Goal: Task Accomplishment & Management: Manage account settings

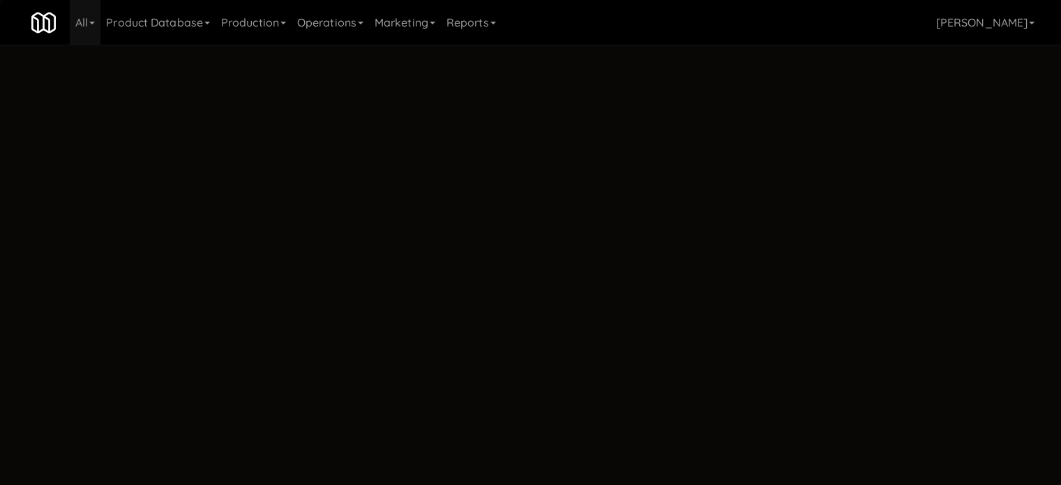
click at [109, 175] on body "Okay Okay Select date: previous 2025-Aug next Su Mo Tu We Th Fr Sa 27 28 29 30 …" at bounding box center [530, 287] width 1061 height 485
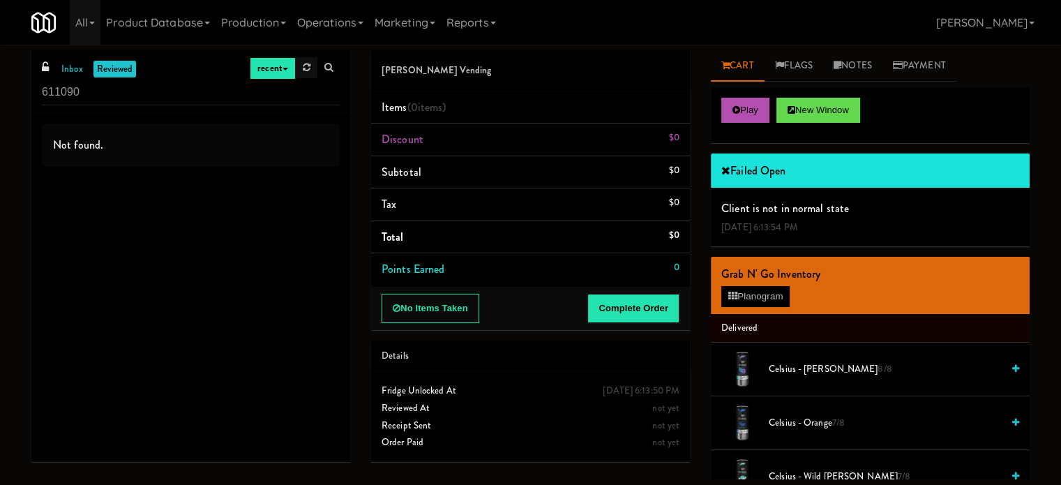
click at [302, 61] on link at bounding box center [307, 67] width 22 height 21
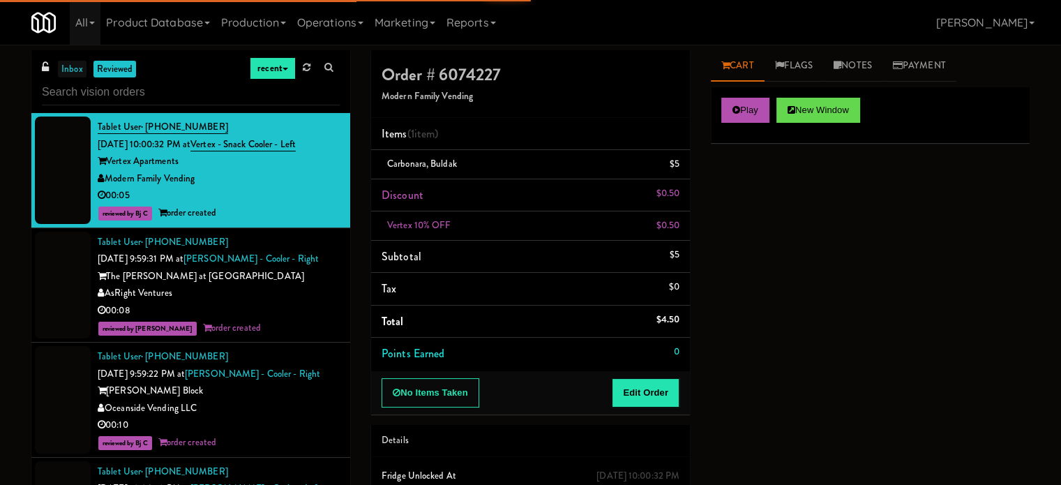
click at [78, 76] on link "inbox" at bounding box center [72, 69] width 29 height 17
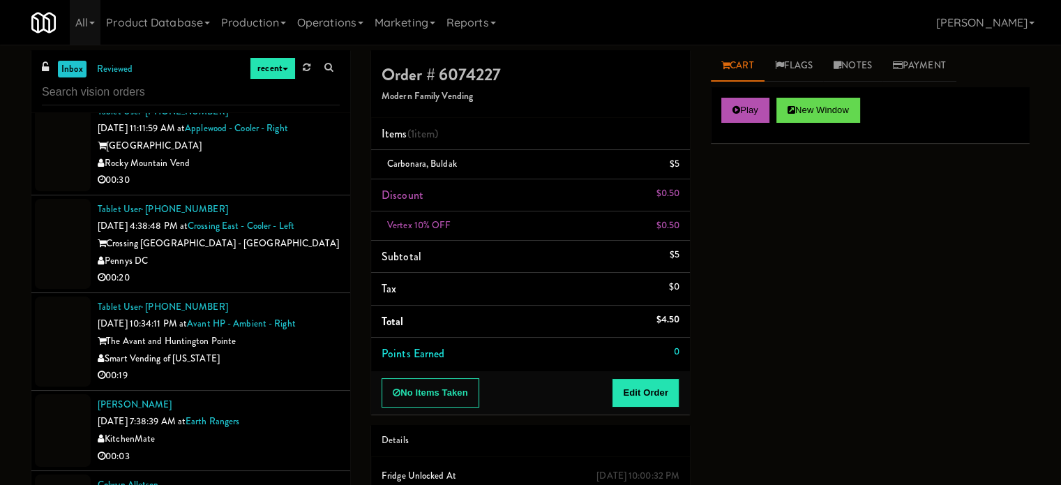
scroll to position [558, 0]
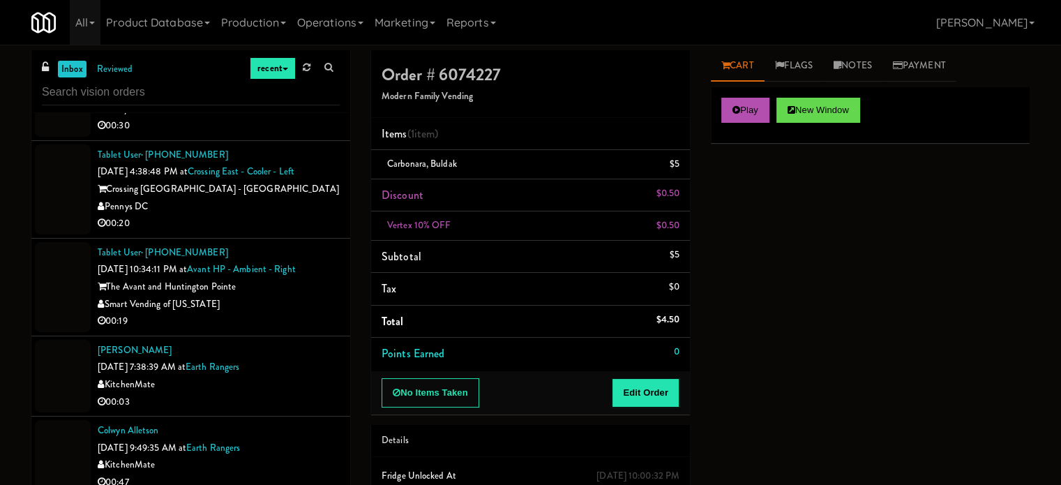
click at [50, 203] on div at bounding box center [63, 189] width 56 height 90
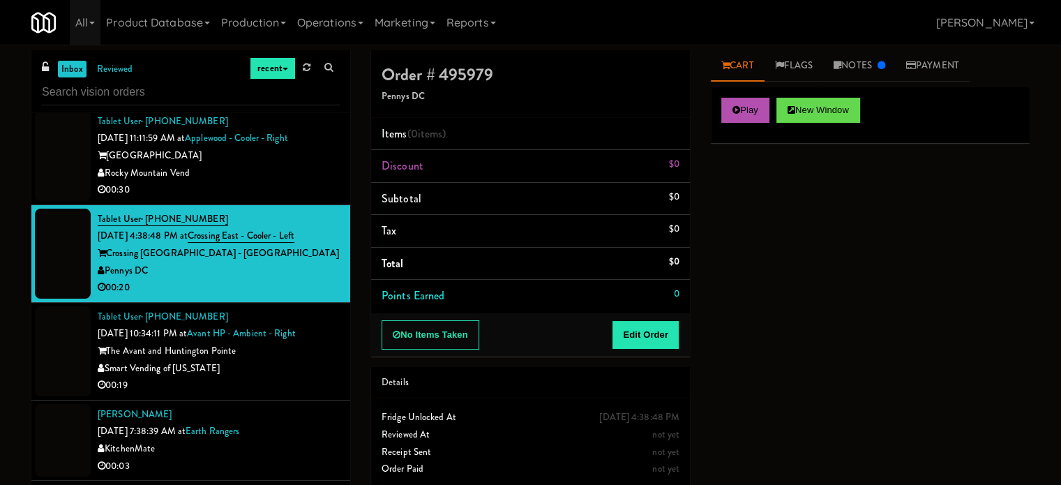
scroll to position [488, 0]
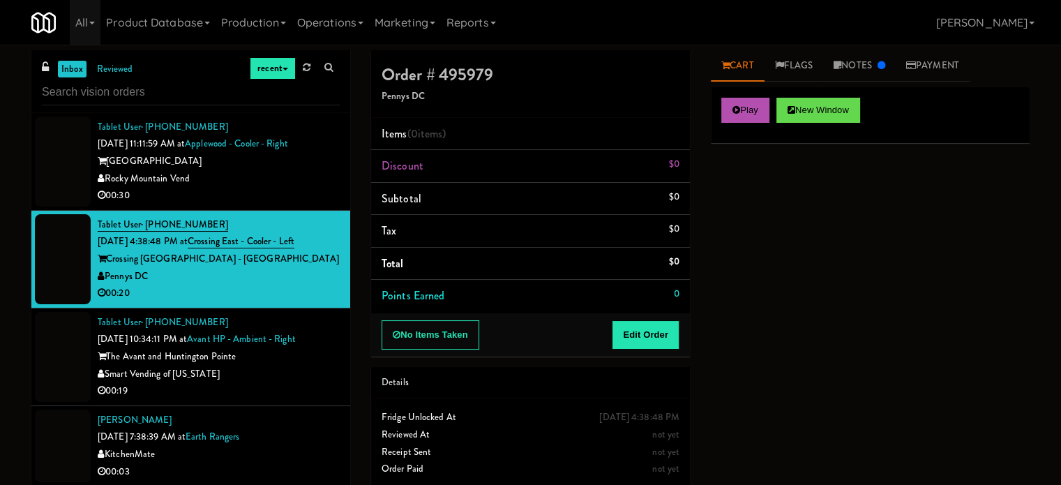
click at [63, 195] on div at bounding box center [63, 162] width 56 height 90
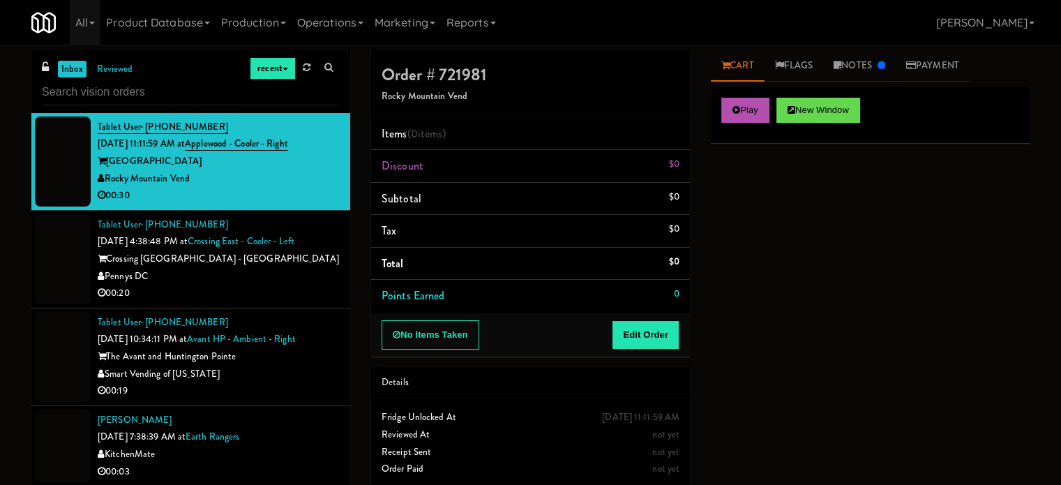
click at [60, 239] on div at bounding box center [63, 259] width 56 height 90
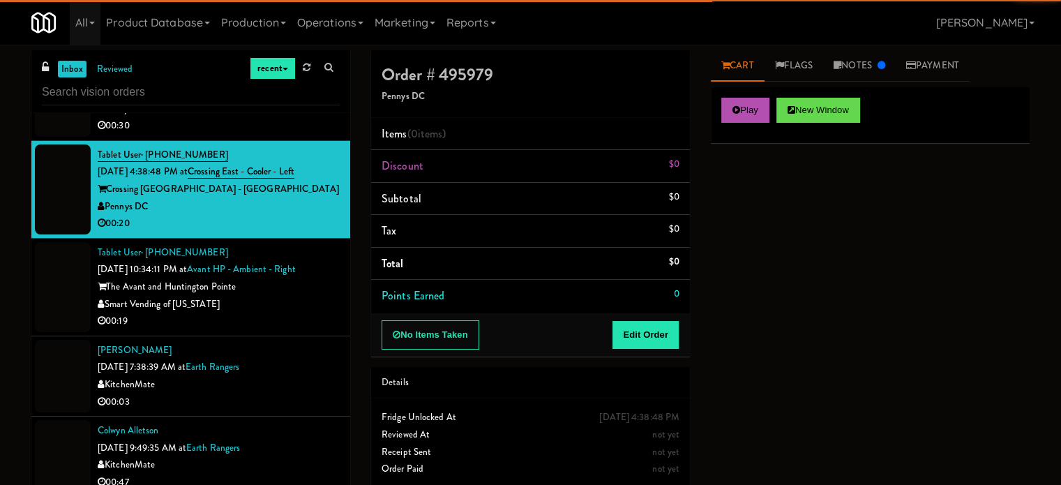
click at [63, 260] on div at bounding box center [63, 287] width 56 height 90
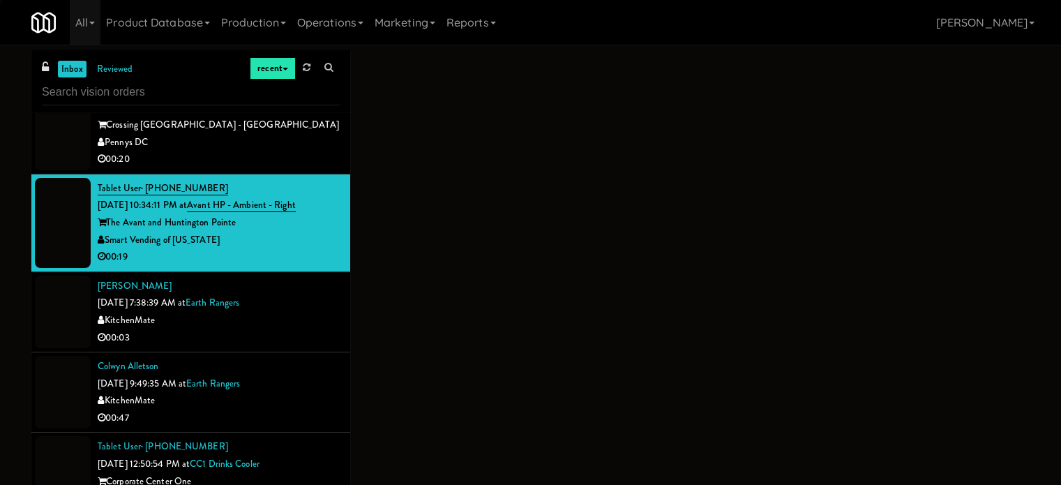
scroll to position [628, 0]
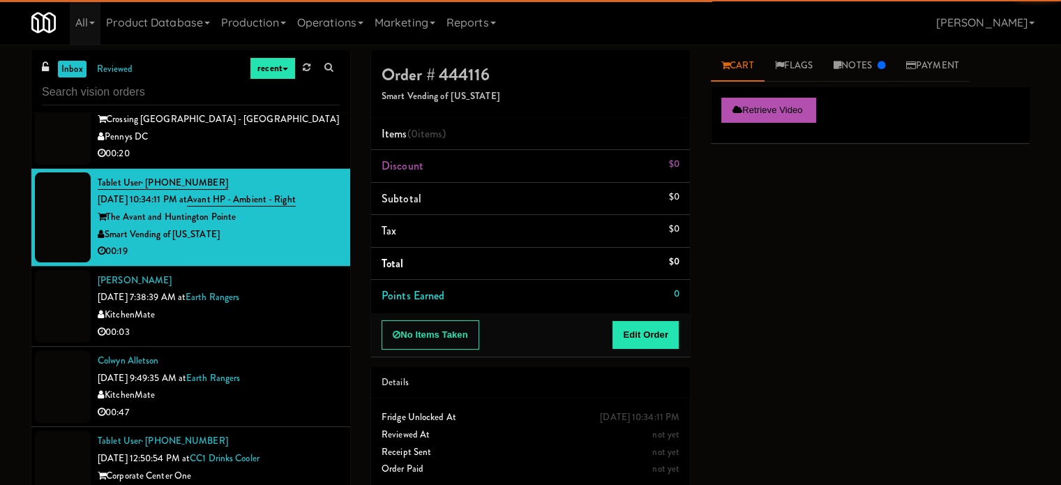
click at [59, 309] on div at bounding box center [63, 306] width 56 height 73
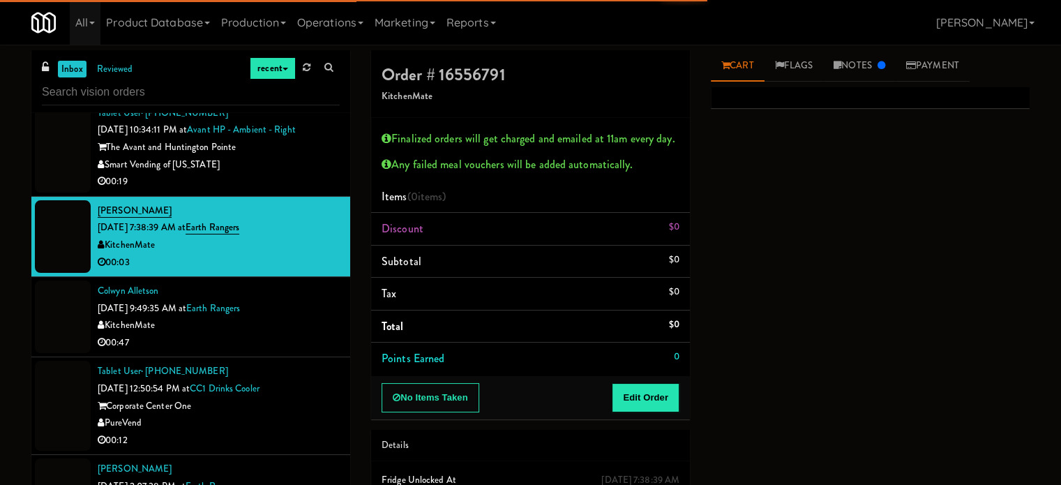
click at [59, 304] on div at bounding box center [63, 316] width 56 height 73
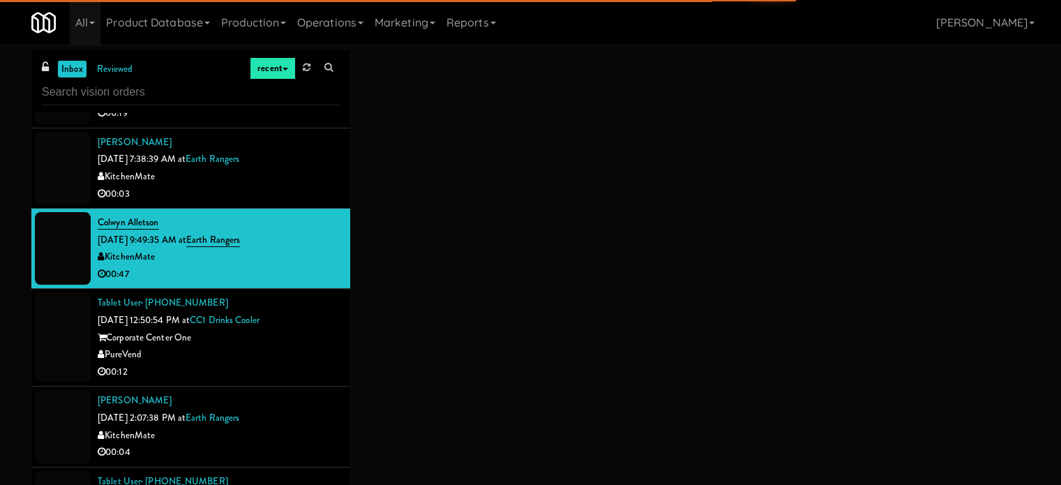
scroll to position [837, 0]
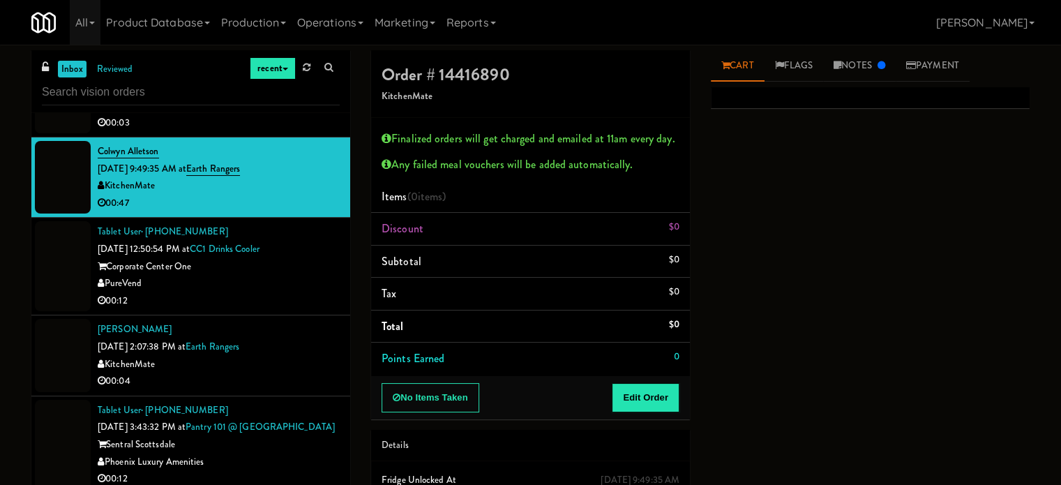
click at [70, 273] on div at bounding box center [63, 266] width 56 height 90
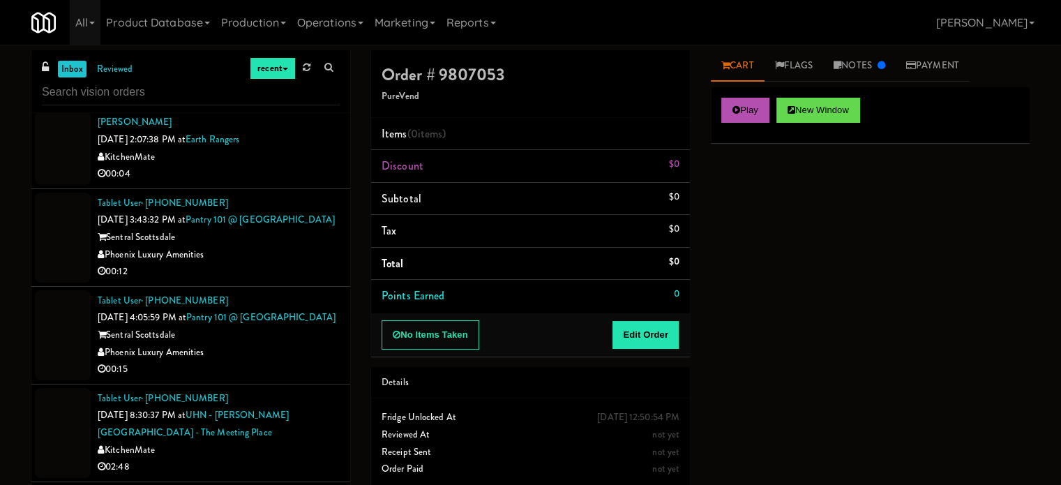
scroll to position [1047, 0]
click at [77, 248] on div at bounding box center [63, 235] width 56 height 90
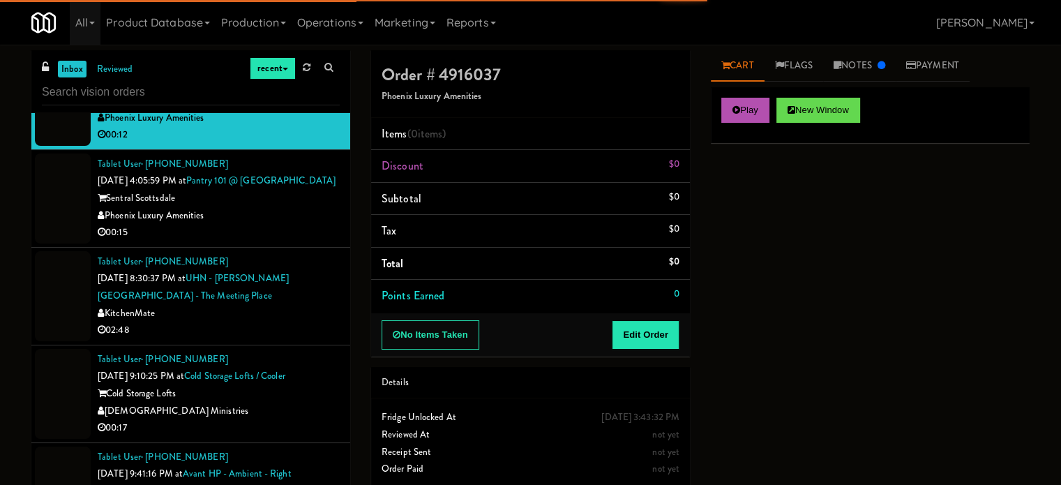
scroll to position [1186, 0]
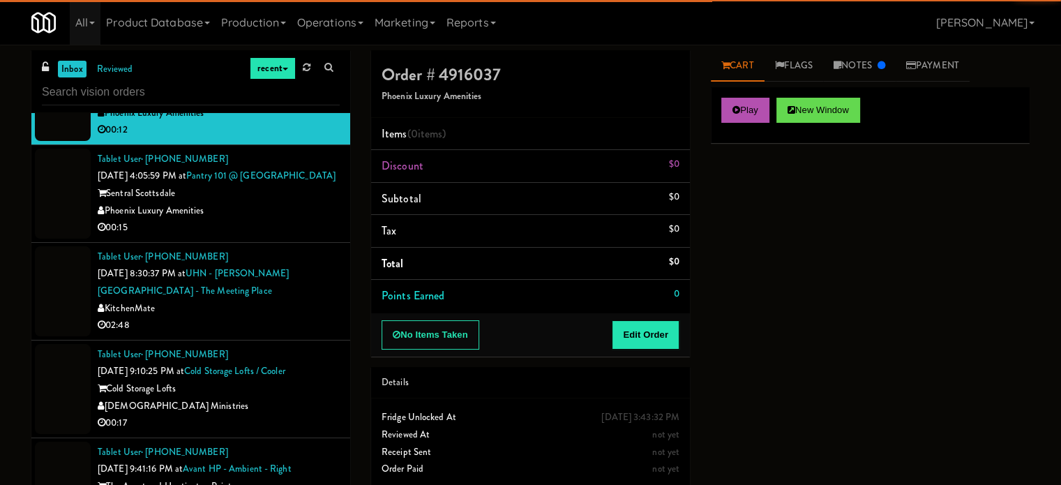
click at [83, 239] on div at bounding box center [63, 194] width 56 height 90
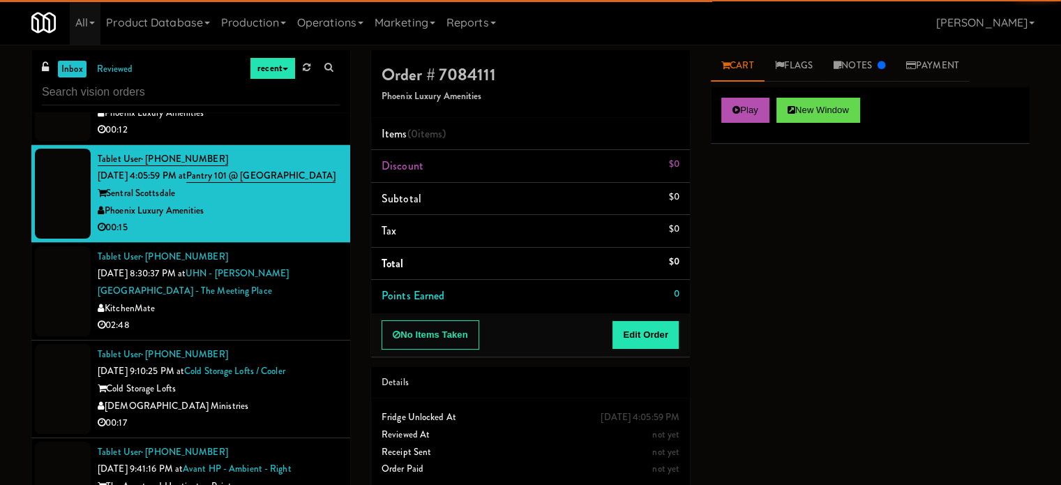
click at [91, 320] on li "Tablet User · (416) 533-1625 [DATE] 8:30:37 PM at [GEOGRAPHIC_DATA][PERSON_NAME…" at bounding box center [190, 292] width 319 height 98
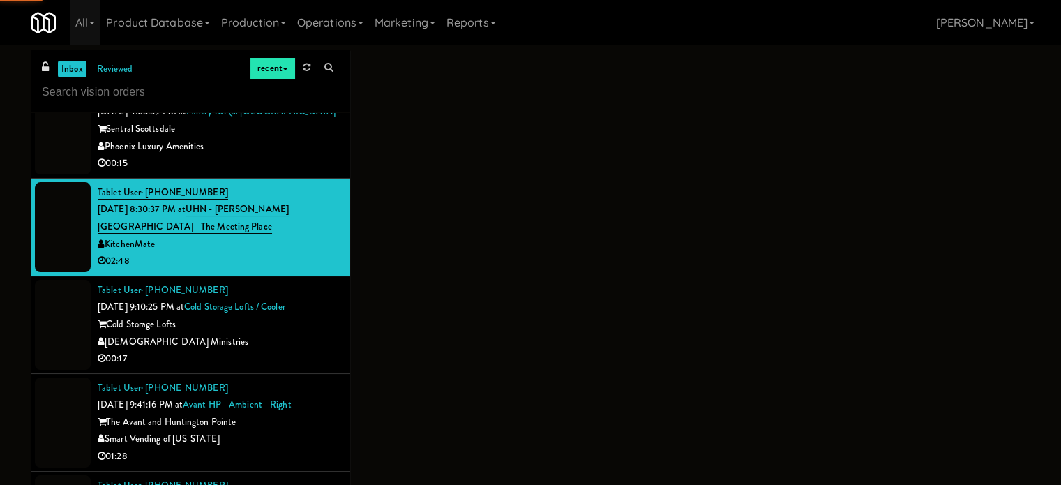
scroll to position [1256, 0]
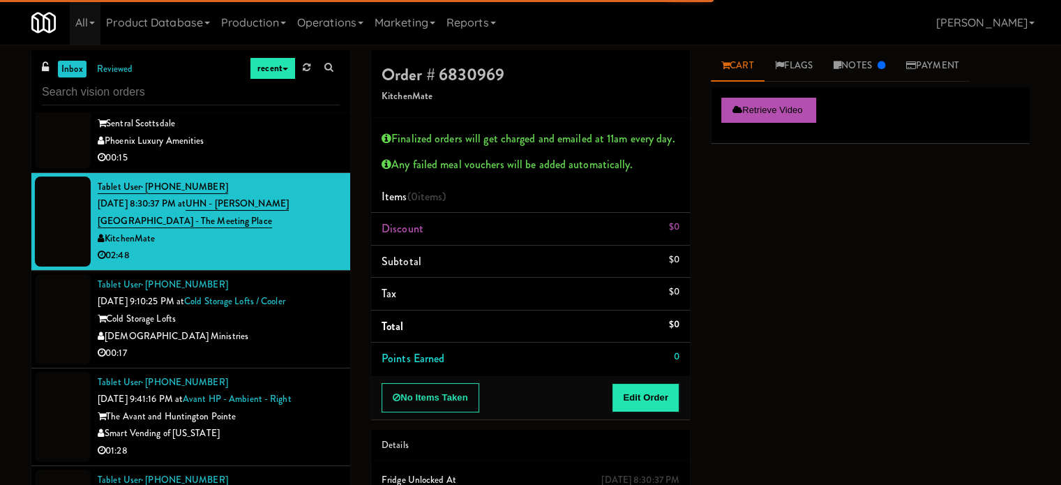
click at [20, 355] on div "inbox reviewed recent all unclear take inventory issue suspicious failed recent…" at bounding box center [530, 305] width 1061 height 511
click at [47, 362] on div at bounding box center [63, 319] width 56 height 90
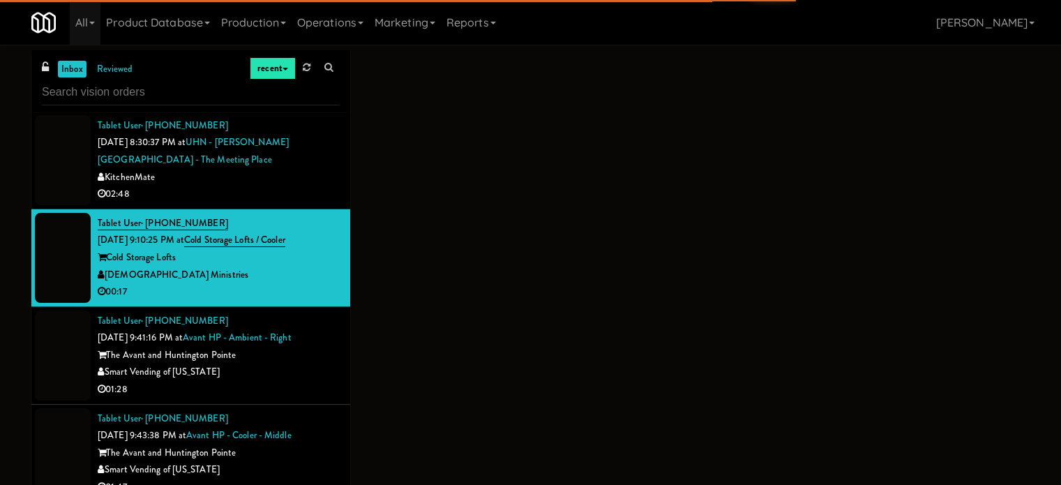
scroll to position [1326, 0]
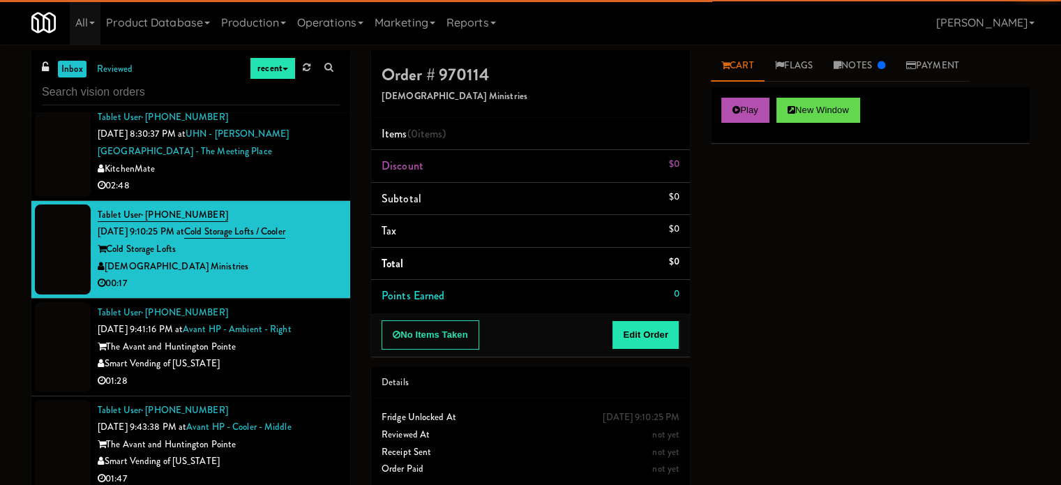
click at [56, 370] on div at bounding box center [63, 347] width 56 height 90
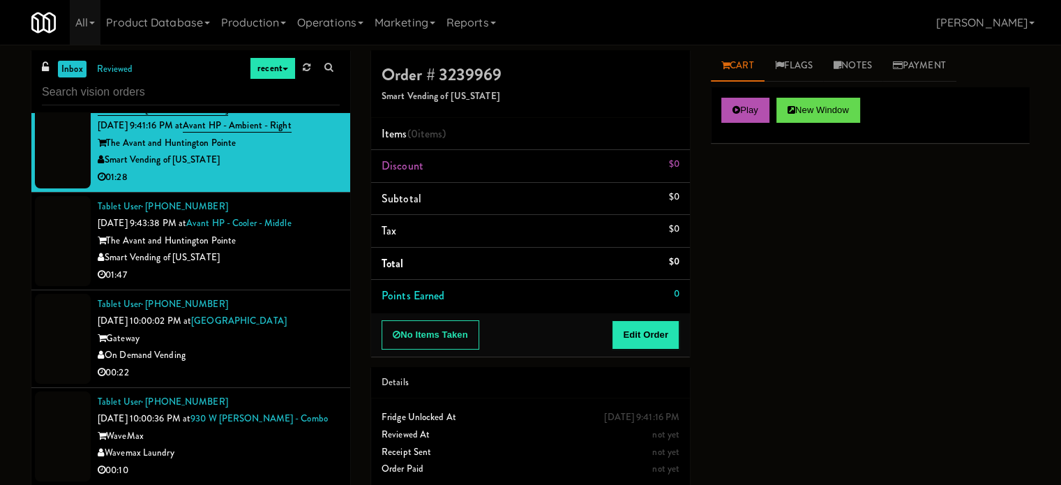
scroll to position [1535, 0]
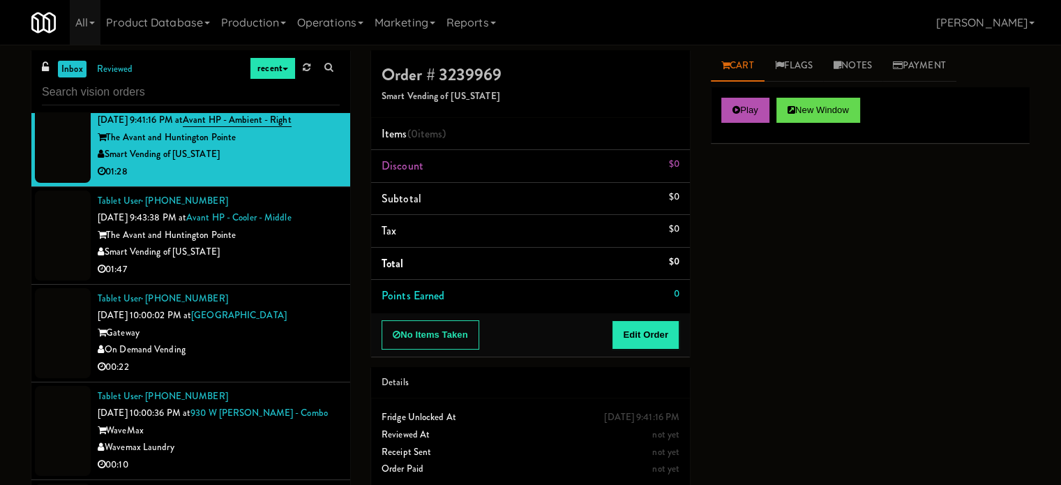
click at [61, 271] on div at bounding box center [63, 235] width 56 height 90
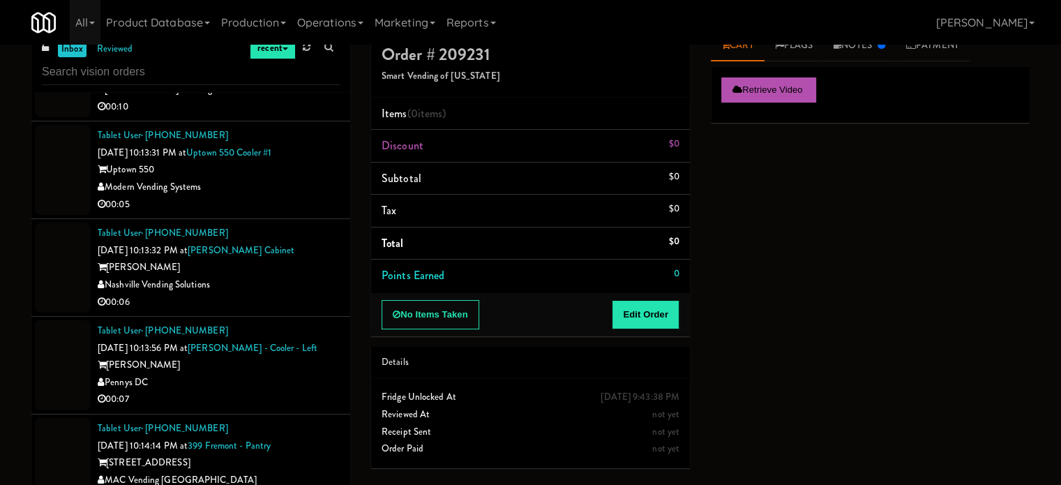
scroll to position [57, 0]
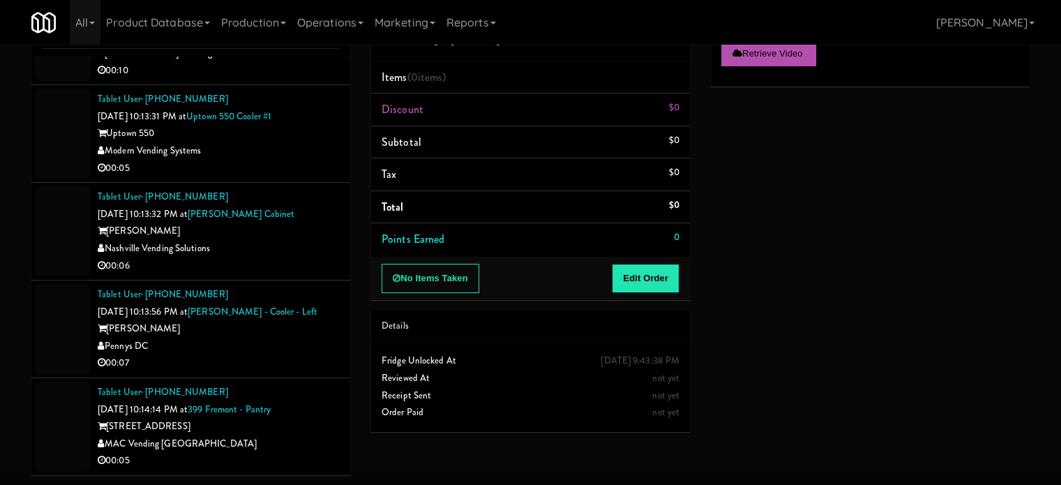
click at [84, 449] on div at bounding box center [63, 427] width 56 height 90
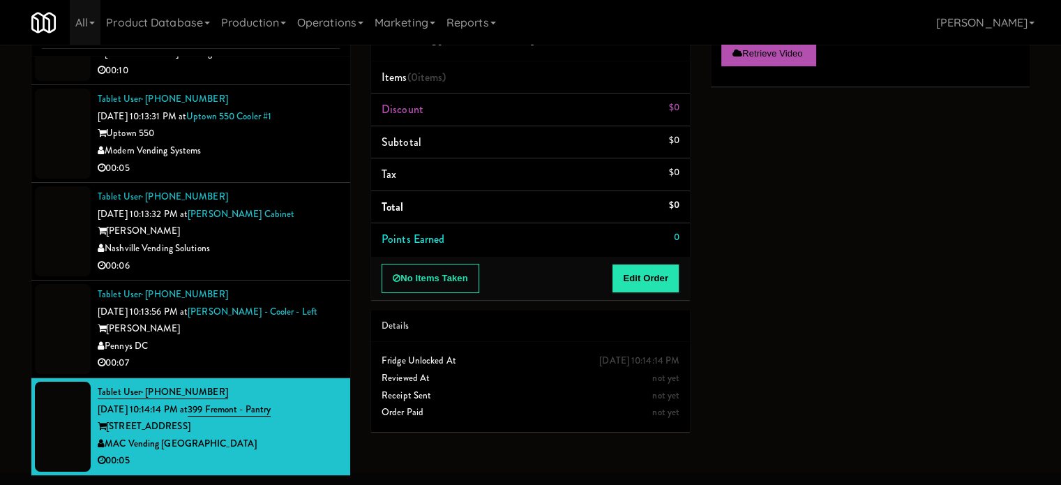
click at [77, 304] on div at bounding box center [63, 329] width 56 height 90
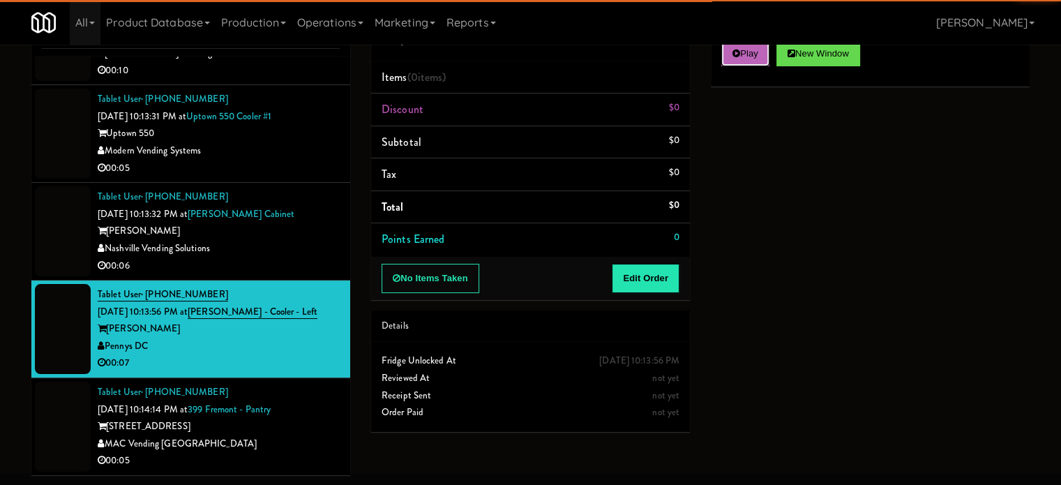
click at [740, 50] on icon at bounding box center [737, 53] width 8 height 9
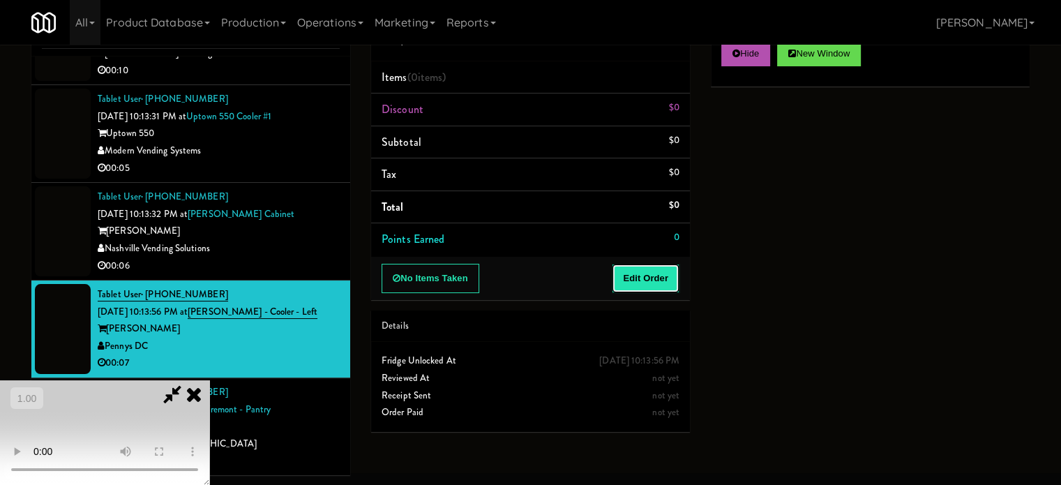
click at [634, 272] on button "Edit Order" at bounding box center [646, 278] width 68 height 29
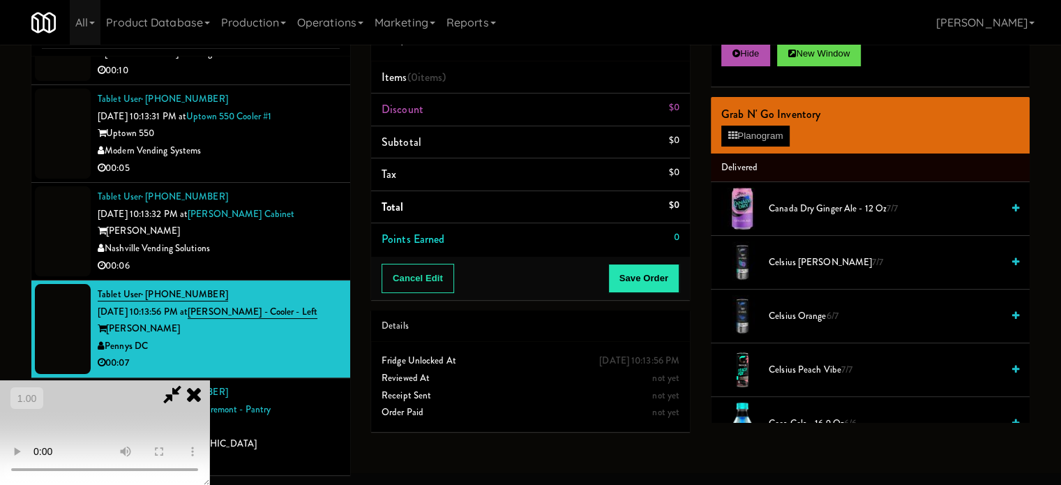
click at [209, 380] on video at bounding box center [104, 432] width 209 height 105
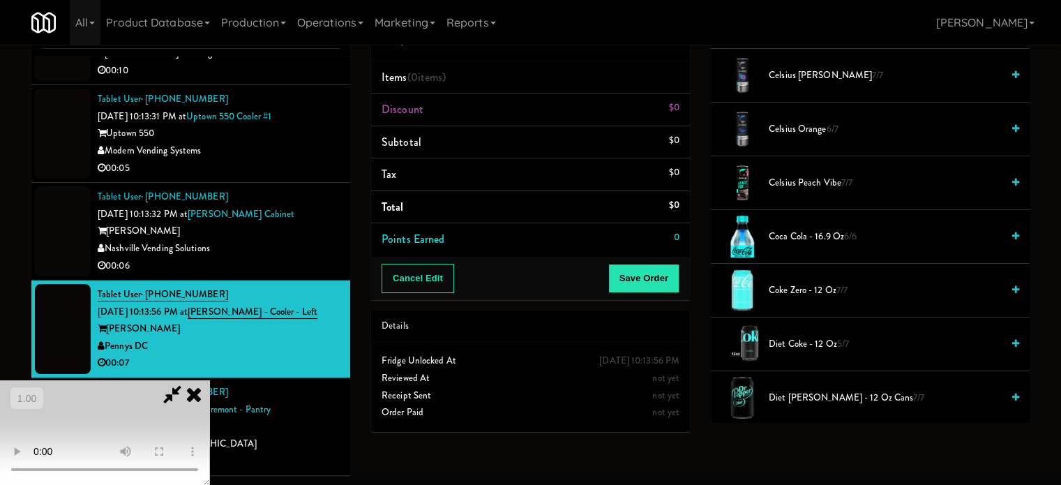
scroll to position [209, 0]
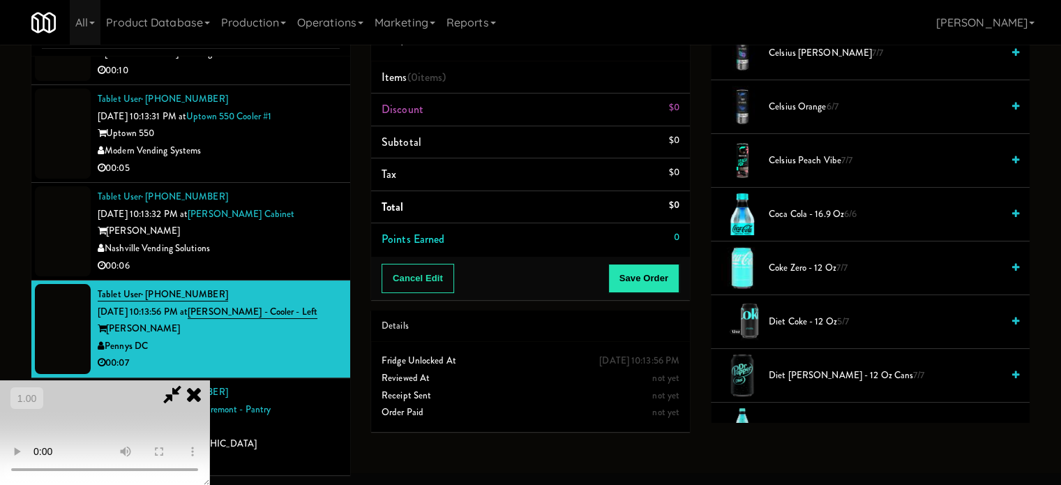
click at [816, 215] on span "Coca Cola - 16.9 oz 6/6" at bounding box center [885, 214] width 233 height 17
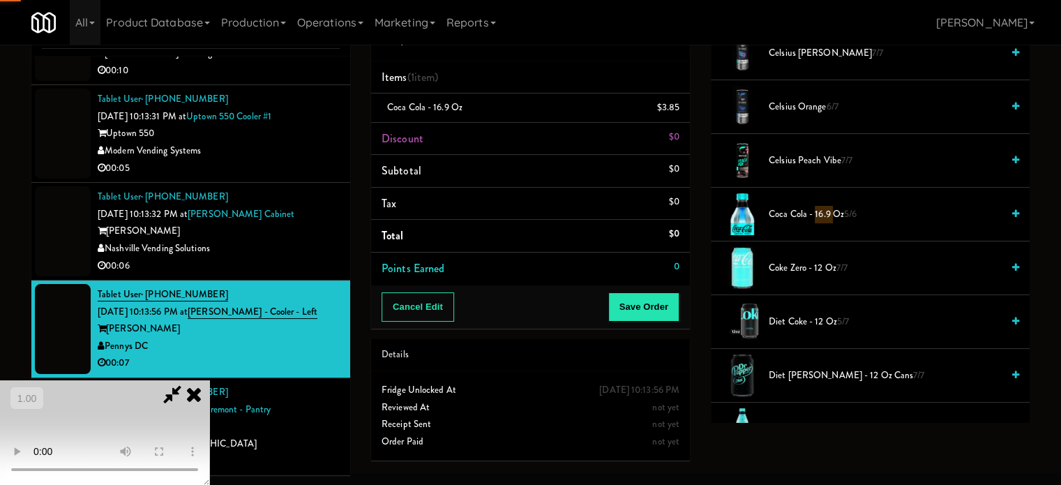
click at [816, 215] on span "Coca Cola - 16.9 oz 5/6" at bounding box center [885, 214] width 233 height 17
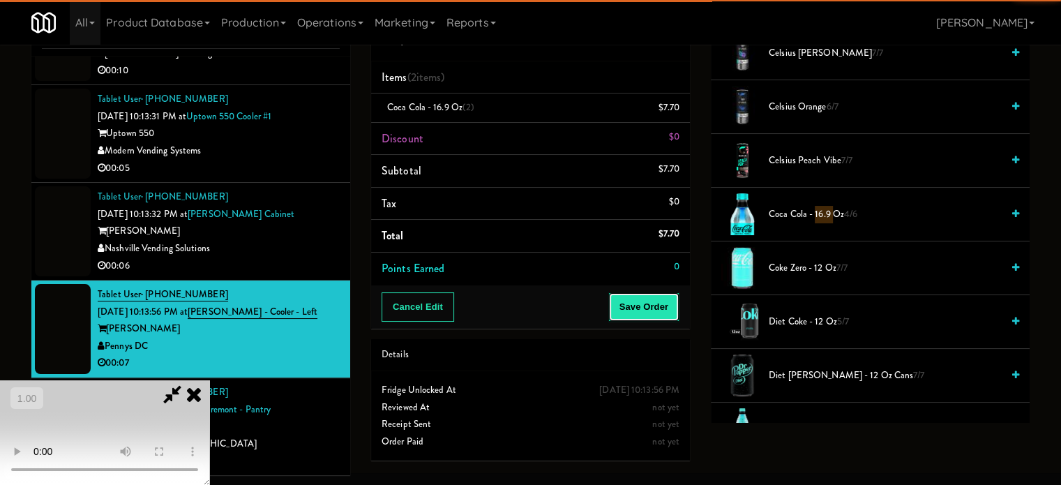
click at [645, 308] on button "Save Order" at bounding box center [643, 306] width 71 height 29
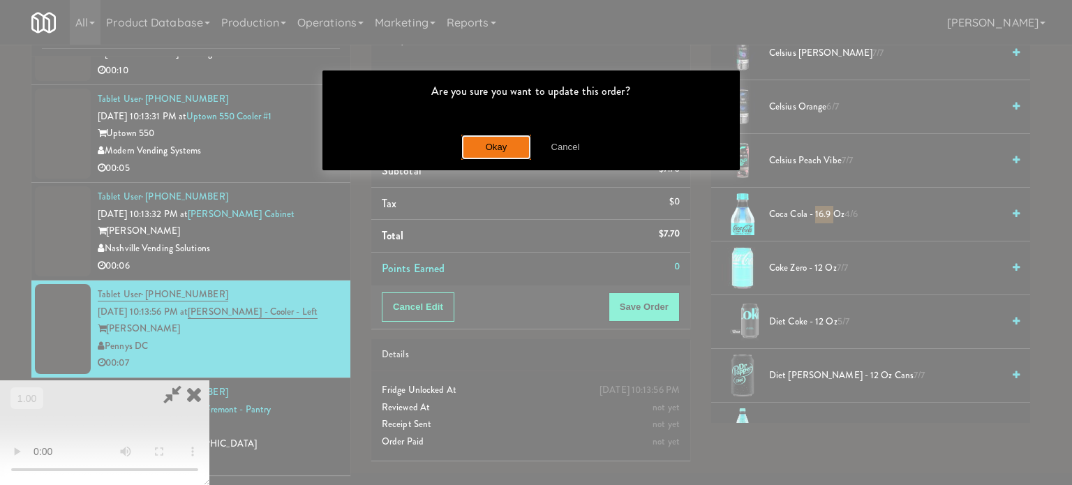
click at [489, 143] on button "Okay" at bounding box center [496, 147] width 70 height 25
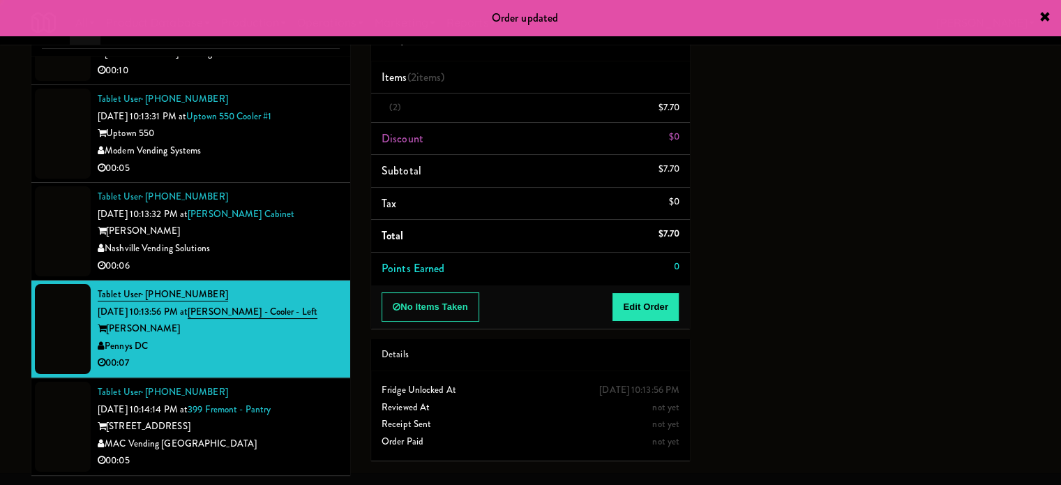
scroll to position [0, 0]
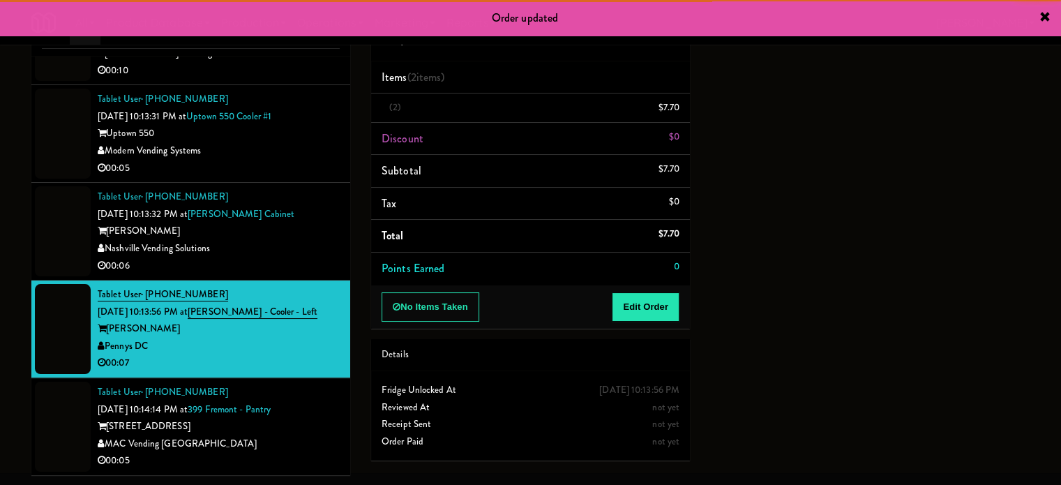
click at [248, 255] on div "Nashville Vending Solutions" at bounding box center [219, 248] width 242 height 17
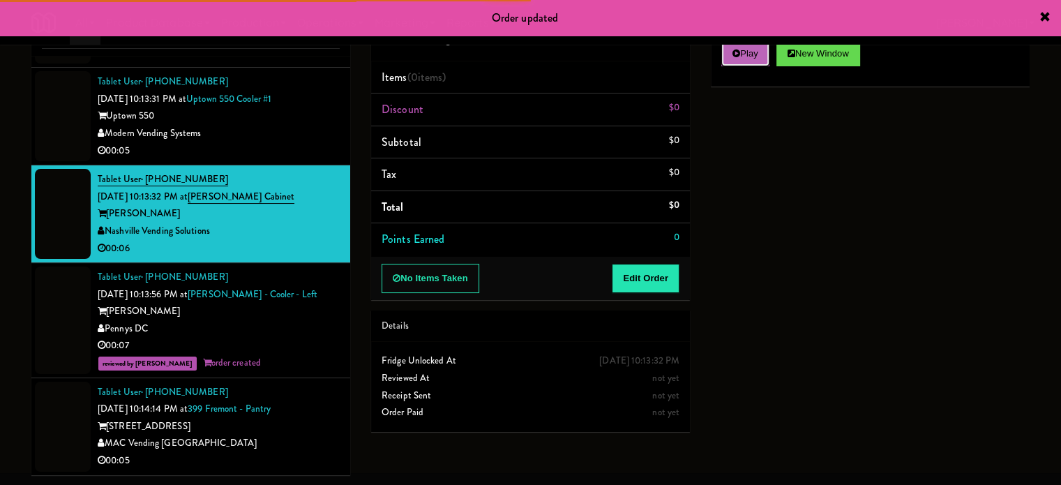
click at [745, 64] on button "Play" at bounding box center [745, 53] width 48 height 25
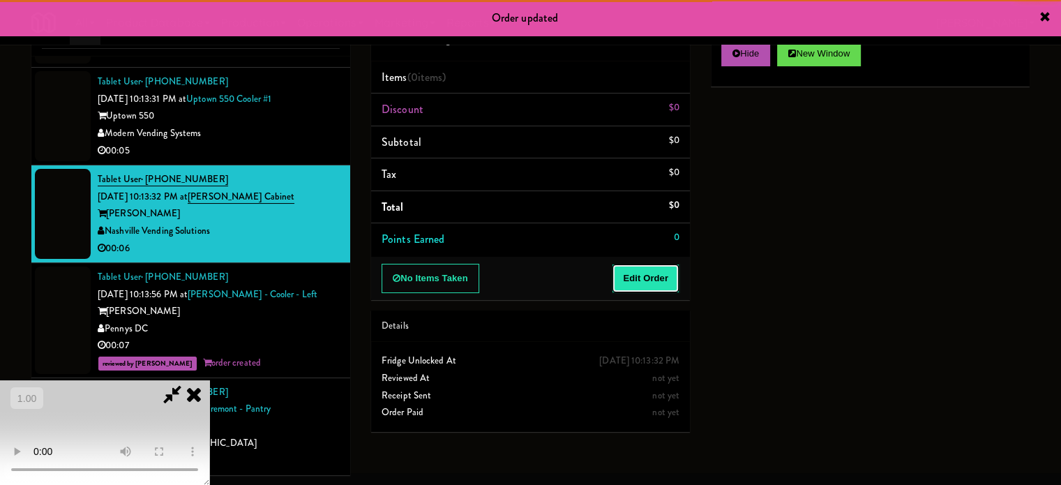
click at [655, 274] on button "Edit Order" at bounding box center [646, 278] width 68 height 29
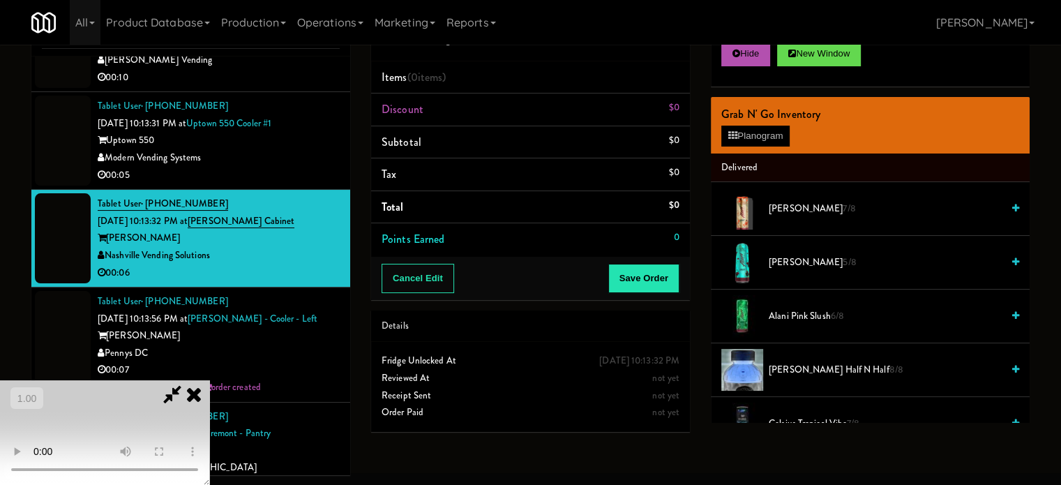
scroll to position [220, 0]
click at [209, 380] on video at bounding box center [104, 432] width 209 height 105
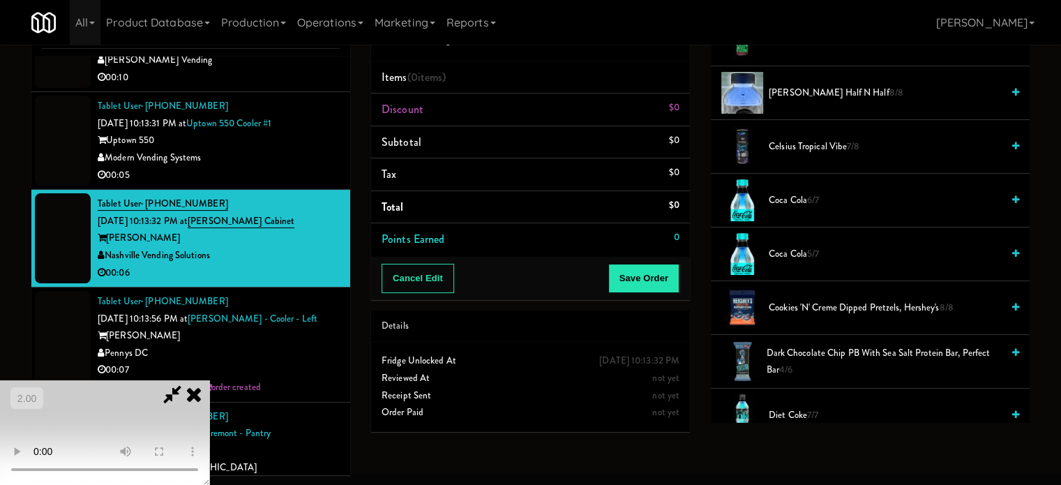
scroll to position [279, 0]
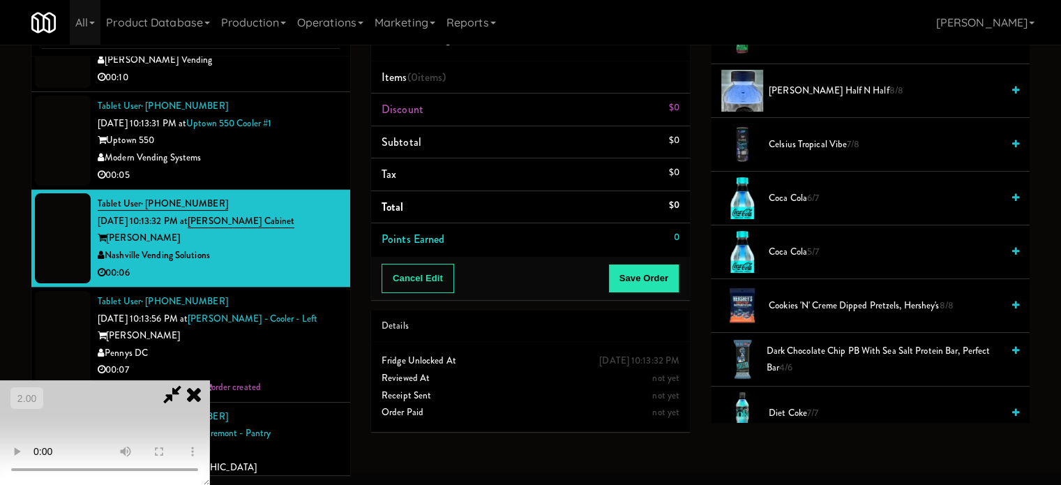
click at [811, 197] on span "6/7" at bounding box center [813, 197] width 12 height 13
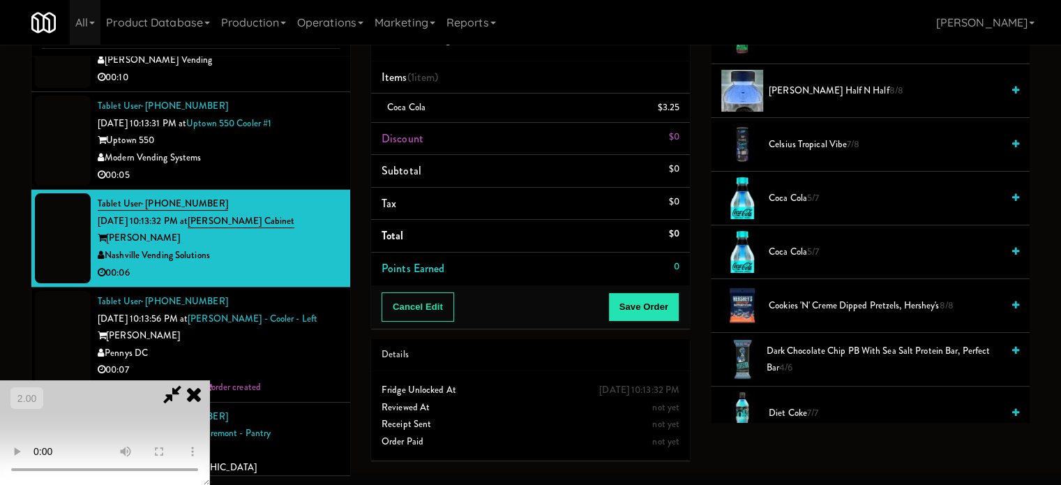
click at [209, 380] on video at bounding box center [104, 432] width 209 height 105
click at [782, 194] on span "Coca Cola 5/7" at bounding box center [885, 198] width 233 height 17
drag, startPoint x: 308, startPoint y: 331, endPoint x: 533, endPoint y: 340, distance: 225.5
click at [209, 380] on video at bounding box center [104, 432] width 209 height 105
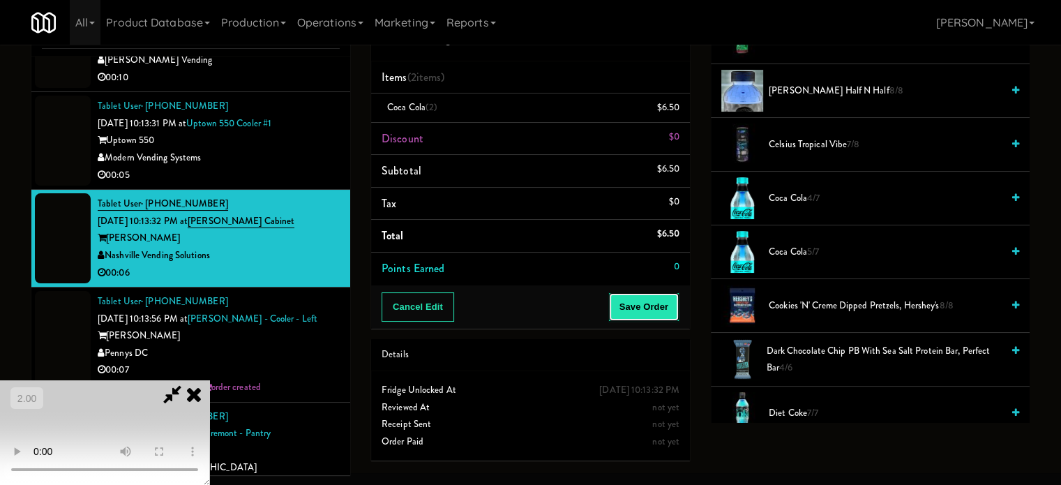
click at [657, 299] on button "Save Order" at bounding box center [643, 306] width 71 height 29
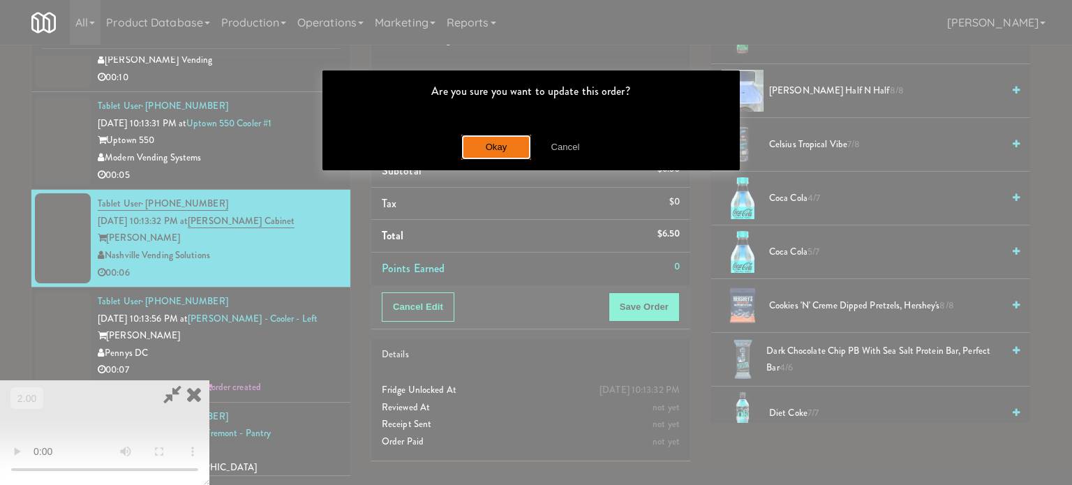
click at [480, 151] on button "Okay" at bounding box center [496, 147] width 70 height 25
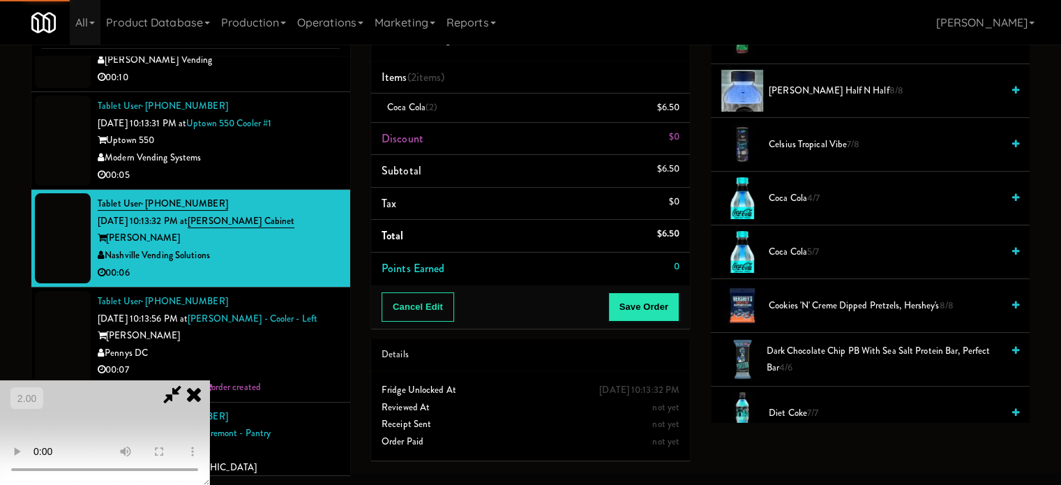
scroll to position [130, 0]
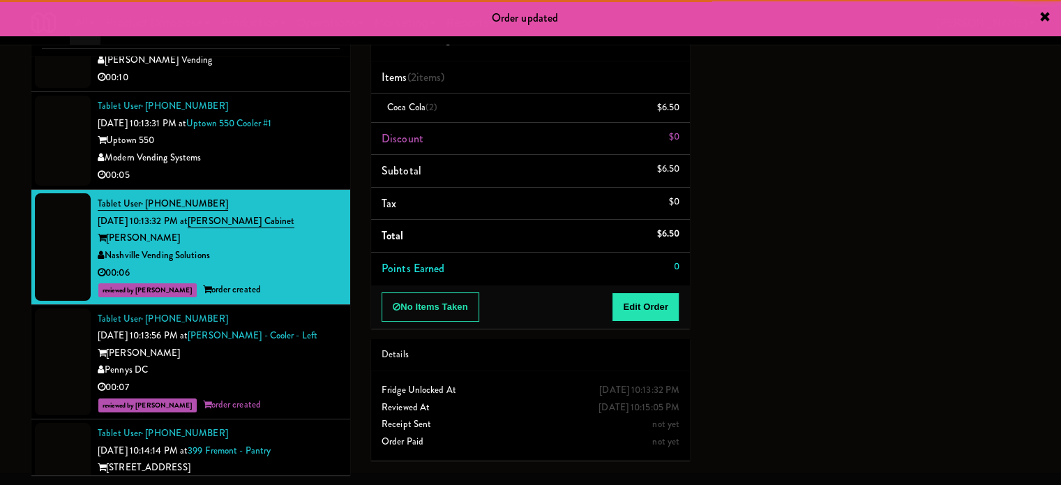
click at [261, 184] on div "00:05" at bounding box center [219, 175] width 242 height 17
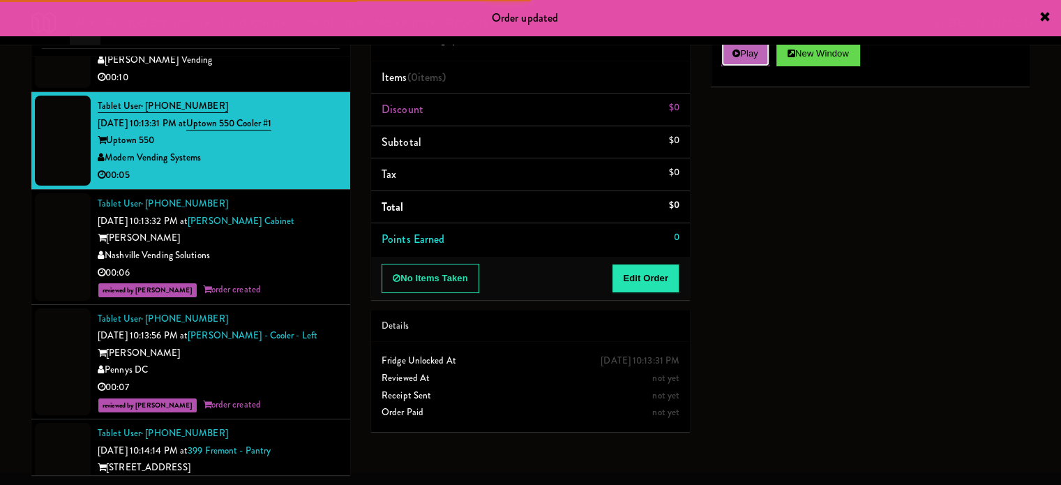
click at [762, 60] on button "Play" at bounding box center [745, 53] width 48 height 25
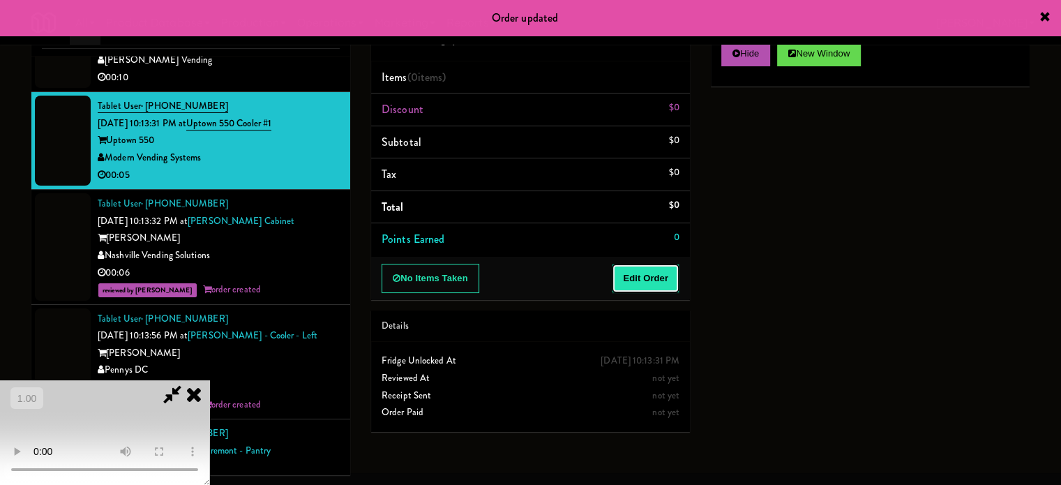
click at [627, 281] on button "Edit Order" at bounding box center [646, 278] width 68 height 29
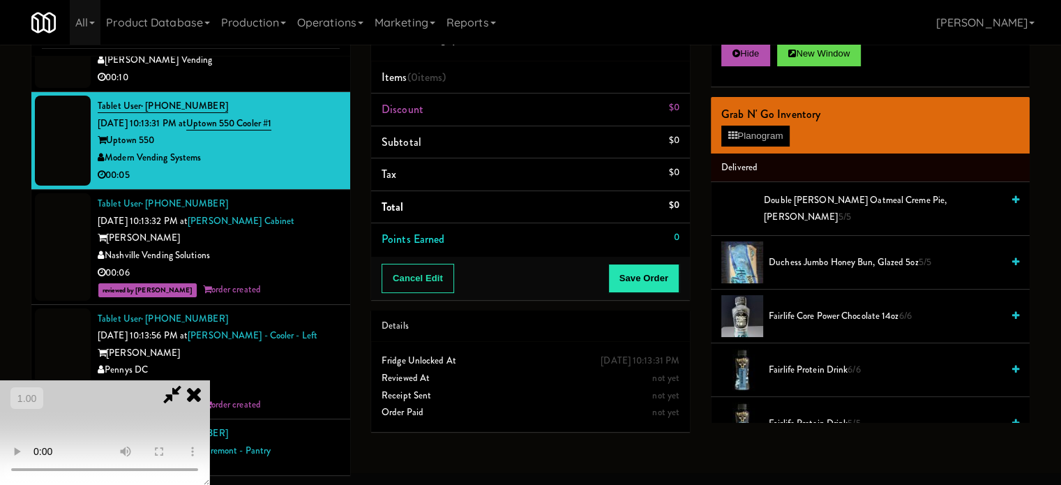
scroll to position [220, 0]
click at [209, 380] on video at bounding box center [104, 432] width 209 height 105
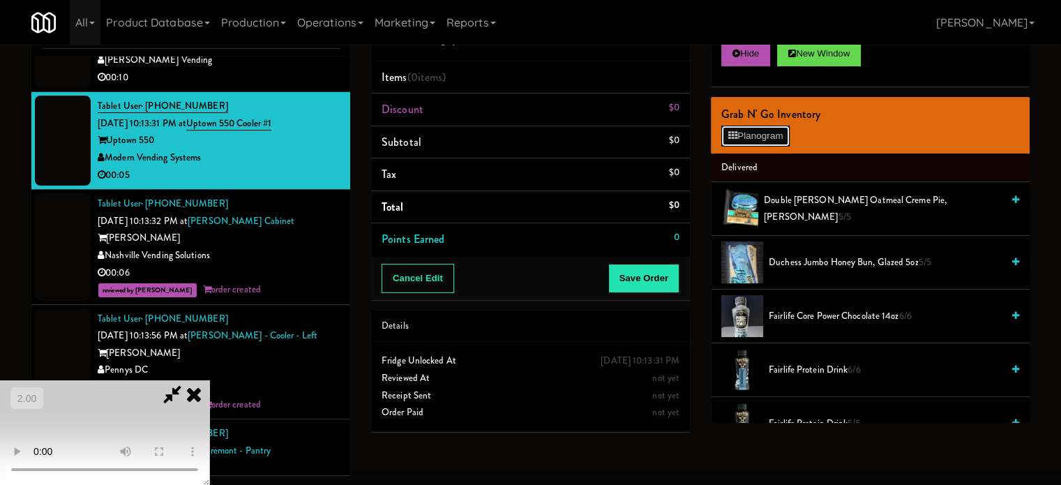
click at [758, 139] on button "Planogram" at bounding box center [755, 136] width 68 height 21
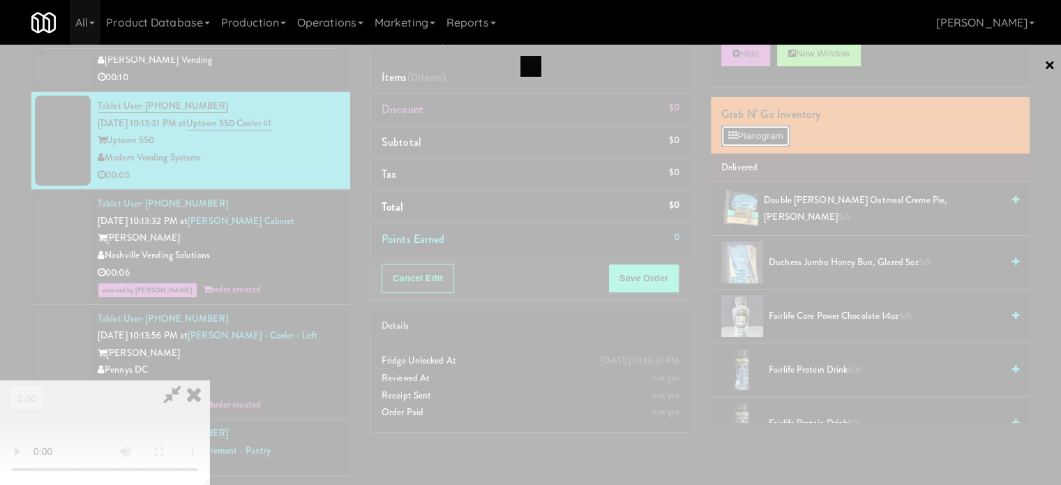
scroll to position [6847, 0]
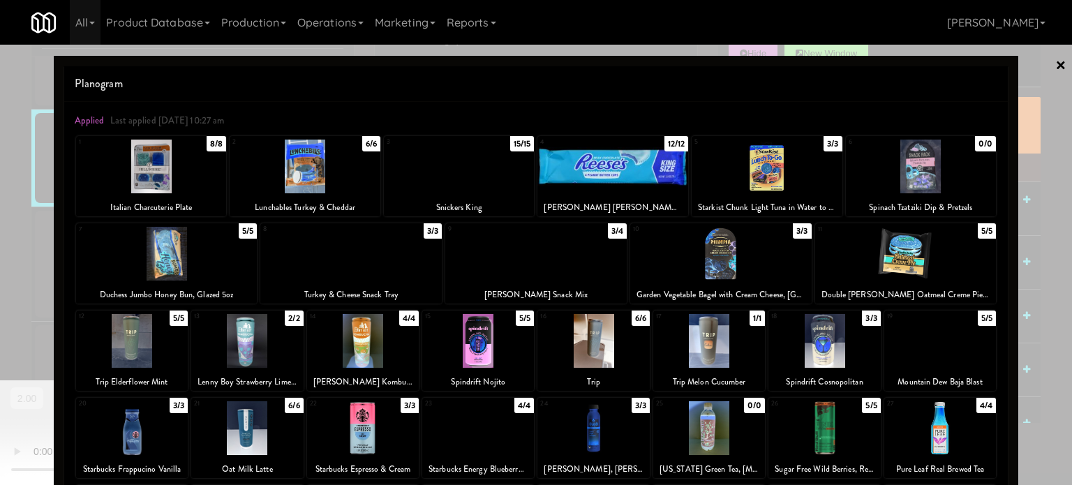
click at [830, 352] on div at bounding box center [824, 341] width 112 height 54
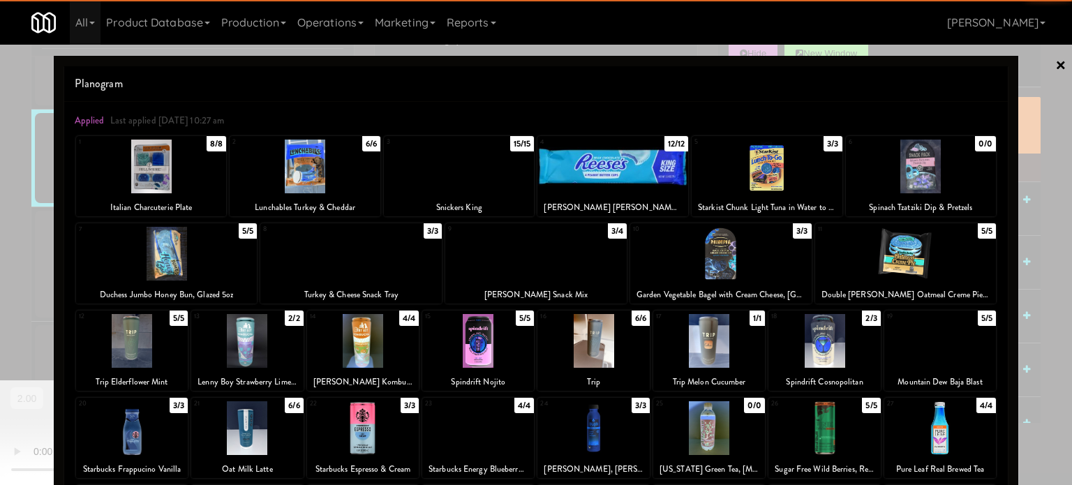
click at [1041, 259] on div at bounding box center [536, 242] width 1072 height 485
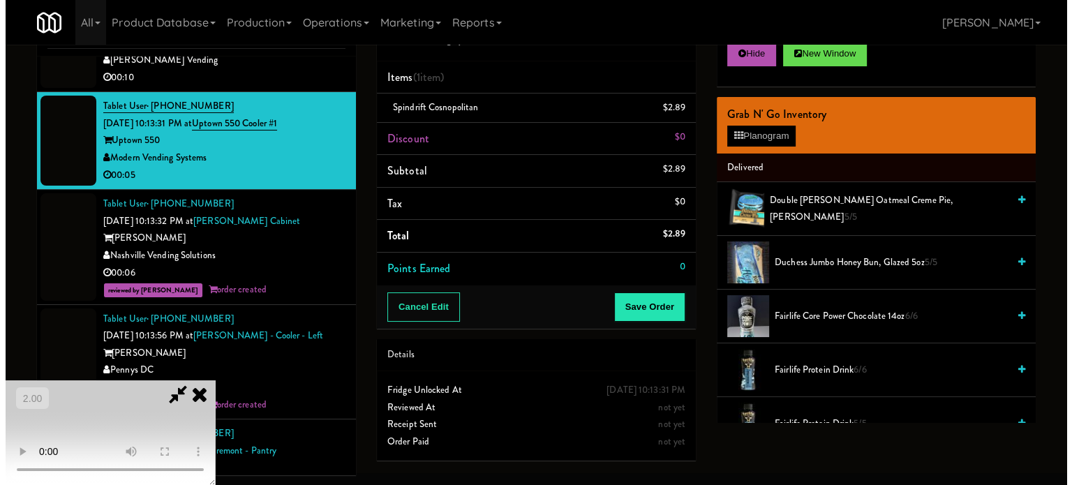
scroll to position [11, 0]
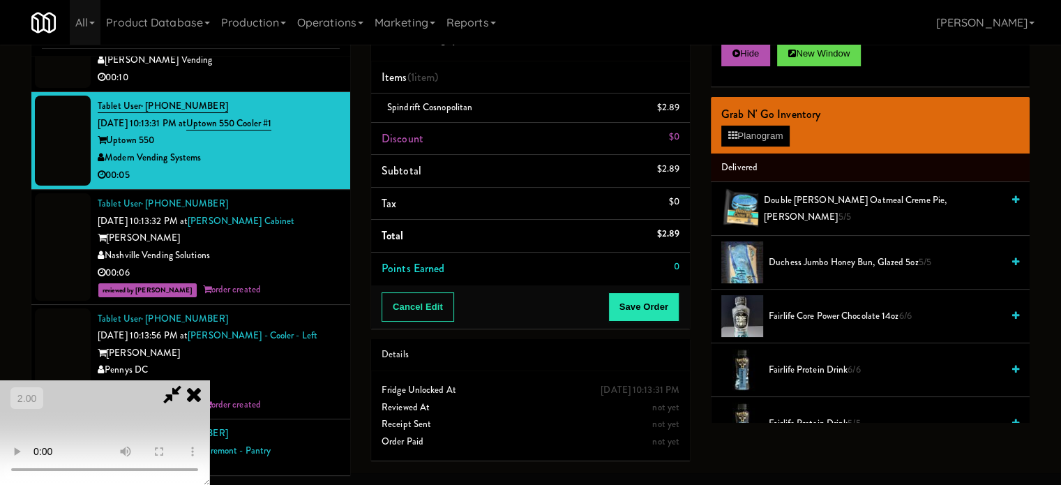
click at [209, 413] on video at bounding box center [104, 432] width 209 height 105
click at [209, 380] on video at bounding box center [104, 432] width 209 height 105
click at [757, 133] on button "Planogram" at bounding box center [755, 136] width 68 height 21
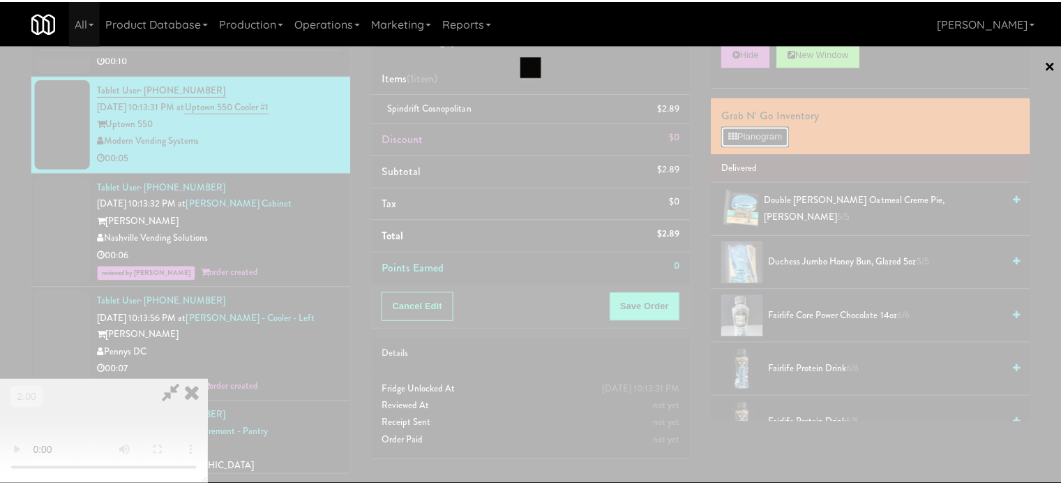
scroll to position [6847, 0]
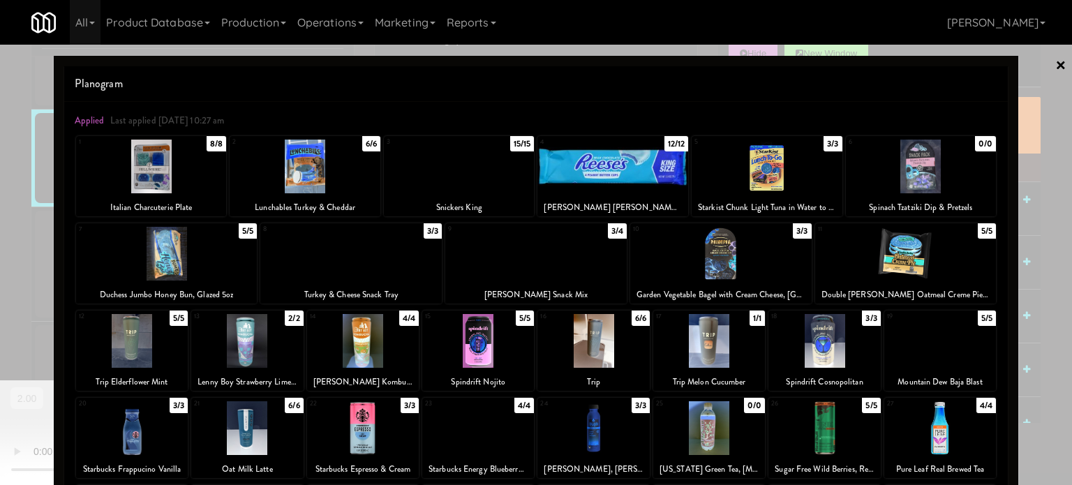
click at [1047, 281] on div at bounding box center [536, 242] width 1072 height 485
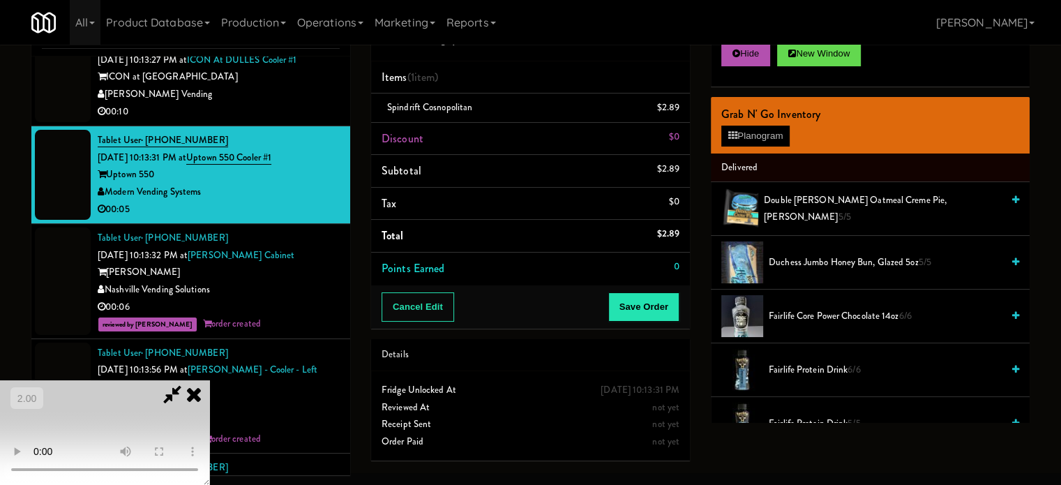
scroll to position [6881, 0]
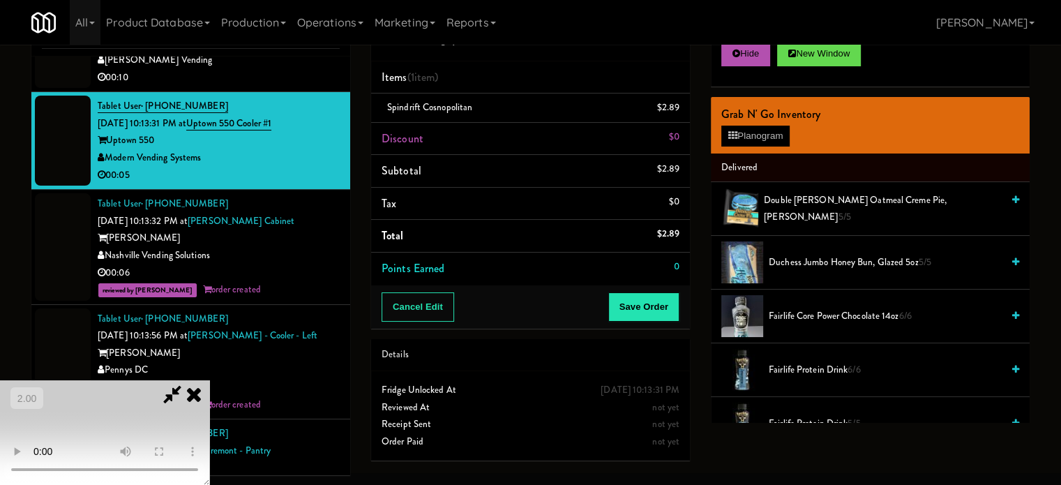
click at [209, 380] on video at bounding box center [104, 432] width 209 height 105
click at [209, 423] on video at bounding box center [104, 432] width 209 height 105
click at [209, 413] on video at bounding box center [104, 432] width 209 height 105
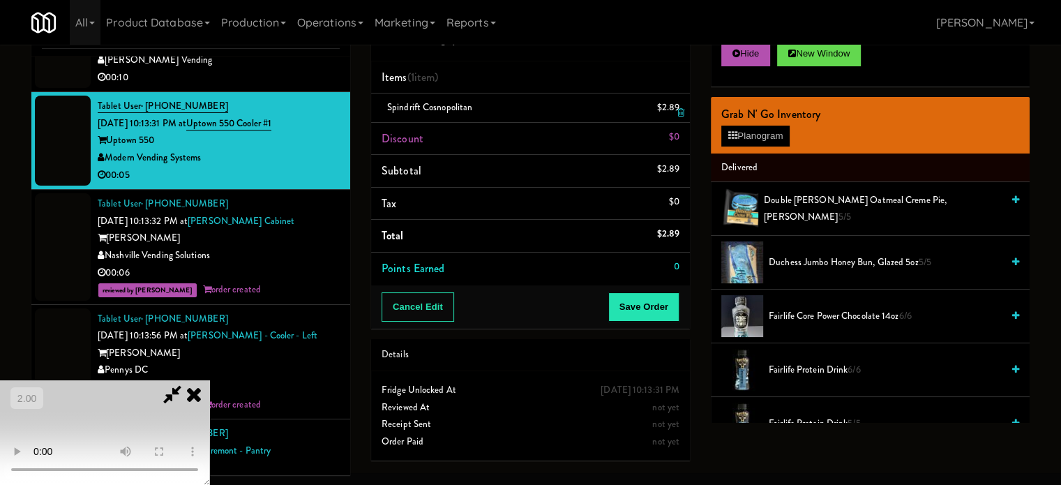
click at [681, 114] on icon at bounding box center [680, 112] width 7 height 9
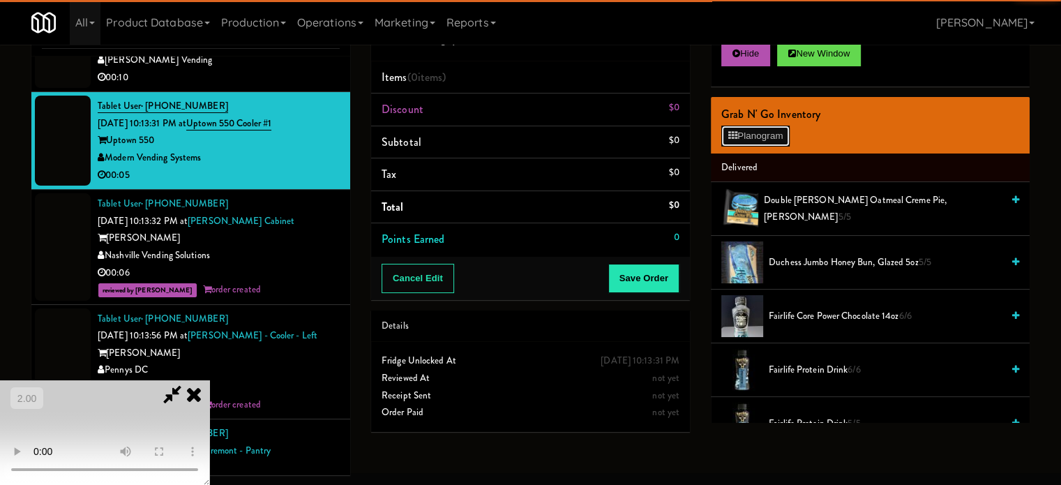
click at [735, 136] on icon at bounding box center [732, 135] width 9 height 9
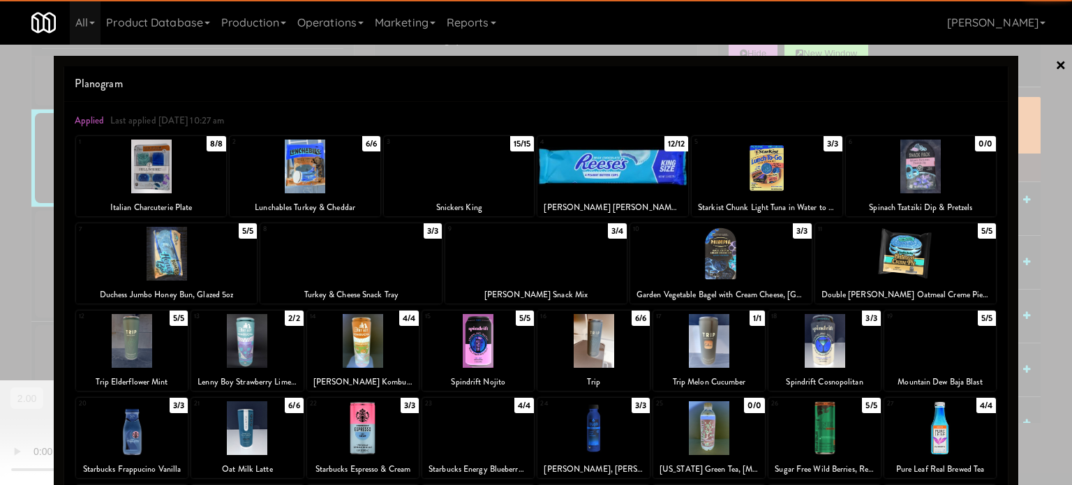
click at [919, 339] on div at bounding box center [940, 341] width 112 height 54
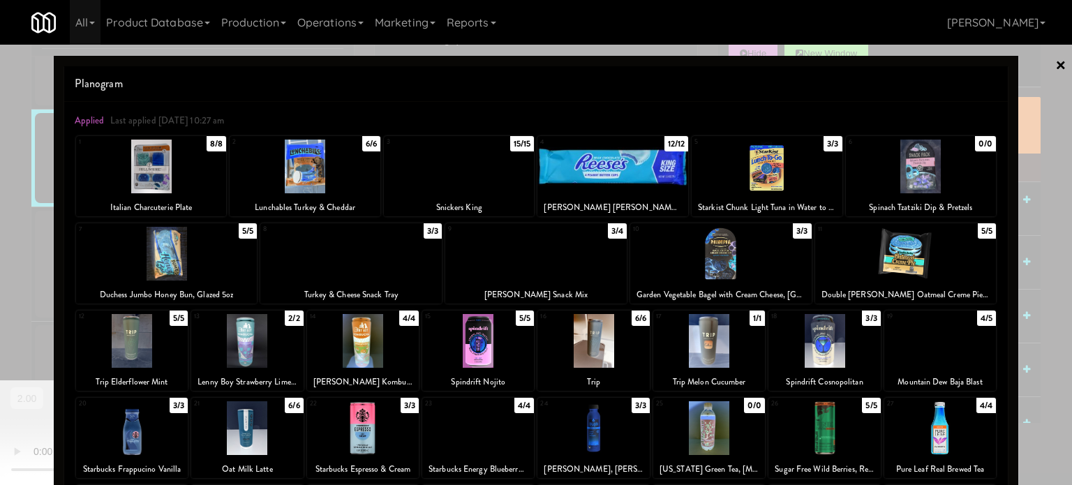
click at [1021, 282] on div at bounding box center [536, 242] width 1072 height 485
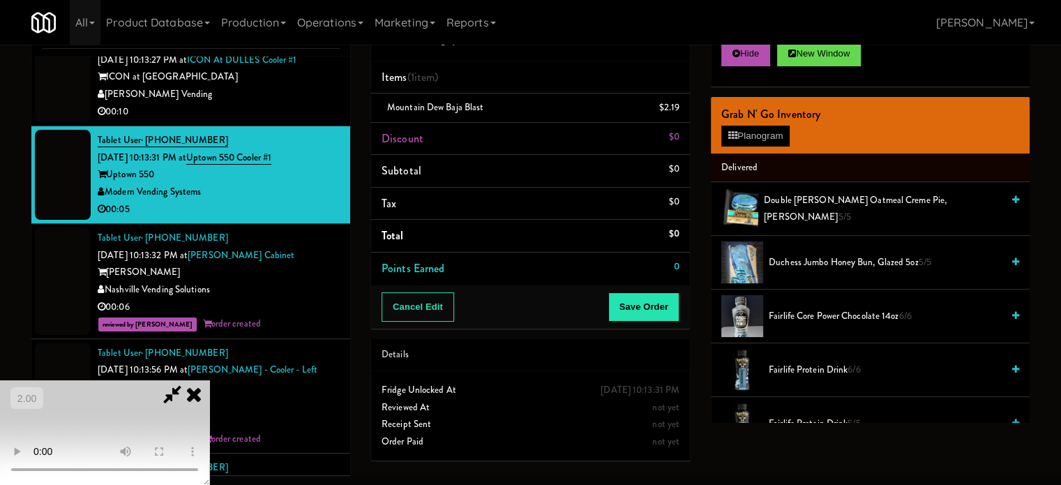
scroll to position [6881, 0]
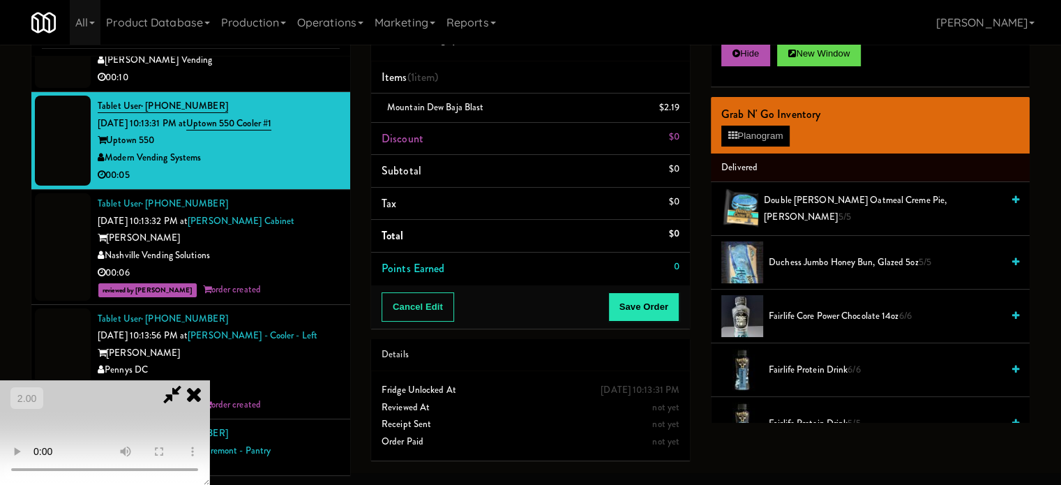
click at [209, 380] on video at bounding box center [104, 432] width 209 height 105
drag, startPoint x: 666, startPoint y: 305, endPoint x: 616, endPoint y: 285, distance: 53.9
click at [666, 305] on button "Save Order" at bounding box center [643, 306] width 71 height 29
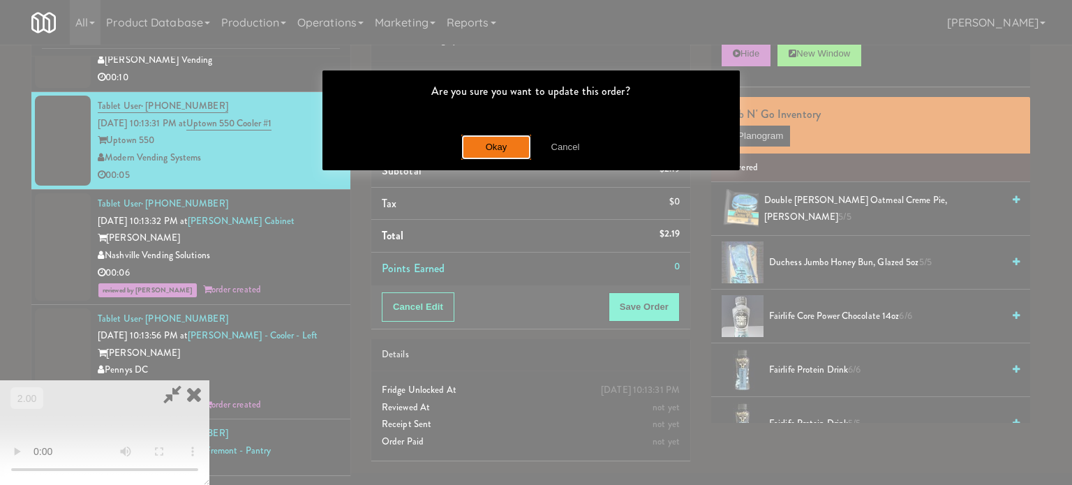
click at [484, 149] on button "Okay" at bounding box center [496, 147] width 70 height 25
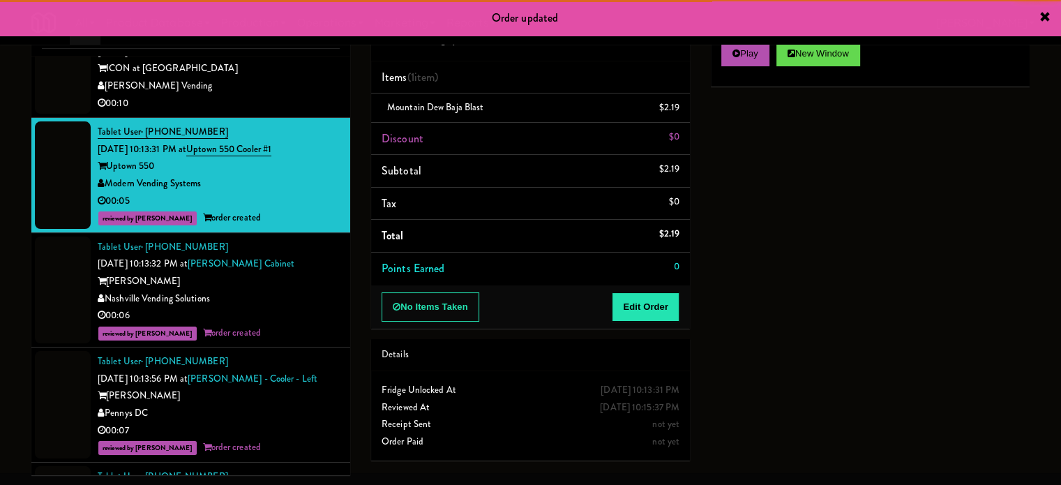
scroll to position [6811, 0]
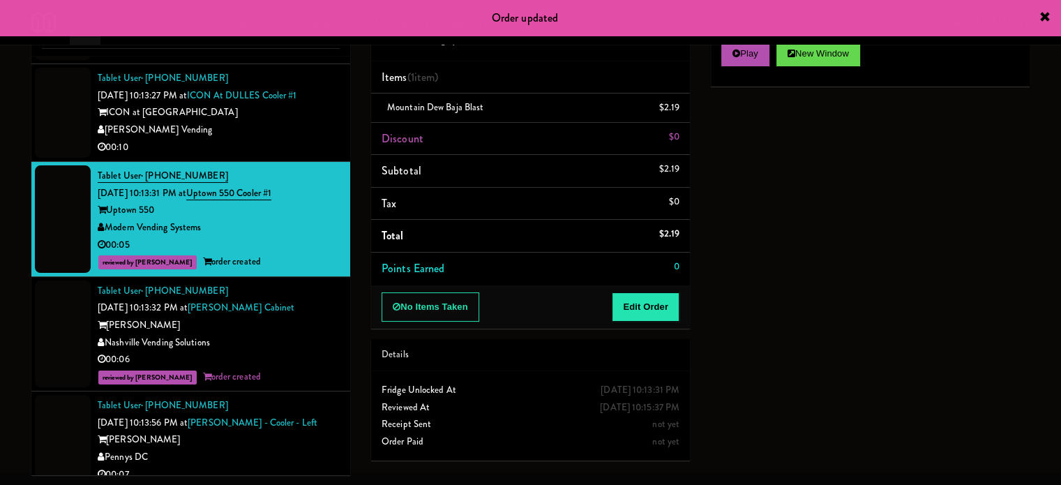
click at [285, 156] on div "00:10" at bounding box center [219, 147] width 242 height 17
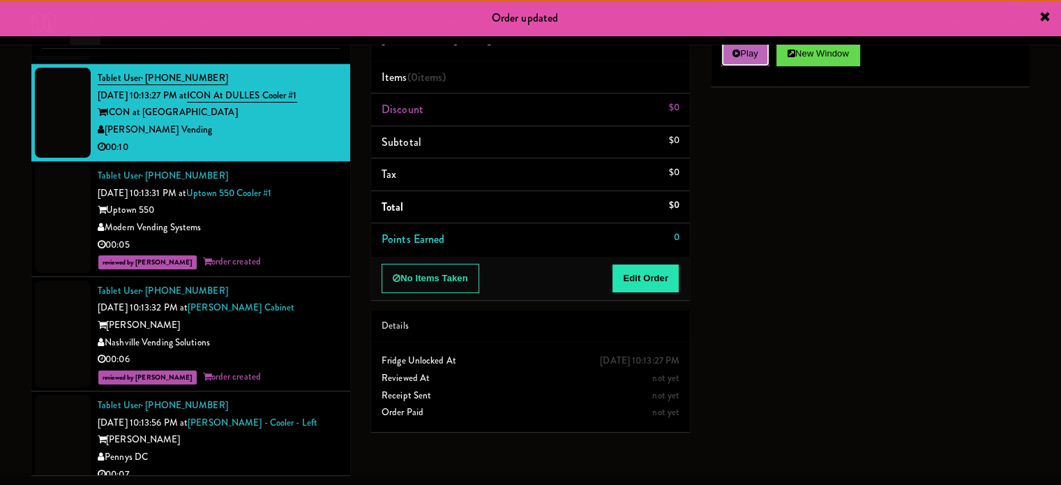
click at [761, 61] on button "Play" at bounding box center [745, 53] width 48 height 25
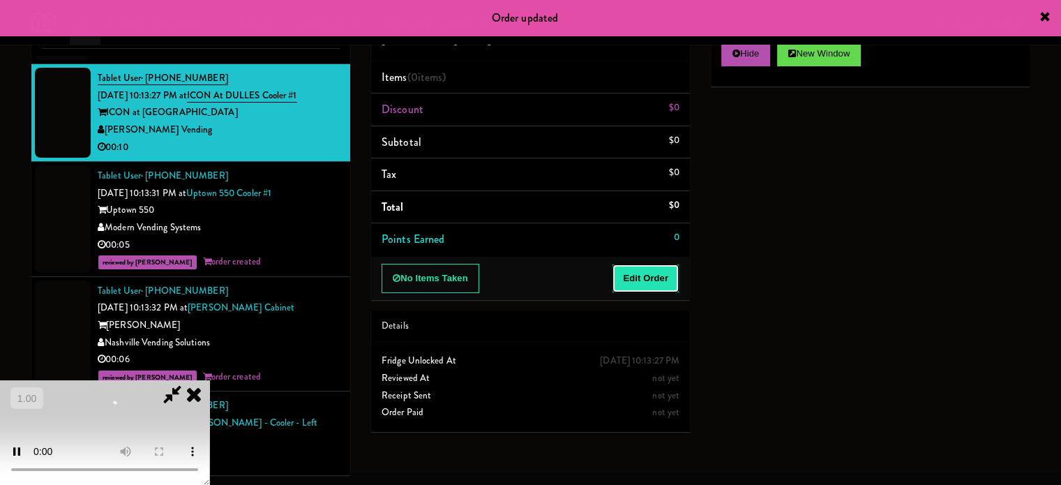
click at [647, 278] on button "Edit Order" at bounding box center [646, 278] width 68 height 29
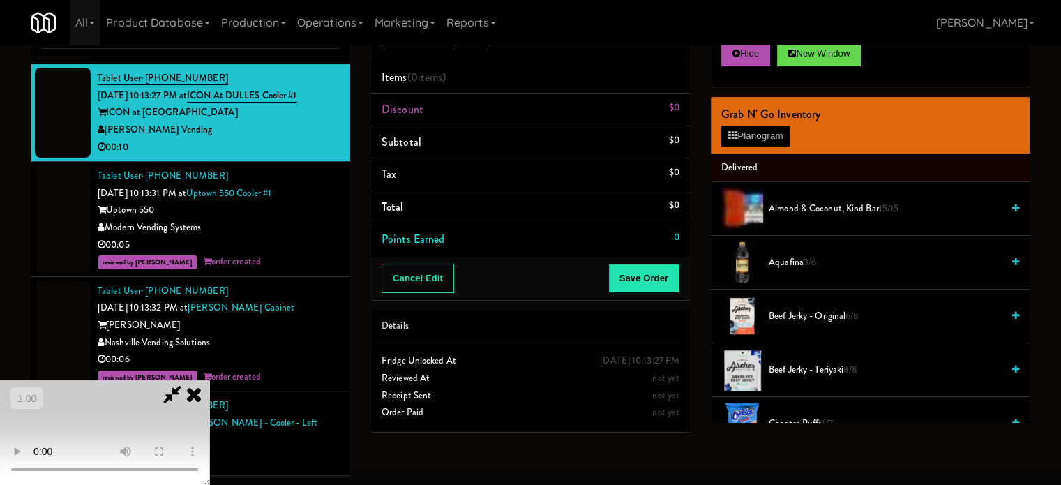
scroll to position [220, 0]
click at [209, 380] on video at bounding box center [104, 432] width 209 height 105
drag, startPoint x: 373, startPoint y: 264, endPoint x: 332, endPoint y: 284, distance: 44.9
click at [209, 380] on video at bounding box center [104, 432] width 209 height 105
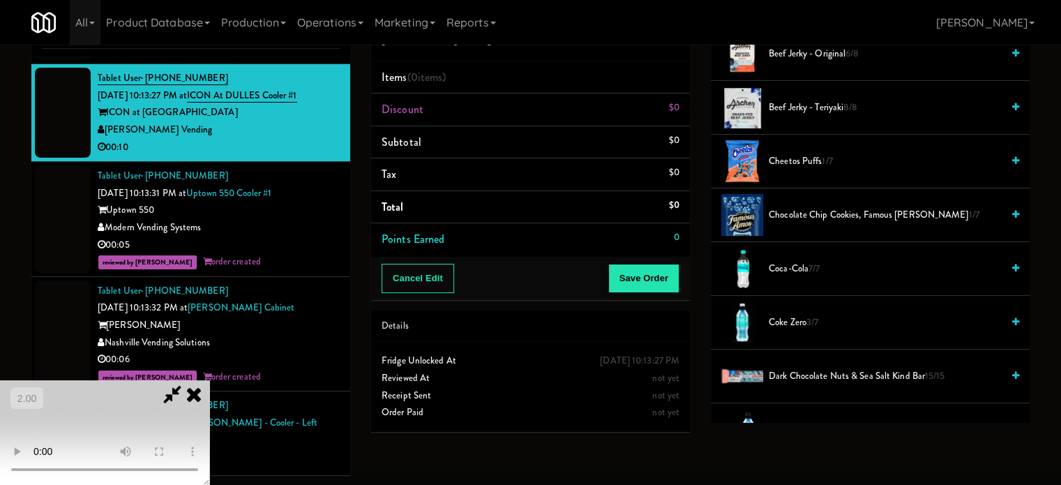
scroll to position [349, 0]
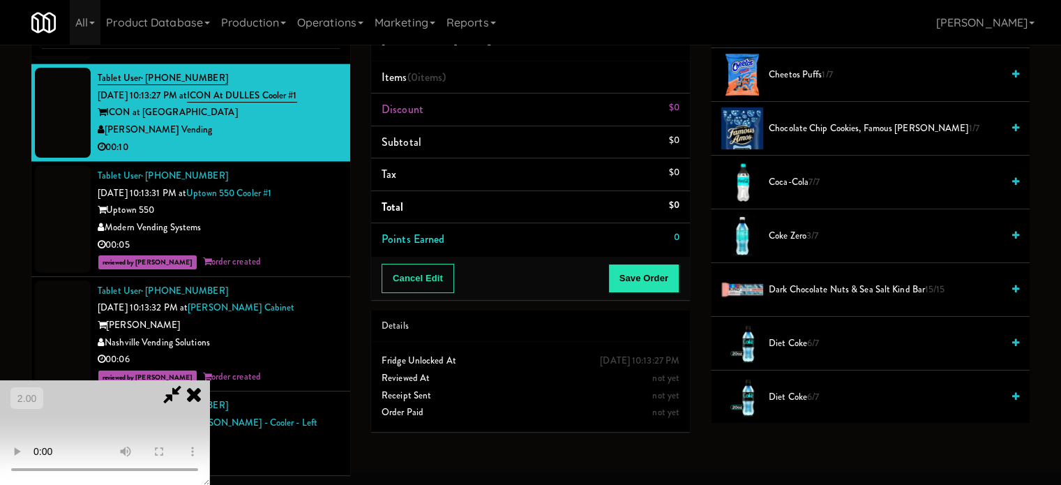
click at [796, 231] on span "Coke Zero 3/7" at bounding box center [885, 235] width 233 height 17
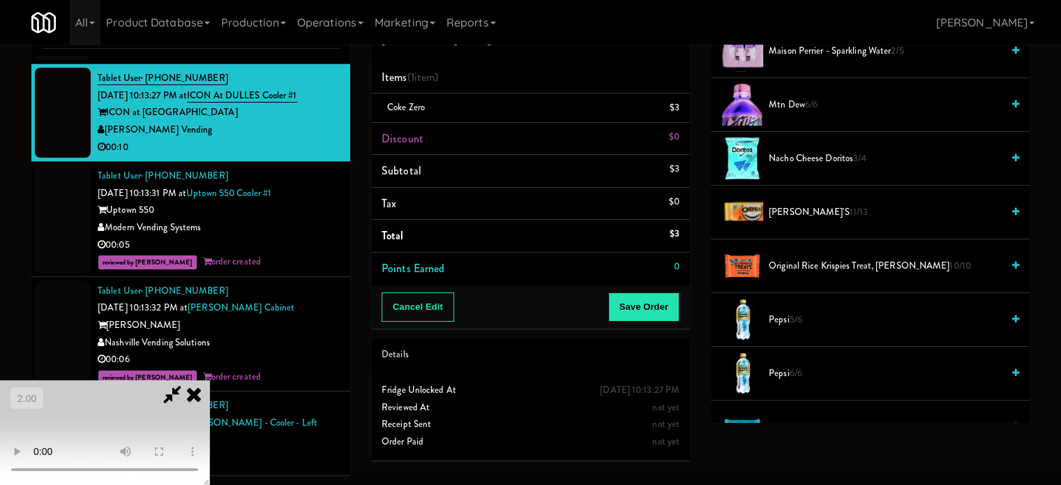
scroll to position [1047, 0]
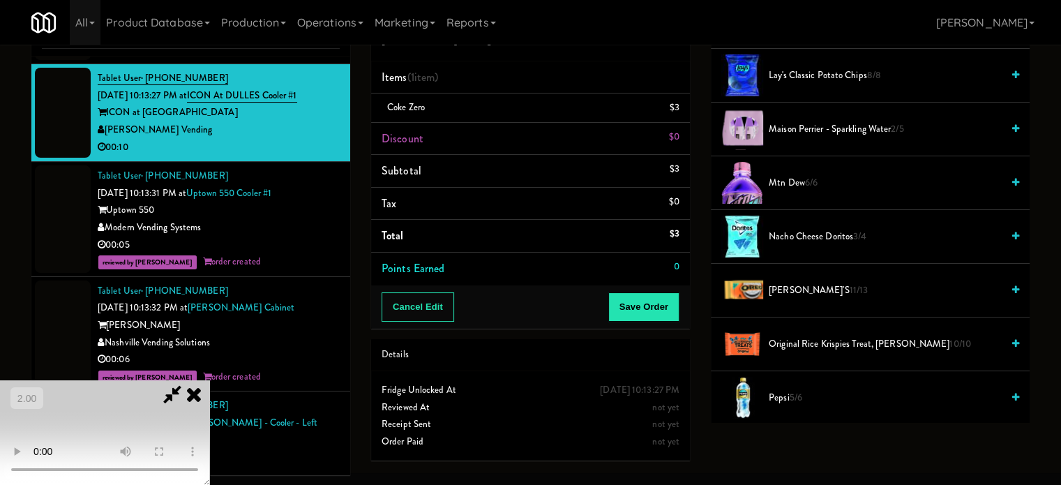
click at [797, 183] on span "Mtn Dew 6/6" at bounding box center [885, 182] width 233 height 17
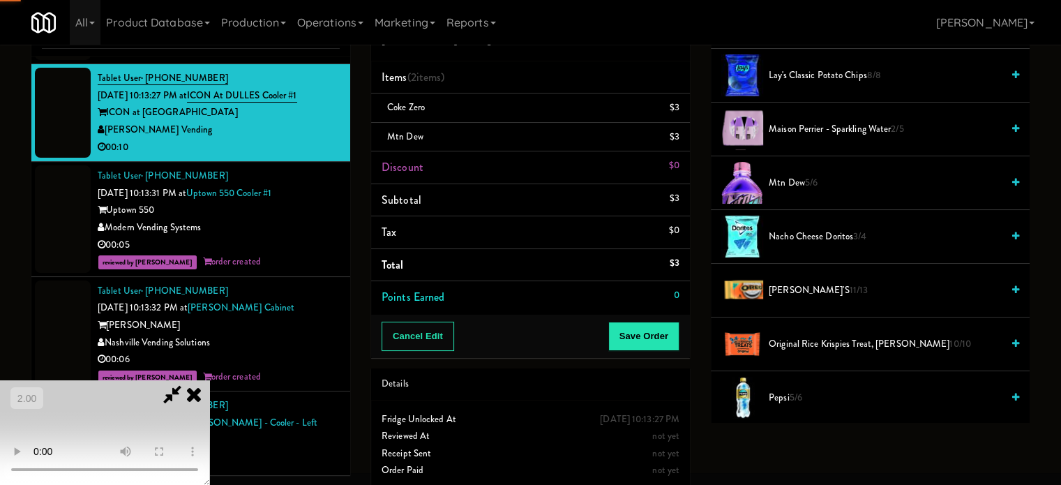
click at [798, 183] on span "Mtn Dew 5/6" at bounding box center [885, 182] width 233 height 17
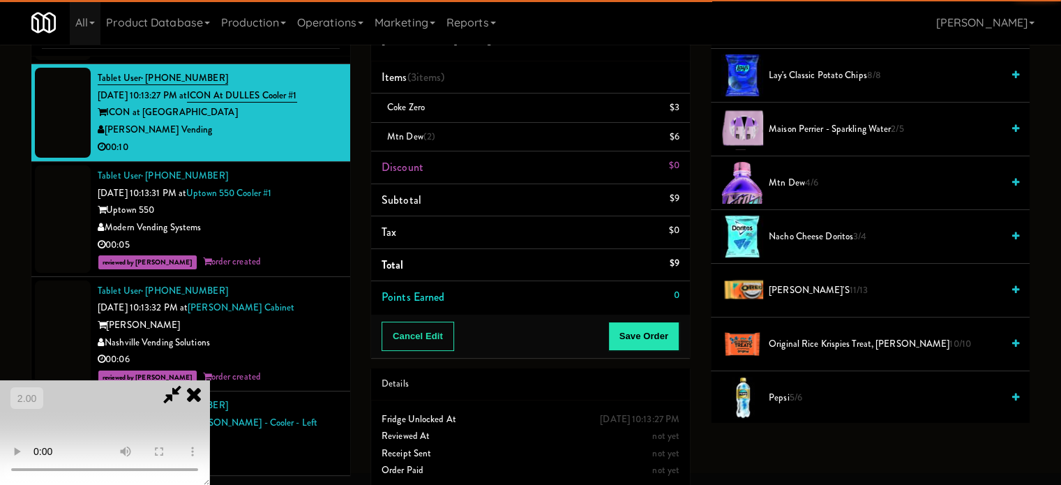
click at [209, 380] on video at bounding box center [104, 432] width 209 height 105
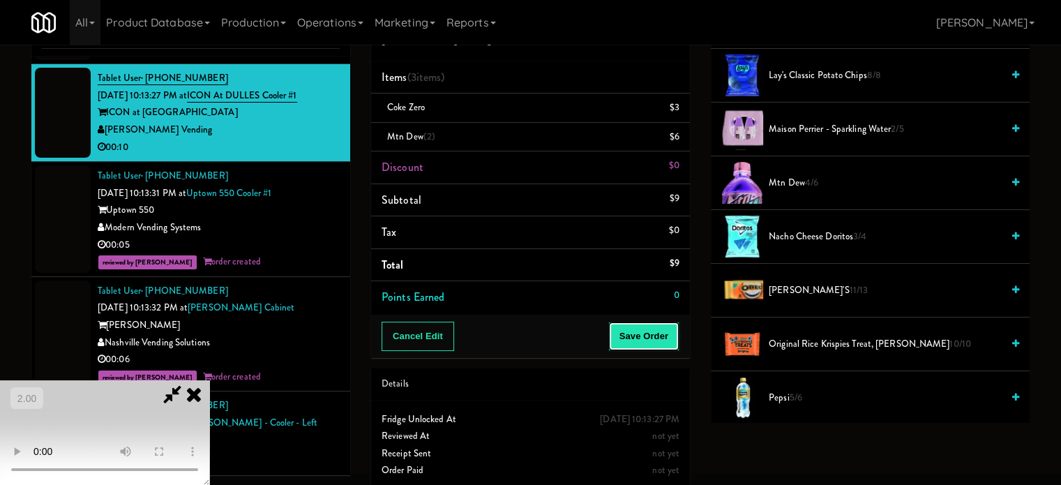
click at [654, 343] on button "Save Order" at bounding box center [643, 336] width 71 height 29
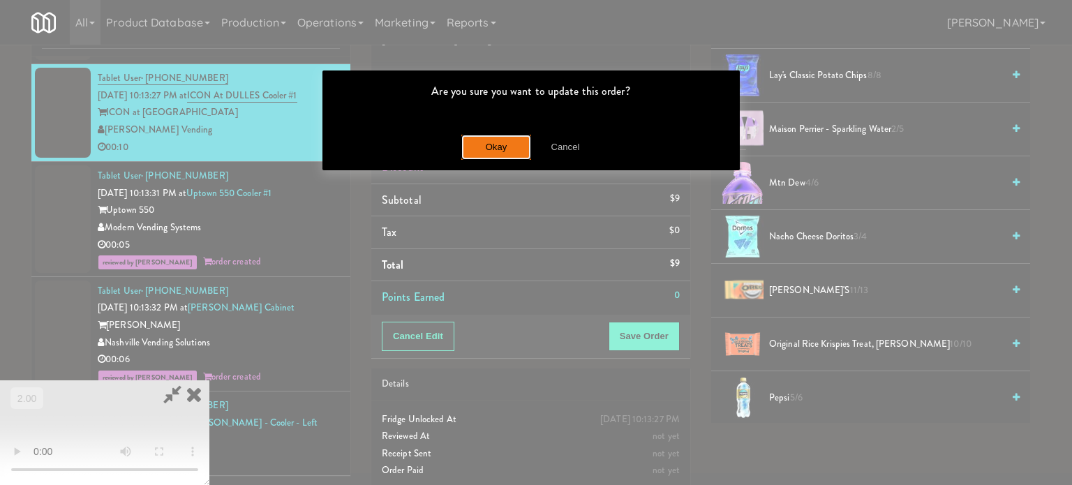
click at [498, 149] on button "Okay" at bounding box center [496, 147] width 70 height 25
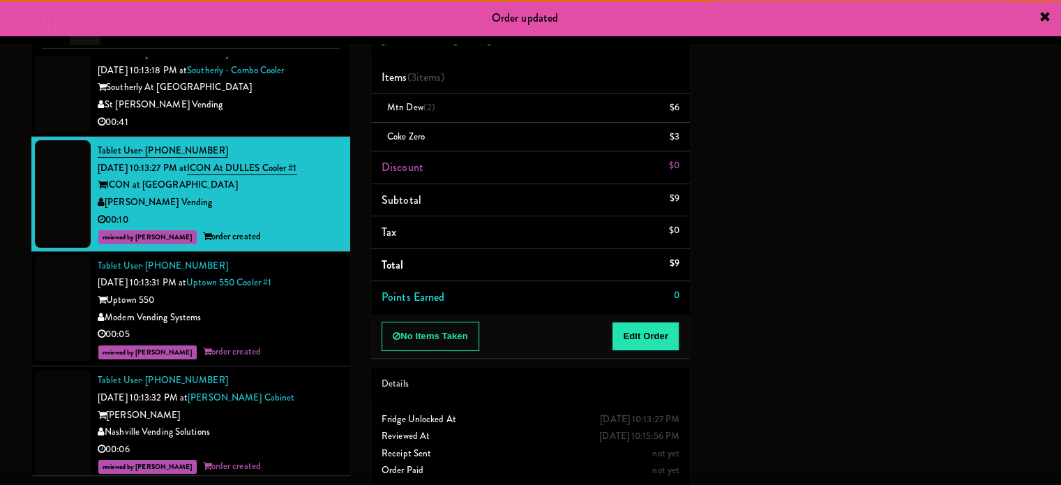
scroll to position [6672, 0]
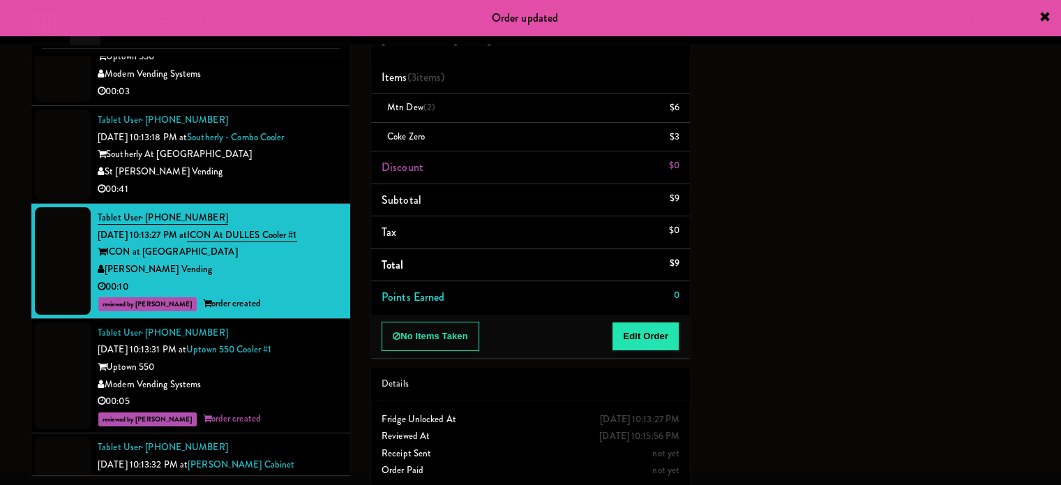
click at [283, 181] on div "St [PERSON_NAME] Vending" at bounding box center [219, 171] width 242 height 17
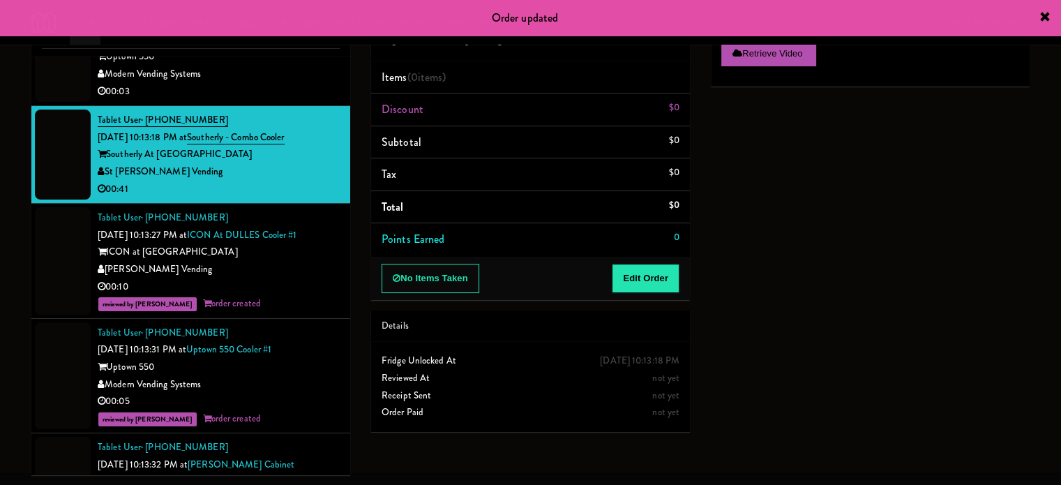
click at [244, 100] on div "00:03" at bounding box center [219, 91] width 242 height 17
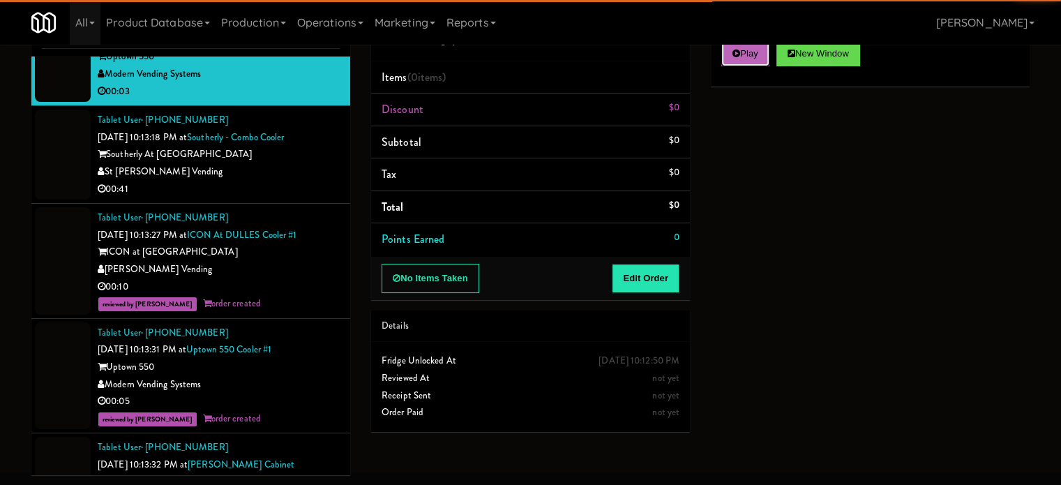
click at [742, 58] on button "Play" at bounding box center [745, 53] width 48 height 25
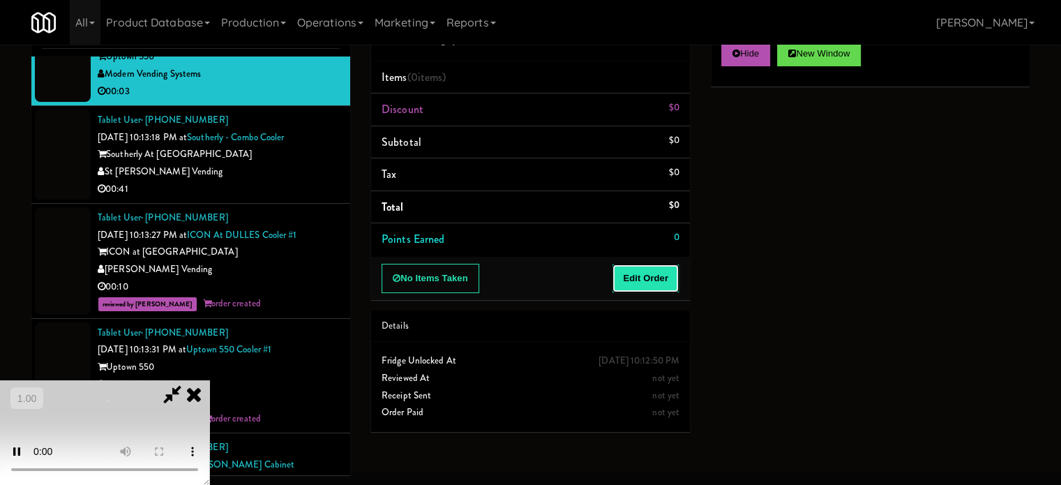
click at [653, 286] on button "Edit Order" at bounding box center [646, 278] width 68 height 29
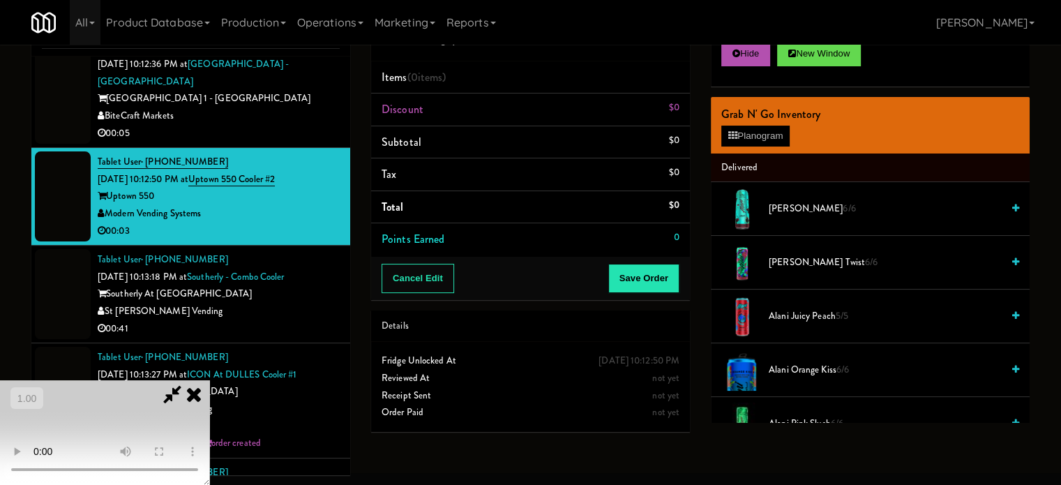
scroll to position [220, 0]
click at [209, 380] on video at bounding box center [104, 432] width 209 height 105
click at [209, 402] on video at bounding box center [104, 432] width 209 height 105
click at [209, 380] on video at bounding box center [104, 432] width 209 height 105
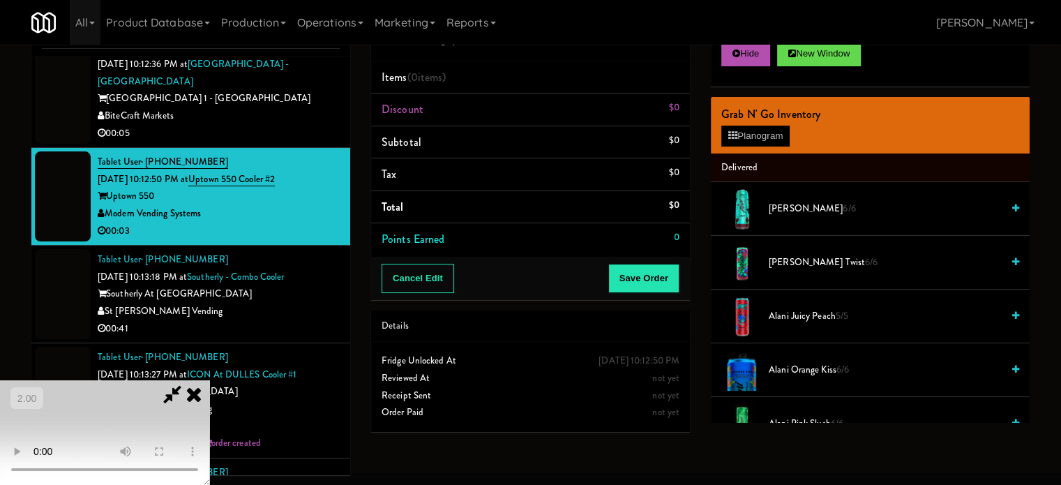
click at [209, 380] on video at bounding box center [104, 432] width 209 height 105
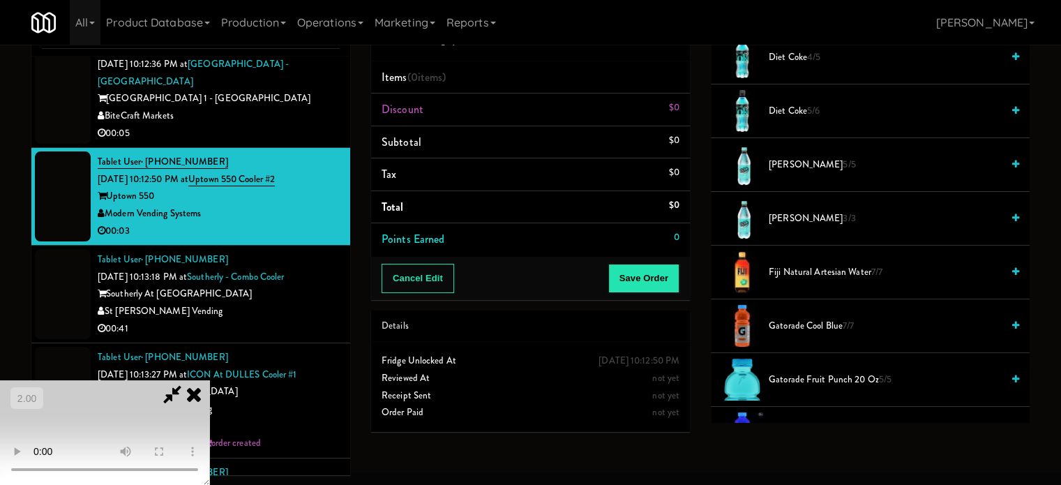
scroll to position [977, 0]
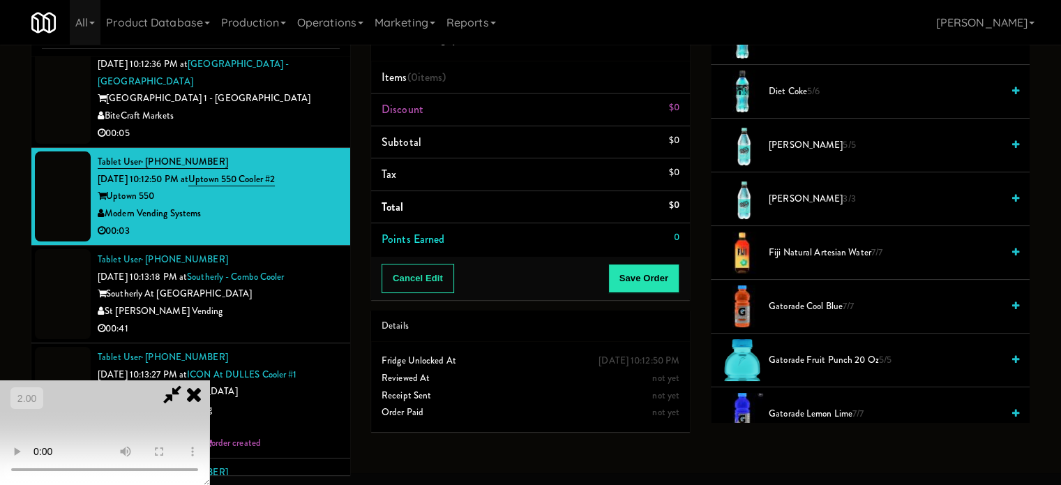
click at [790, 306] on span "Gatorade Cool Blue 7/7" at bounding box center [885, 306] width 233 height 17
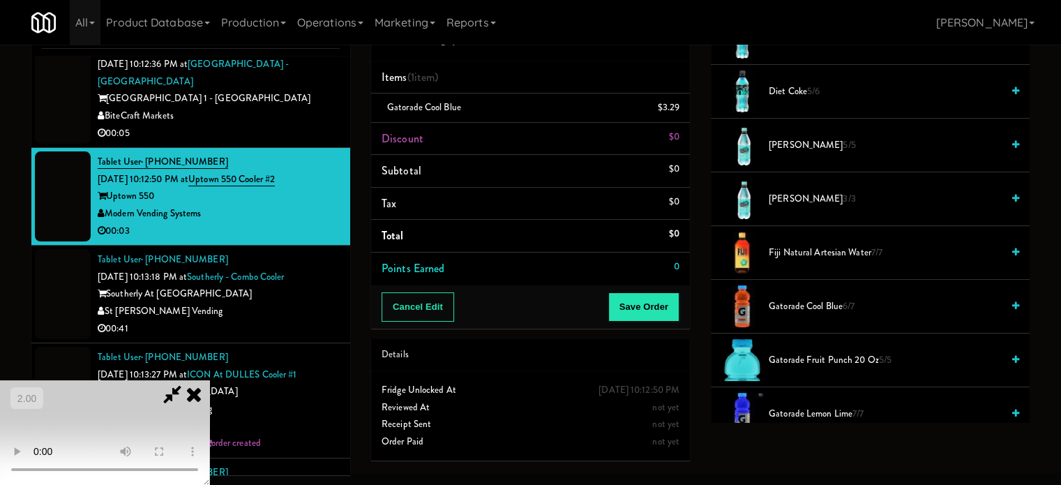
click at [209, 380] on video at bounding box center [104, 432] width 209 height 105
click at [649, 318] on button "Save Order" at bounding box center [643, 306] width 71 height 29
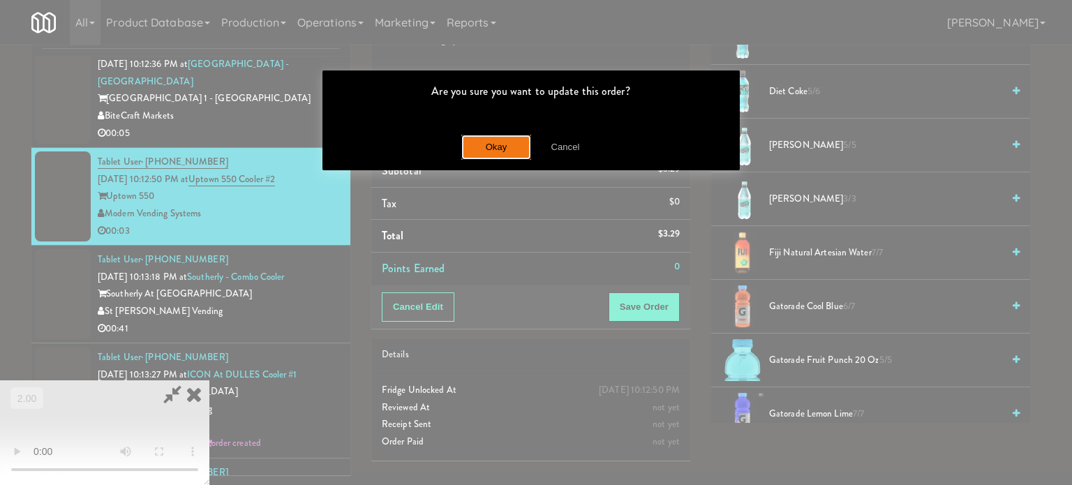
click at [471, 149] on button "Okay" at bounding box center [496, 147] width 70 height 25
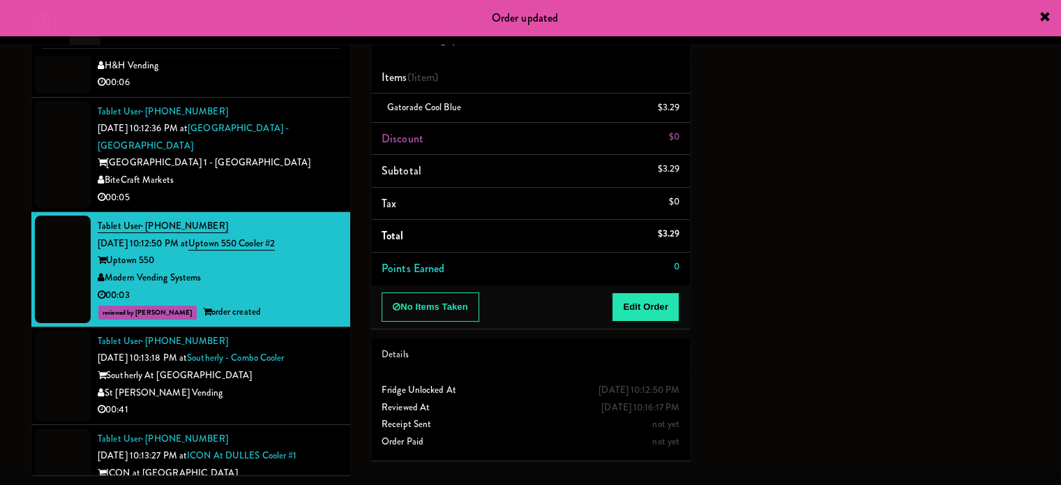
scroll to position [6462, 0]
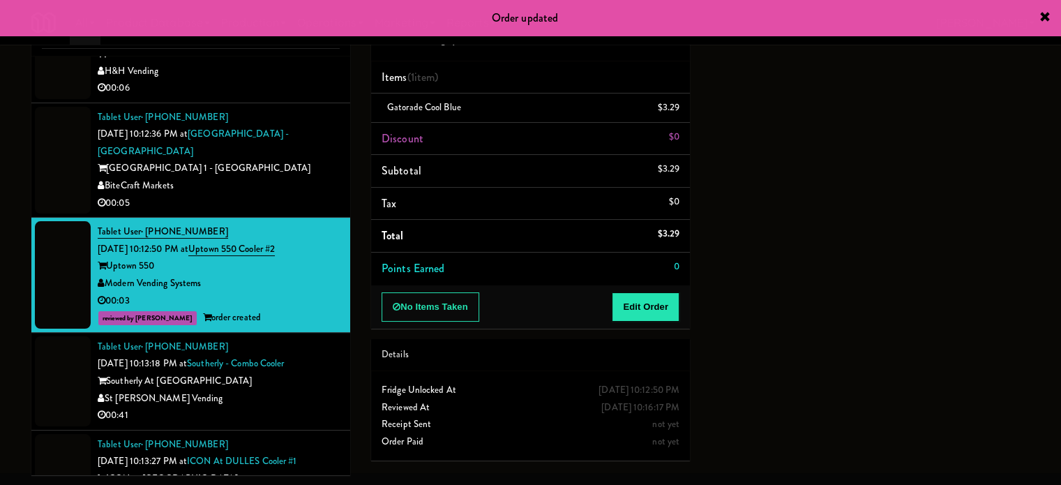
click at [287, 195] on div "BiteCraft Markets" at bounding box center [219, 185] width 242 height 17
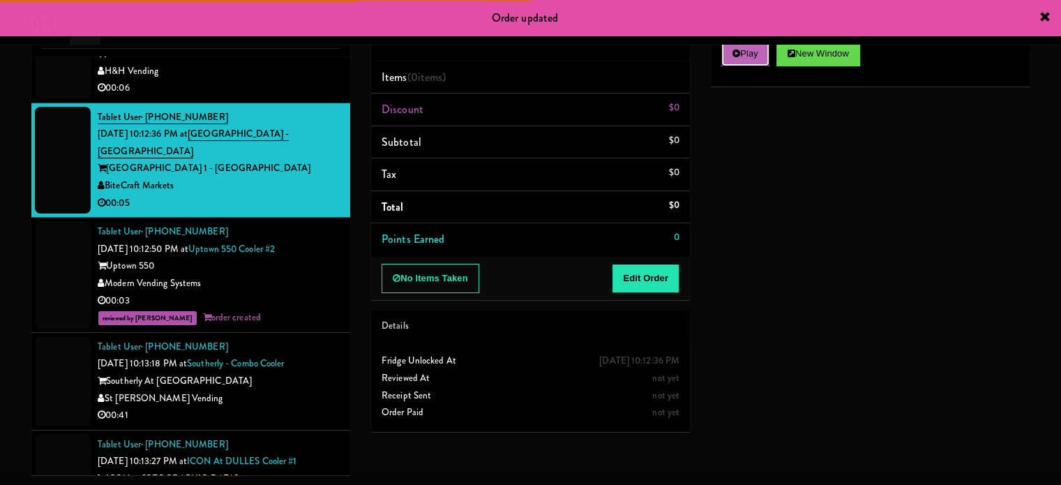
drag, startPoint x: 756, startPoint y: 52, endPoint x: 749, endPoint y: 58, distance: 9.5
click at [756, 52] on button "Play" at bounding box center [745, 53] width 48 height 25
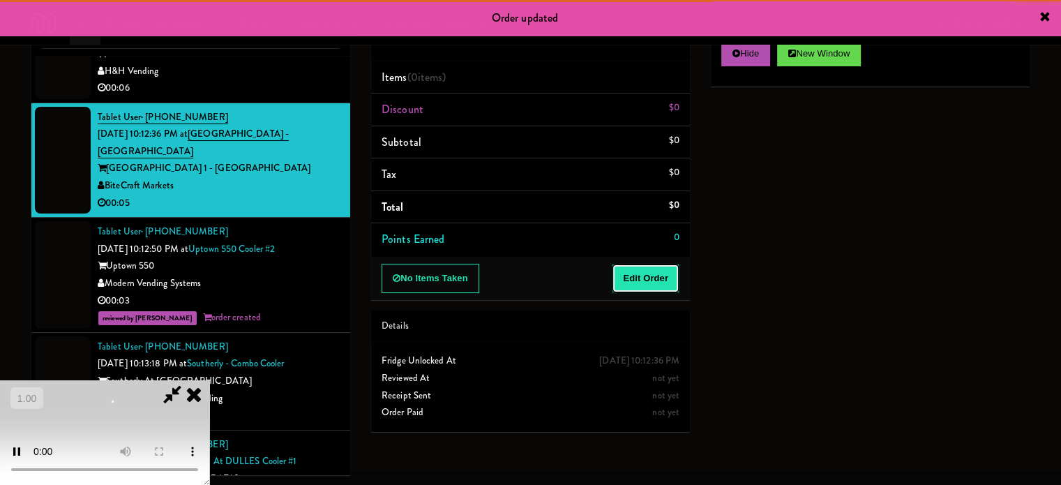
click at [656, 271] on button "Edit Order" at bounding box center [646, 278] width 68 height 29
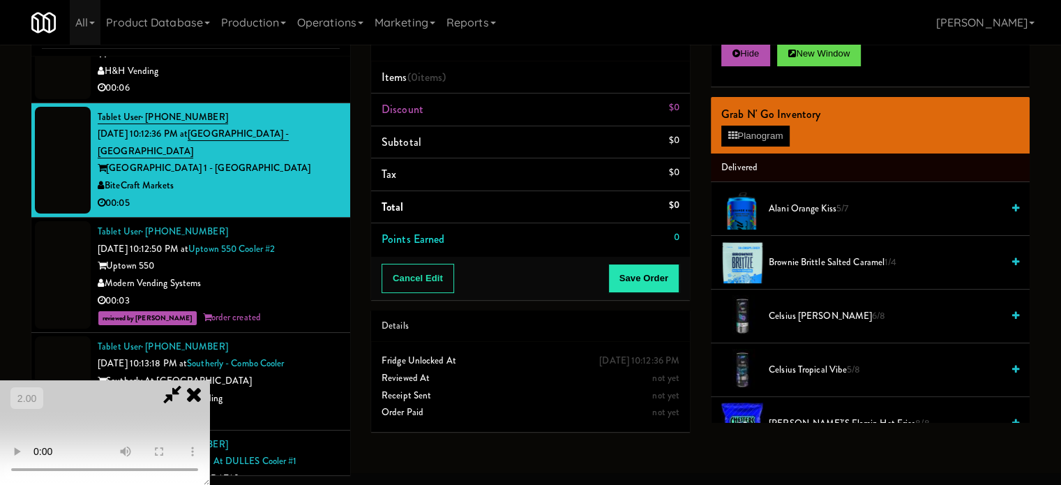
click at [209, 380] on video at bounding box center [104, 432] width 209 height 105
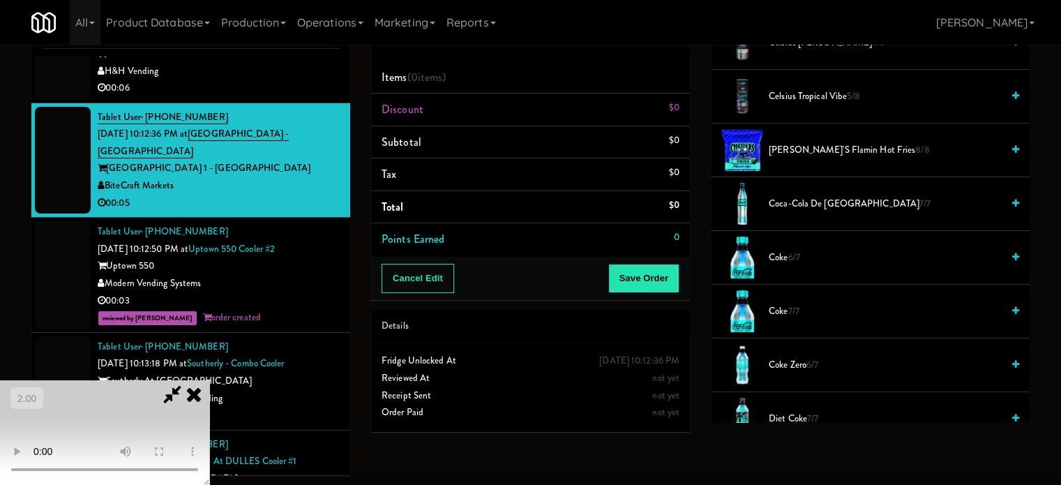
scroll to position [279, 0]
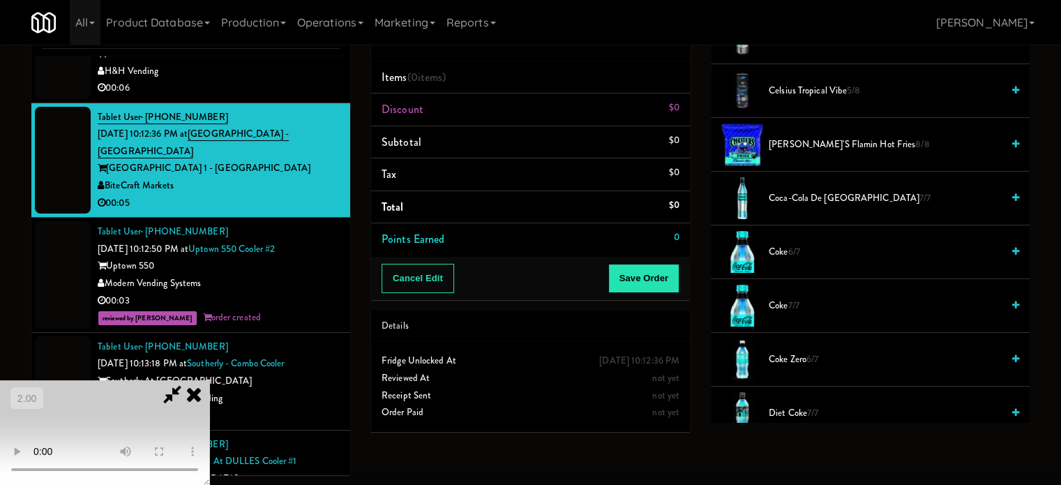
click at [209, 380] on video at bounding box center [104, 432] width 209 height 105
click at [798, 354] on span "Coke Zero 6/7" at bounding box center [885, 359] width 233 height 17
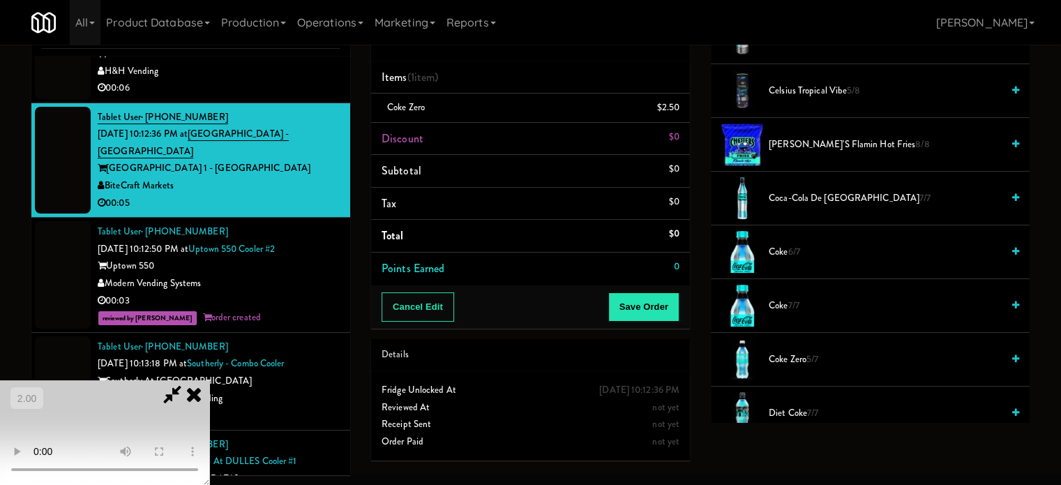
click at [209, 380] on video at bounding box center [104, 432] width 209 height 105
click at [639, 312] on button "Save Order" at bounding box center [643, 306] width 71 height 29
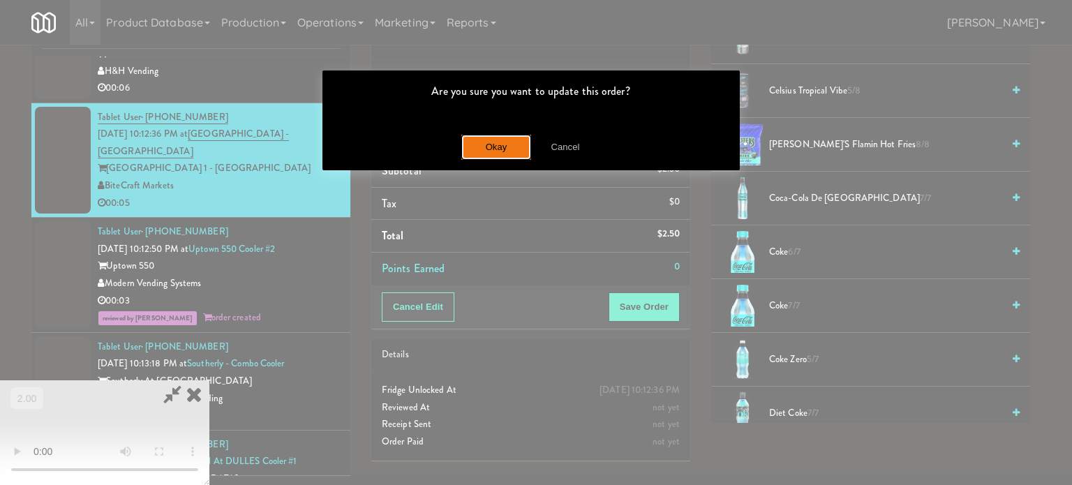
click at [486, 139] on button "Okay" at bounding box center [496, 147] width 70 height 25
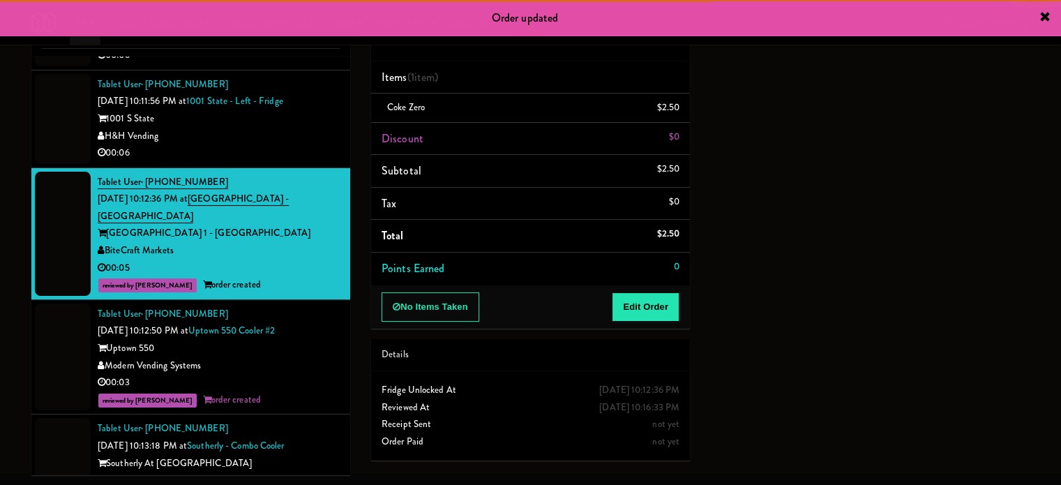
scroll to position [6393, 0]
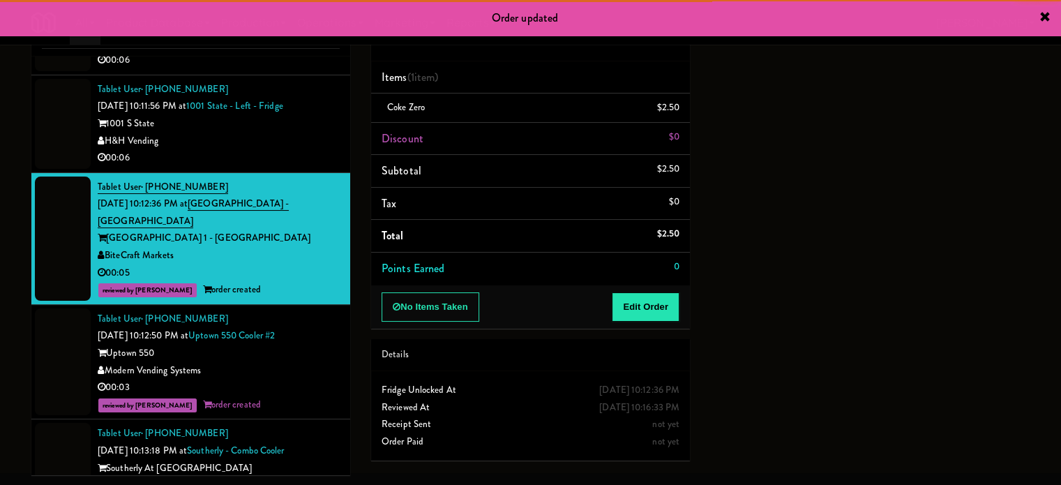
drag, startPoint x: 279, startPoint y: 213, endPoint x: 311, endPoint y: 213, distance: 32.1
click at [279, 150] on div "H&H Vending" at bounding box center [219, 141] width 242 height 17
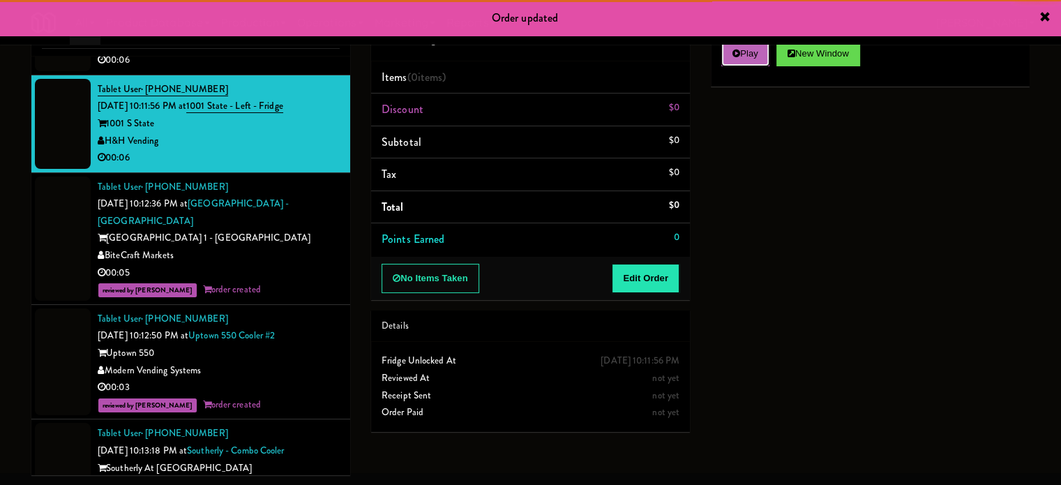
click at [724, 63] on button "Play" at bounding box center [745, 53] width 48 height 25
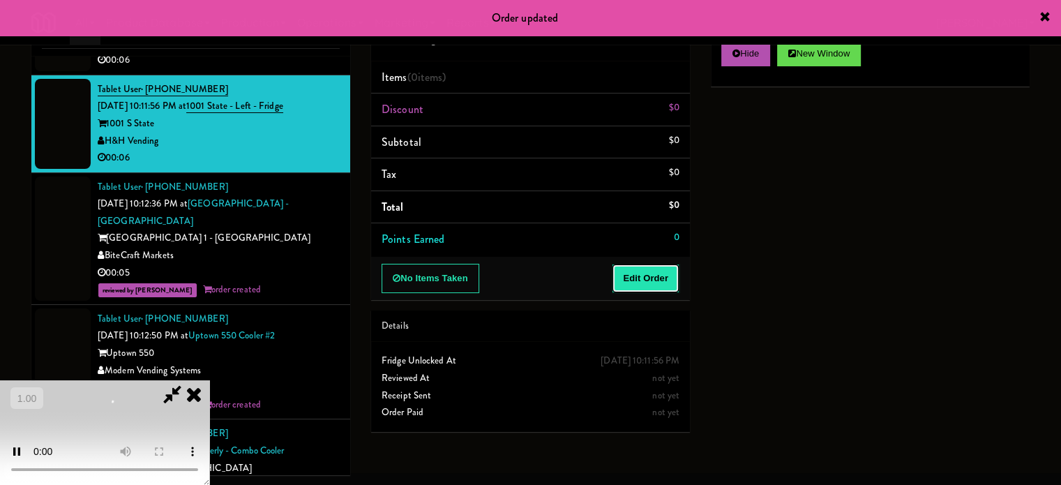
click at [659, 282] on button "Edit Order" at bounding box center [646, 278] width 68 height 29
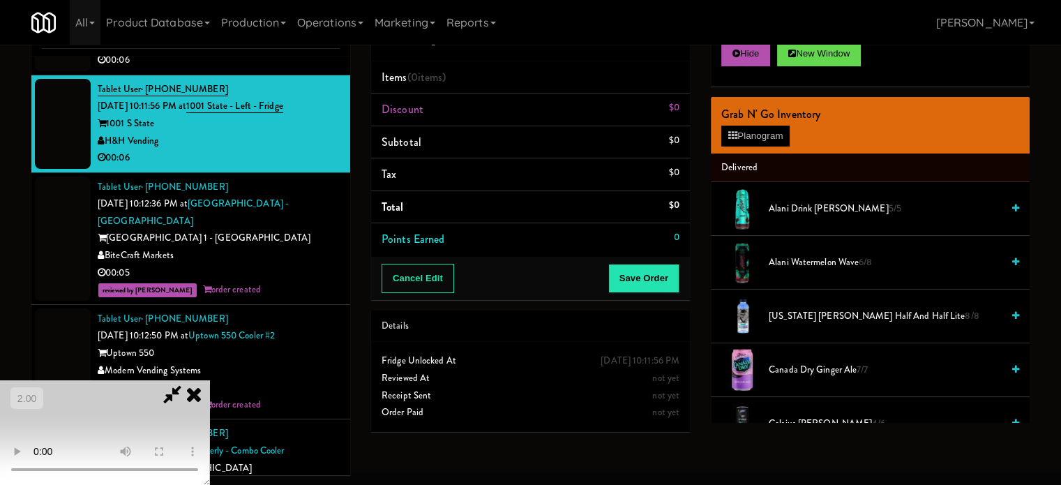
click at [209, 380] on video at bounding box center [104, 432] width 209 height 105
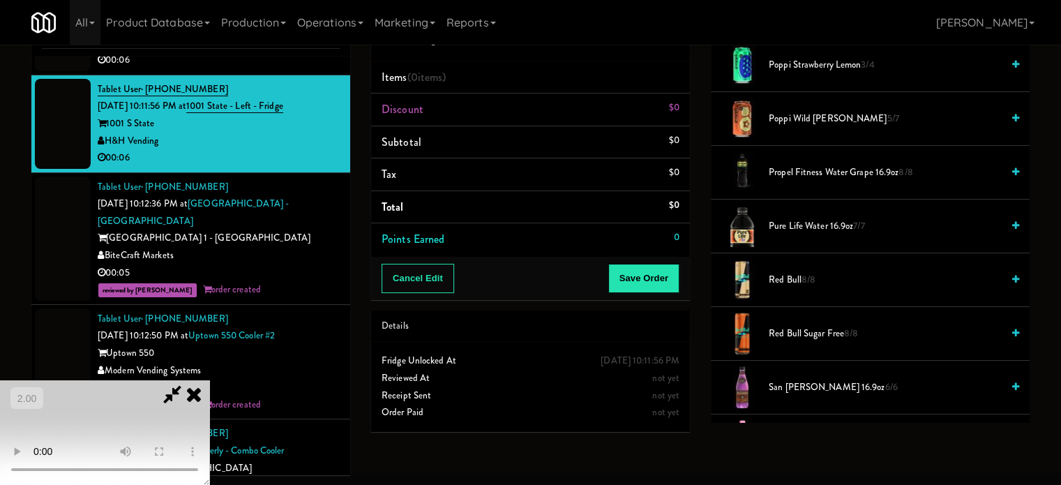
scroll to position [1605, 0]
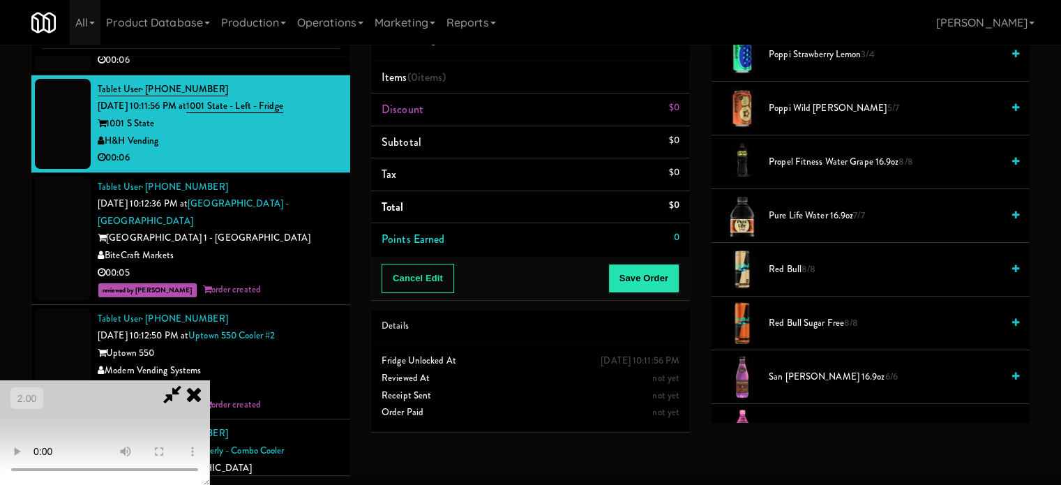
click at [798, 220] on li "Pure Life Water 16.9oz 7/7" at bounding box center [870, 216] width 319 height 54
click at [798, 217] on span "Pure Life Water 16.9oz 7/7" at bounding box center [885, 215] width 233 height 17
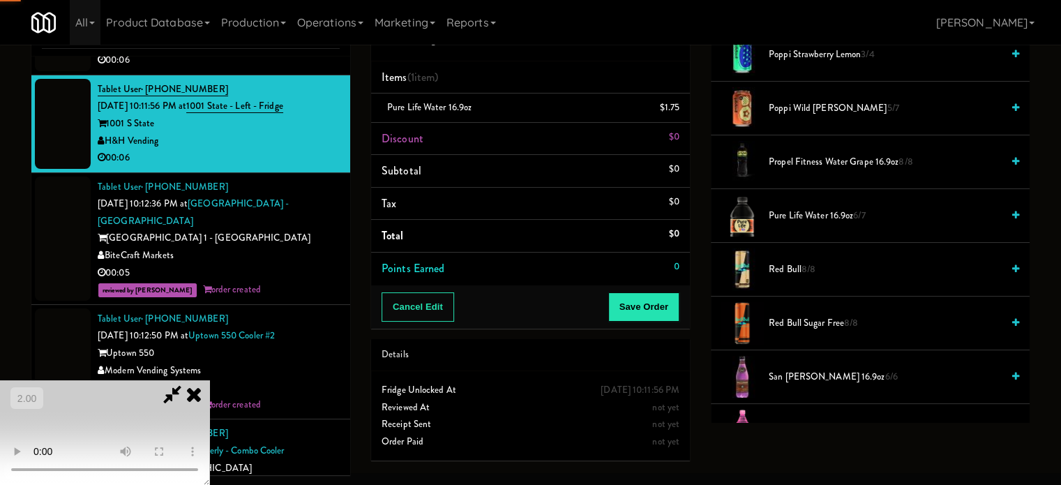
click at [209, 380] on video at bounding box center [104, 432] width 209 height 105
click at [641, 315] on button "Save Order" at bounding box center [643, 306] width 71 height 29
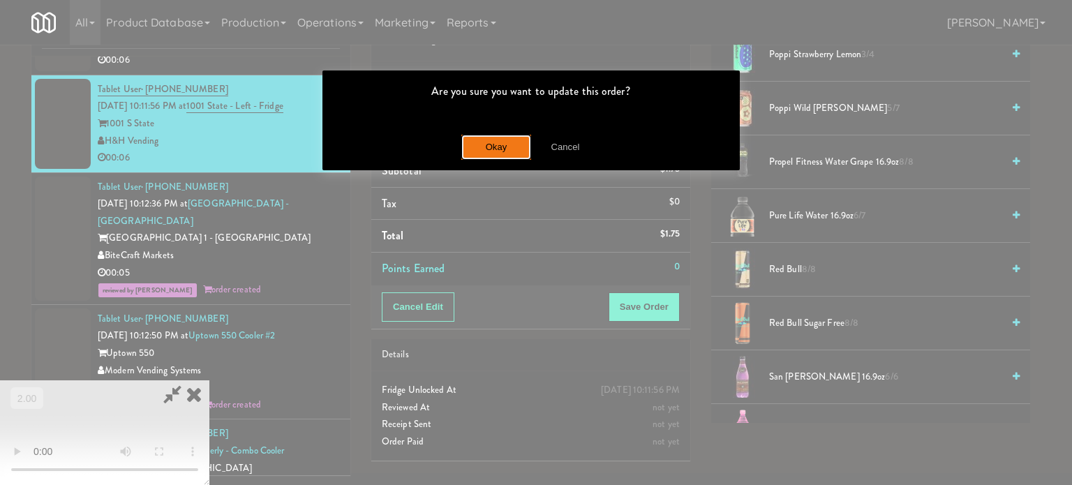
click at [492, 151] on button "Okay" at bounding box center [496, 147] width 70 height 25
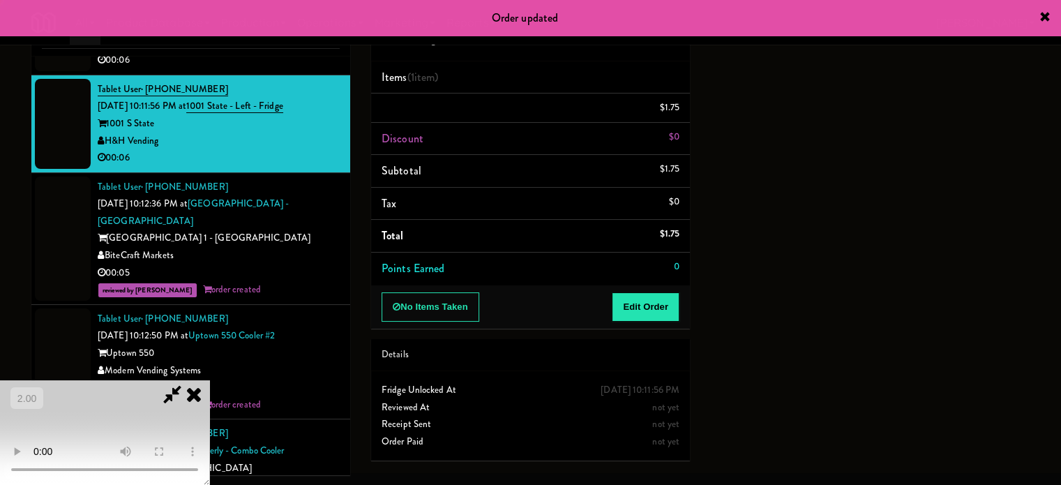
scroll to position [130, 0]
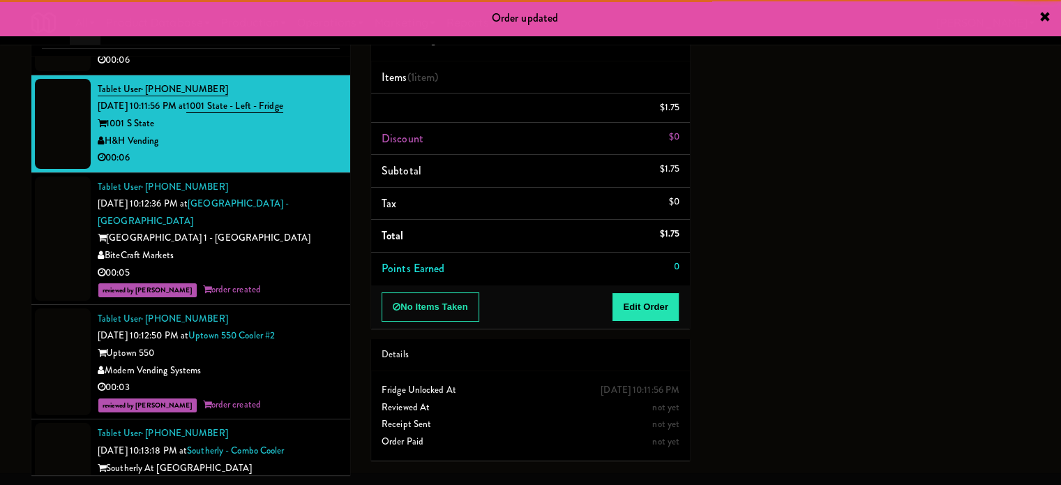
click at [274, 69] on div "00:06" at bounding box center [219, 60] width 242 height 17
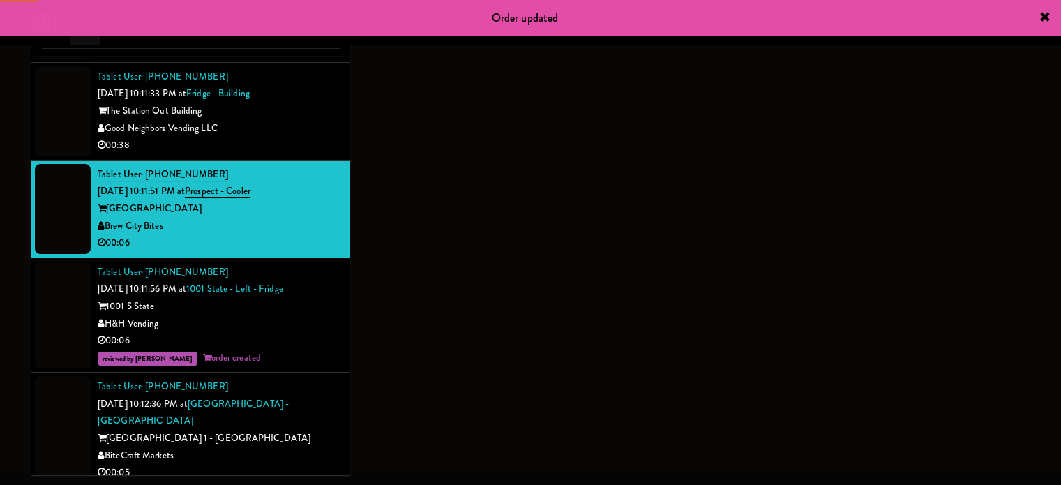
scroll to position [6183, 0]
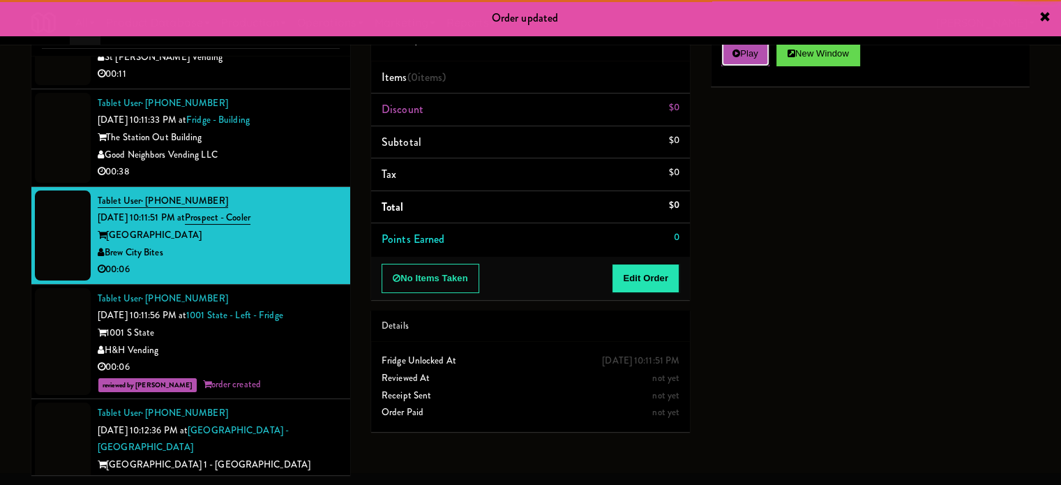
drag, startPoint x: 754, startPoint y: 48, endPoint x: 691, endPoint y: 150, distance: 120.0
click at [754, 49] on button "Play" at bounding box center [745, 53] width 48 height 25
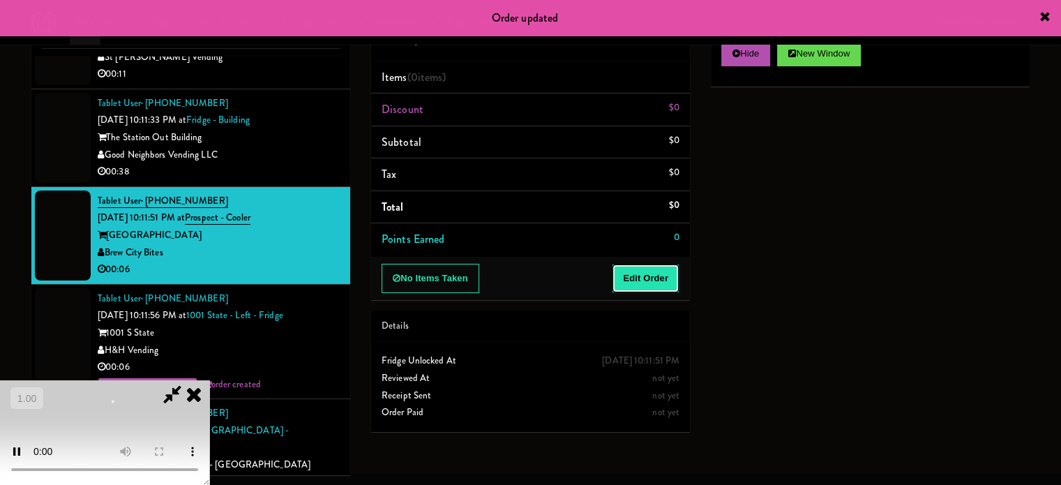
click at [659, 267] on button "Edit Order" at bounding box center [646, 278] width 68 height 29
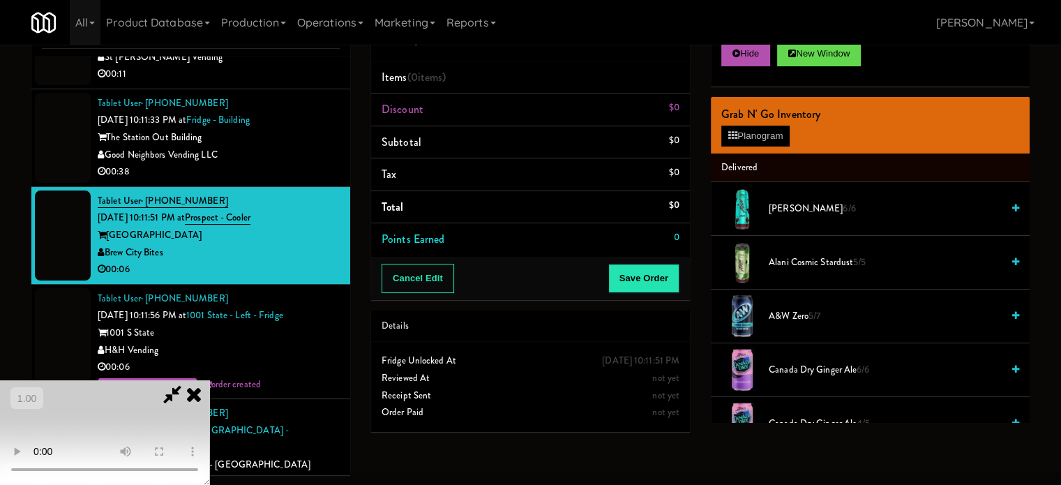
scroll to position [220, 0]
click at [209, 380] on video at bounding box center [104, 432] width 209 height 105
click at [0, 380] on video at bounding box center [104, 432] width 209 height 105
click at [209, 380] on video at bounding box center [104, 432] width 209 height 105
click at [200, 380] on video at bounding box center [104, 432] width 209 height 105
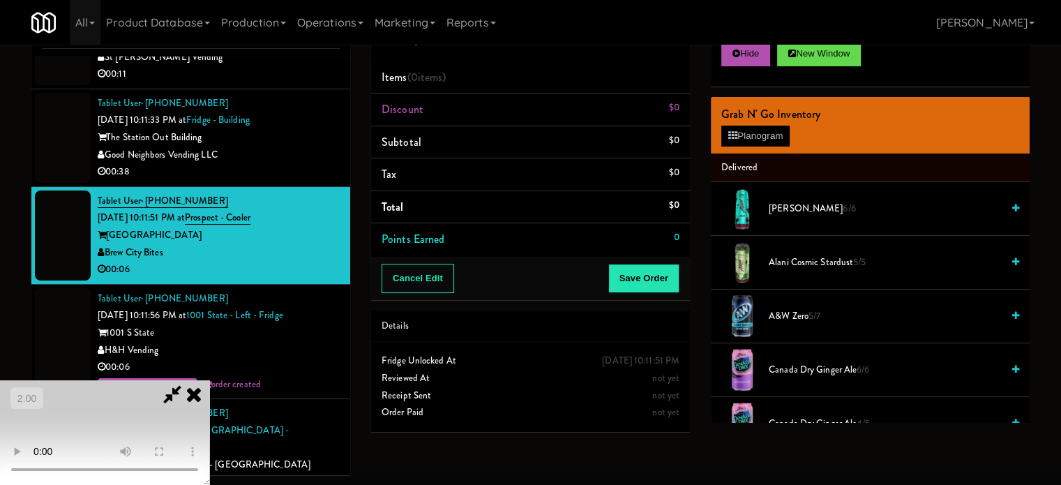
click at [209, 380] on video at bounding box center [104, 432] width 209 height 105
drag, startPoint x: 354, startPoint y: 390, endPoint x: 340, endPoint y: 368, distance: 26.3
click at [209, 390] on video at bounding box center [104, 432] width 209 height 105
drag, startPoint x: 334, startPoint y: 345, endPoint x: 372, endPoint y: 357, distance: 39.5
click at [209, 380] on video at bounding box center [104, 432] width 209 height 105
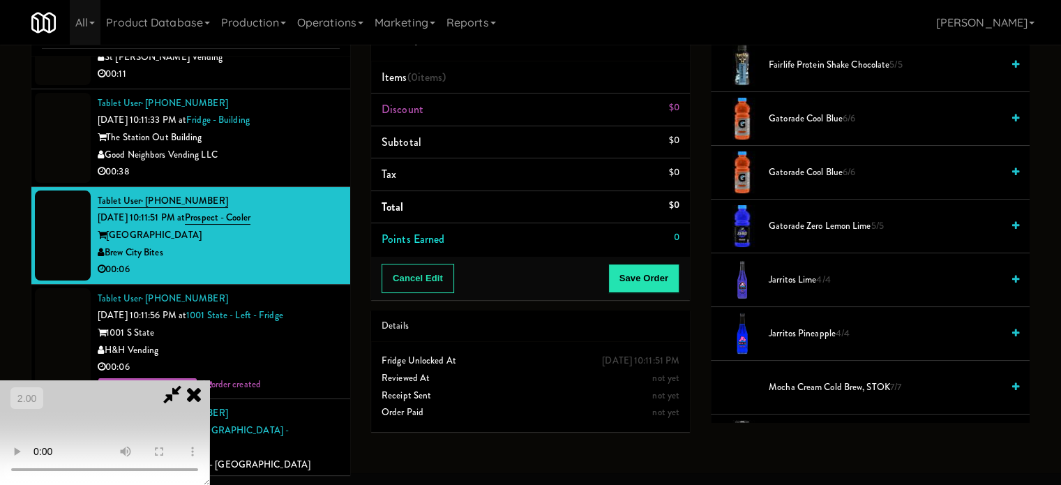
scroll to position [1116, 0]
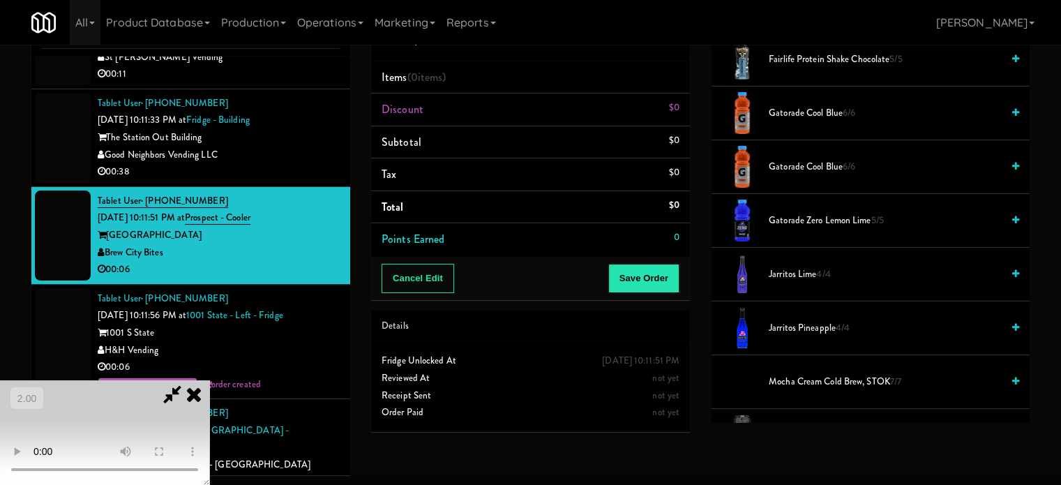
drag, startPoint x: 792, startPoint y: 320, endPoint x: 414, endPoint y: 323, distance: 378.2
click at [787, 320] on span "Jarritos Pineapple 4/4" at bounding box center [885, 328] width 233 height 17
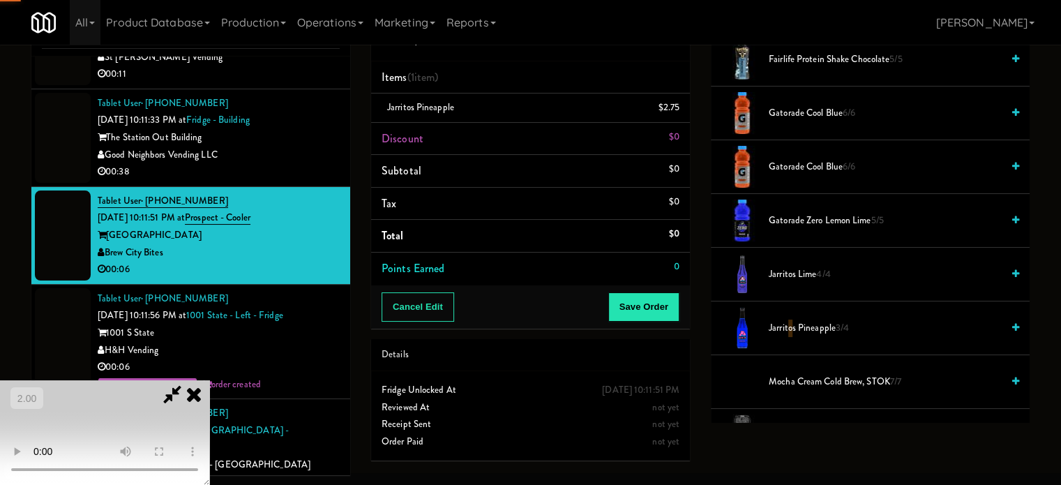
click at [209, 380] on video at bounding box center [104, 432] width 209 height 105
drag, startPoint x: 834, startPoint y: 271, endPoint x: 625, endPoint y: 452, distance: 276.0
click at [833, 271] on span "Jarritos Lime 4/4" at bounding box center [885, 274] width 233 height 17
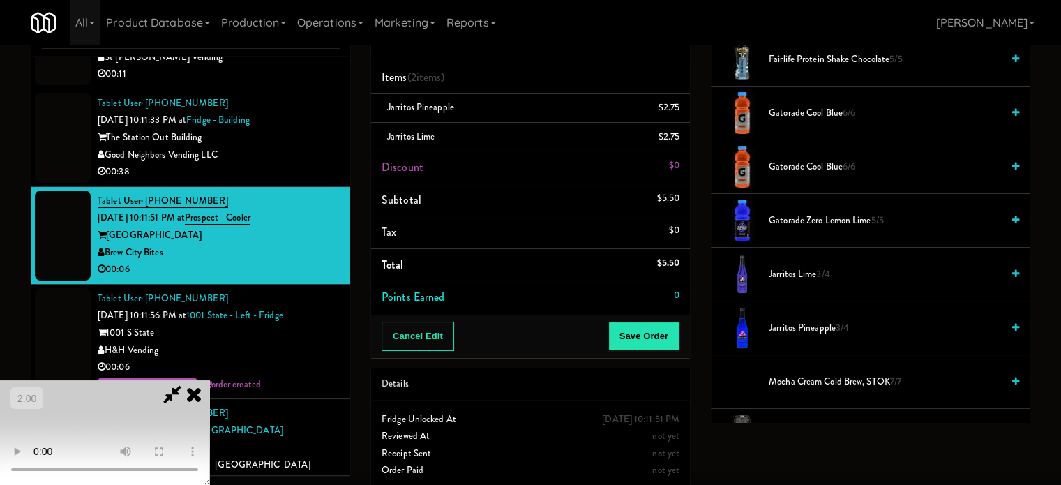
click at [77, 382] on video at bounding box center [104, 432] width 209 height 105
click at [113, 380] on video at bounding box center [104, 432] width 209 height 105
click at [209, 380] on video at bounding box center [104, 432] width 209 height 105
click at [661, 334] on button "Save Order" at bounding box center [643, 336] width 71 height 29
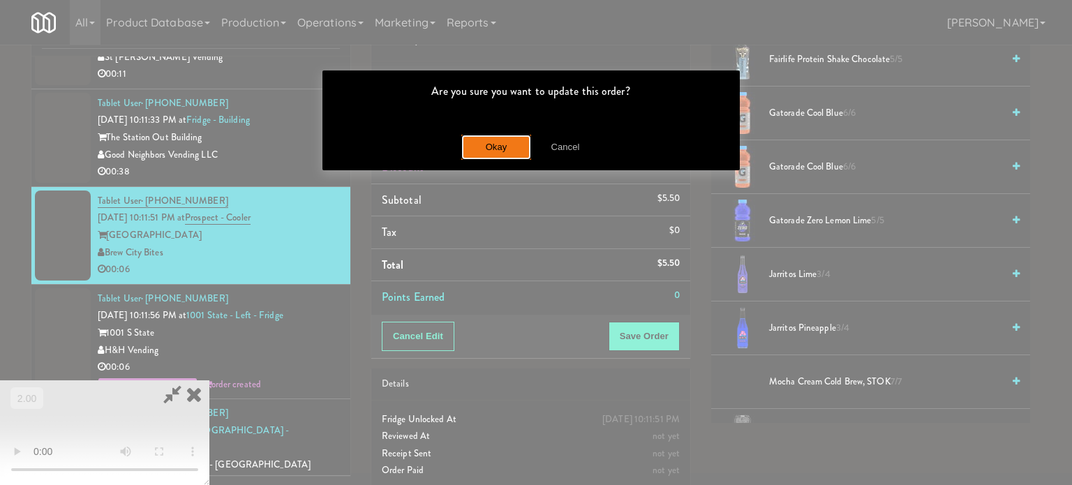
click at [477, 146] on button "Okay" at bounding box center [496, 147] width 70 height 25
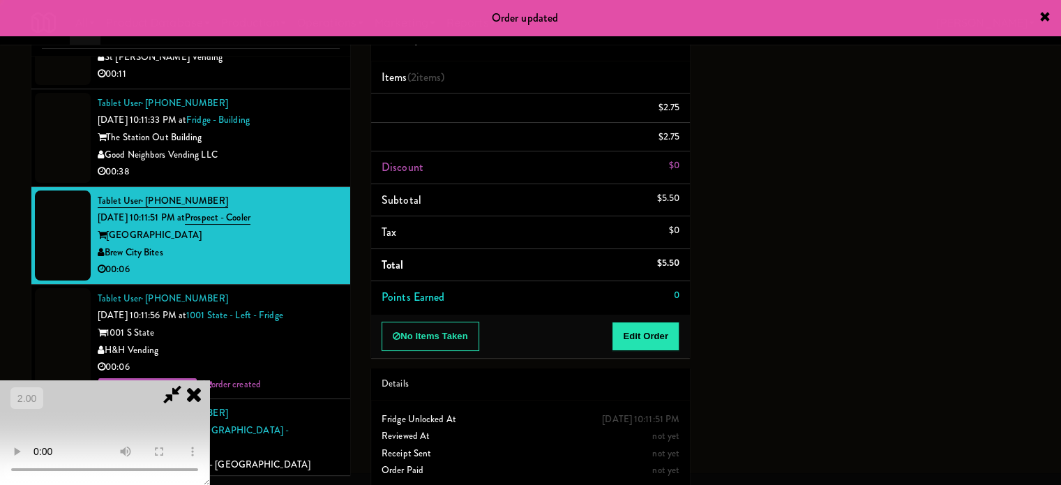
scroll to position [0, 0]
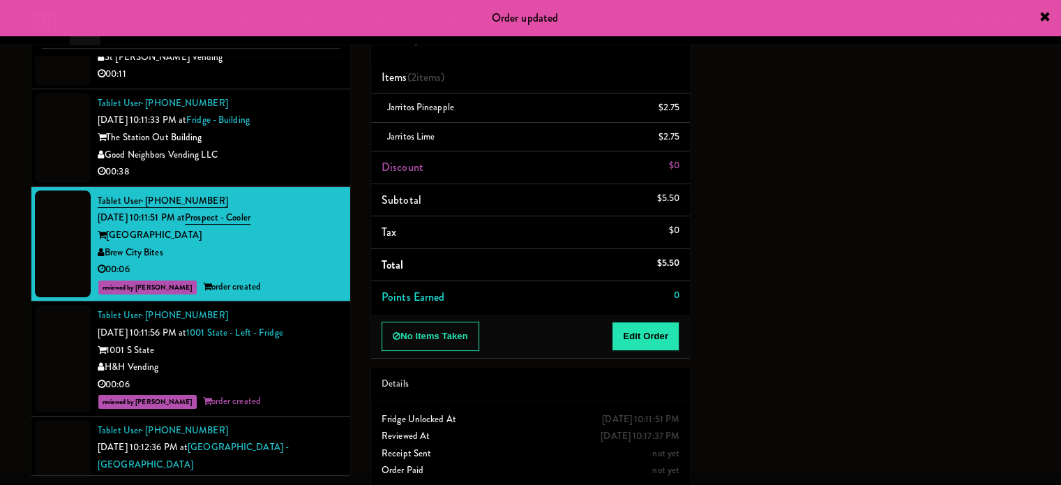
click at [289, 164] on div "Good Neighbors Vending LLC" at bounding box center [219, 155] width 242 height 17
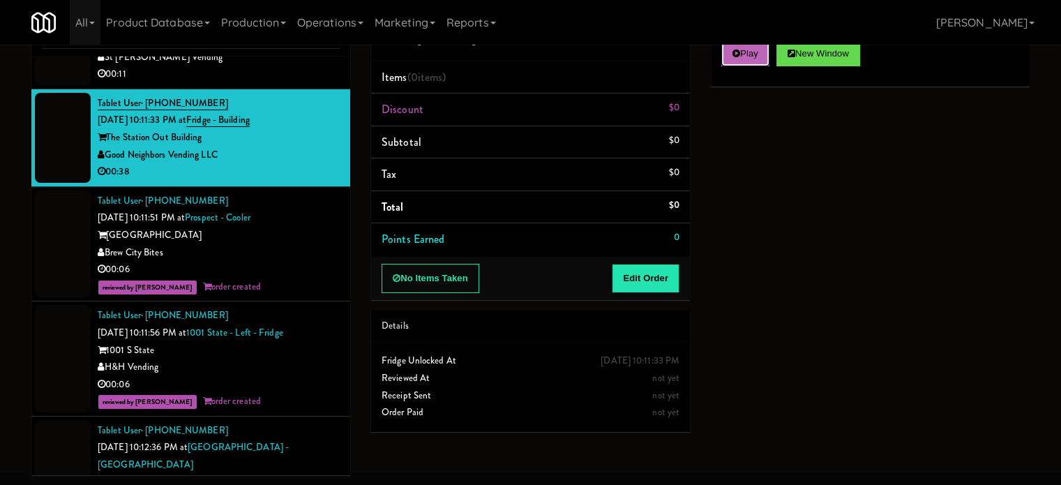
click at [758, 56] on button "Play" at bounding box center [745, 53] width 48 height 25
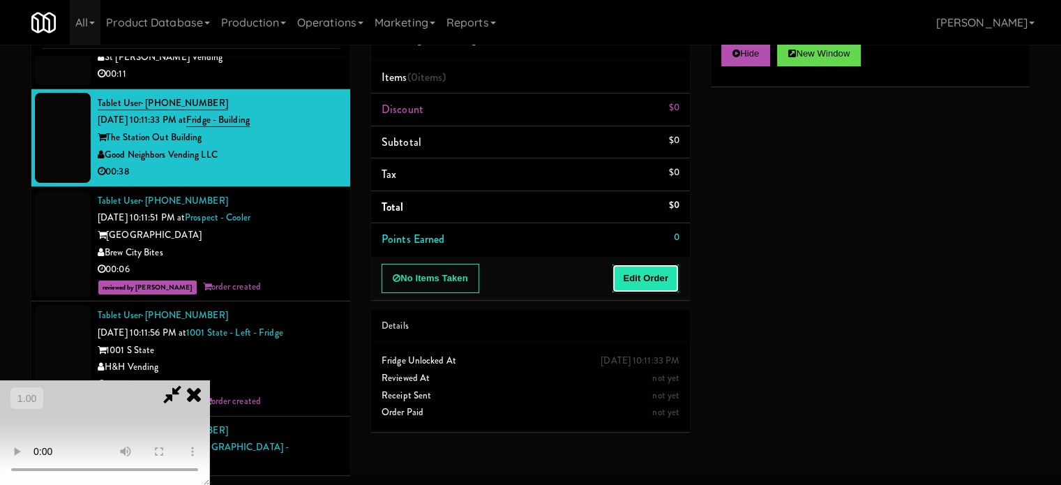
click at [658, 278] on button "Edit Order" at bounding box center [646, 278] width 68 height 29
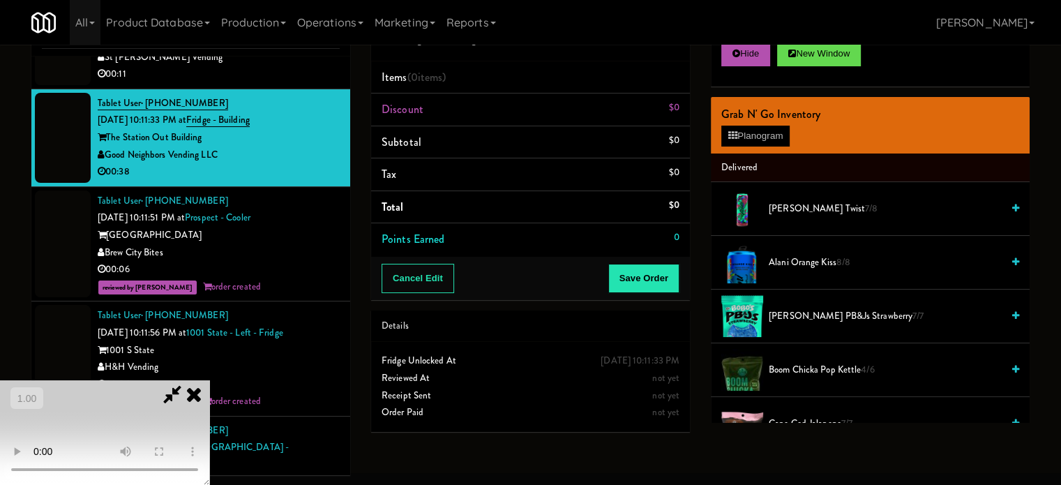
click at [135, 380] on video at bounding box center [104, 432] width 209 height 105
click at [142, 396] on video at bounding box center [104, 432] width 209 height 105
click at [150, 380] on video at bounding box center [104, 432] width 209 height 105
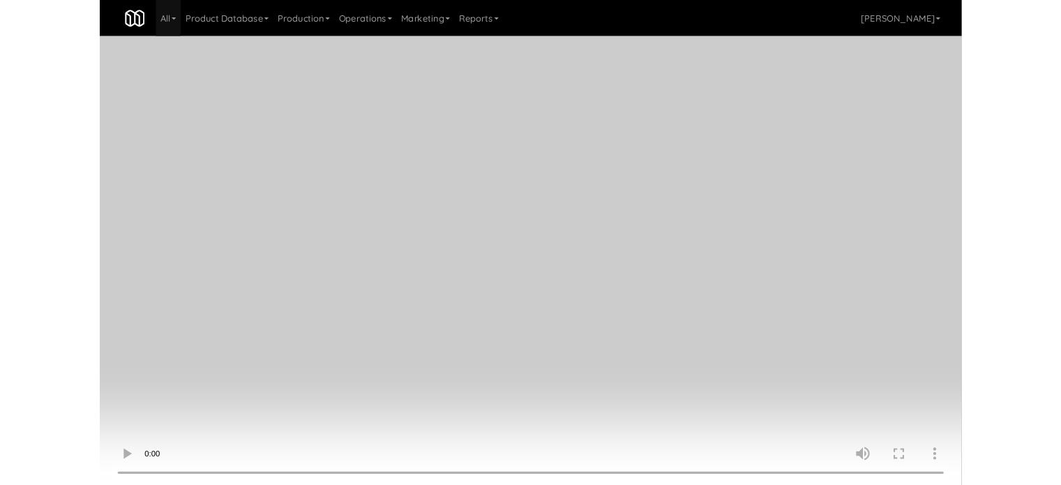
scroll to position [6148, 0]
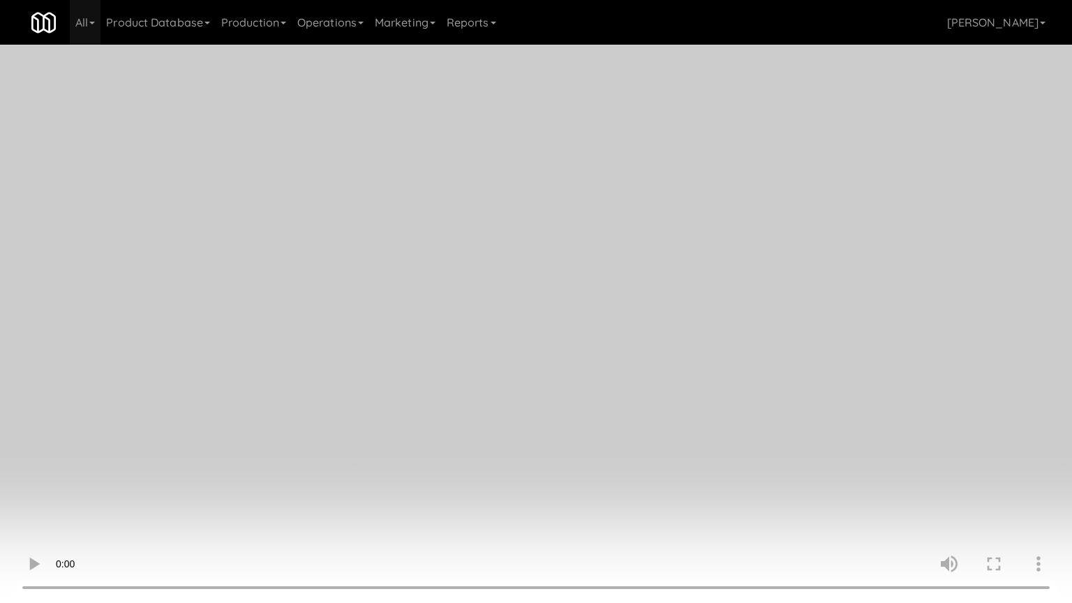
click at [612, 465] on video at bounding box center [536, 301] width 1072 height 603
click at [654, 463] on video at bounding box center [536, 301] width 1072 height 603
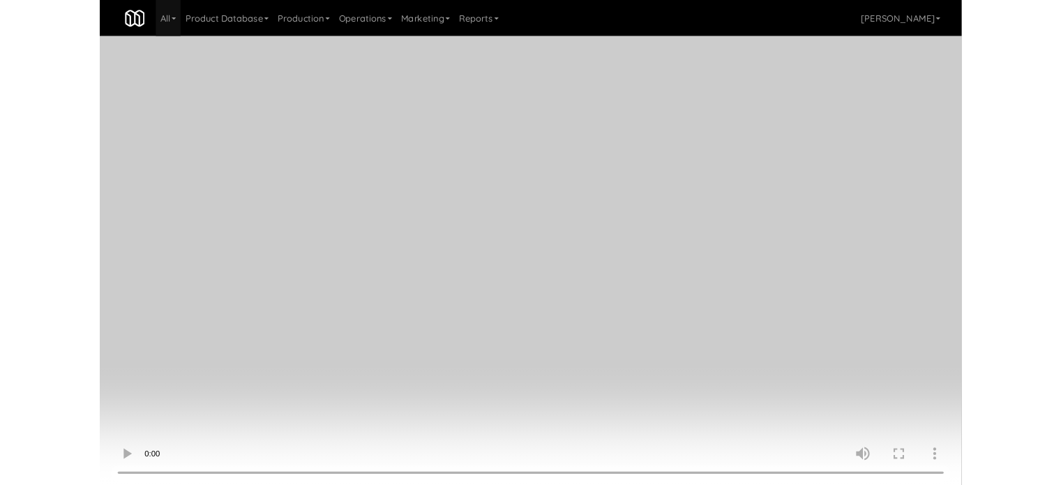
scroll to position [6183, 0]
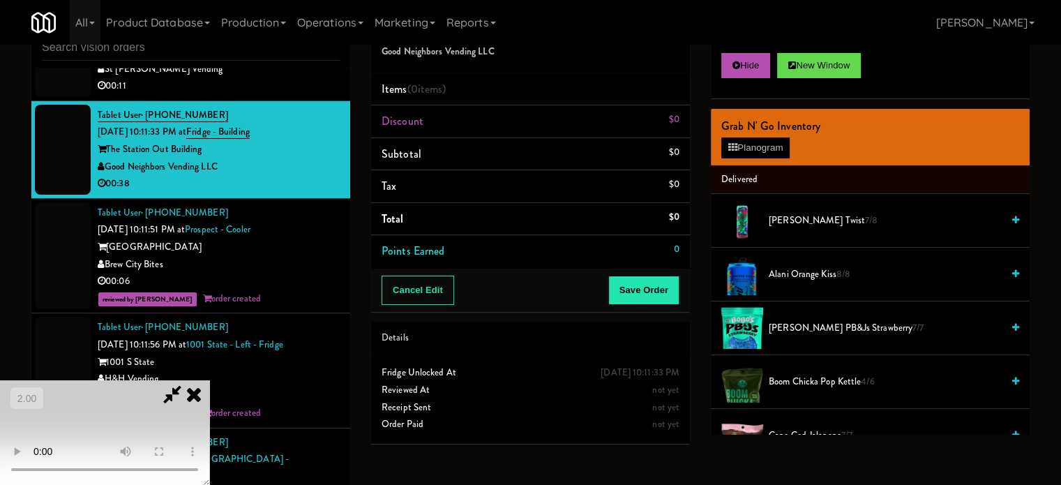
click at [209, 380] on video at bounding box center [104, 432] width 209 height 105
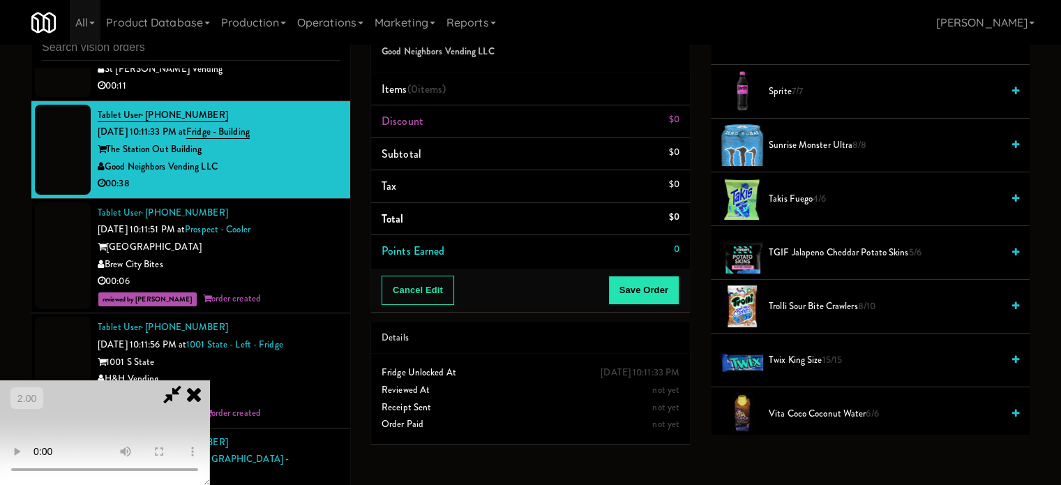
scroll to position [1795, 0]
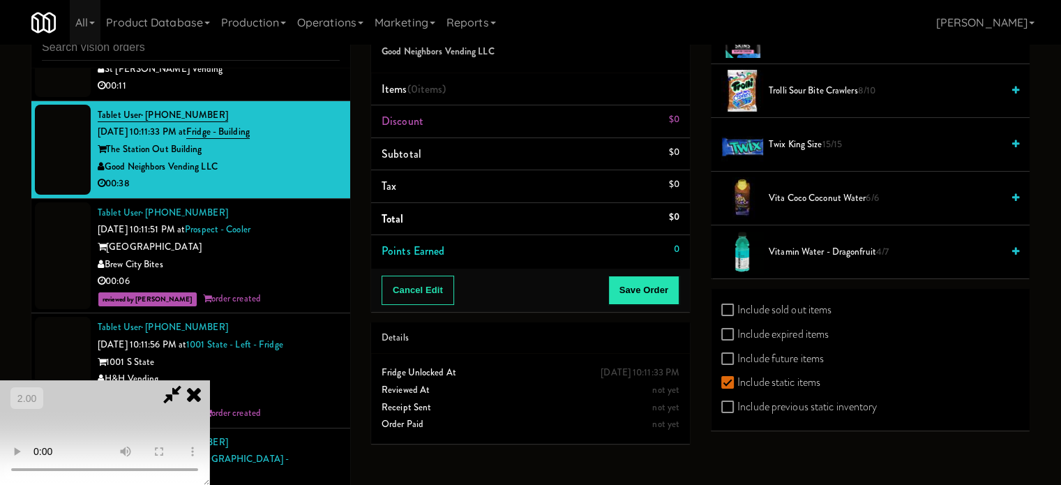
click at [784, 299] on label "Include sold out items" at bounding box center [776, 309] width 110 height 21
click at [738, 305] on input "Include sold out items" at bounding box center [729, 310] width 16 height 11
checkbox input "true"
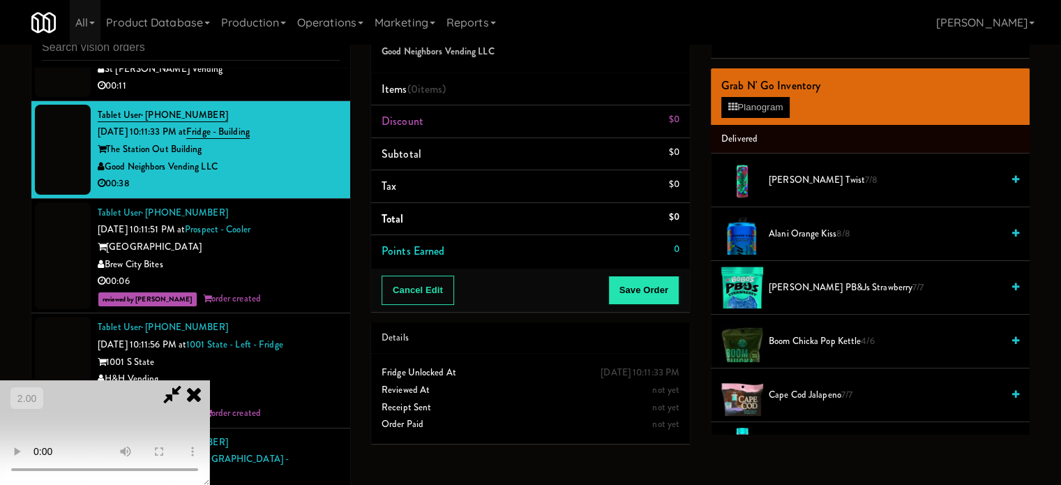
scroll to position [0, 0]
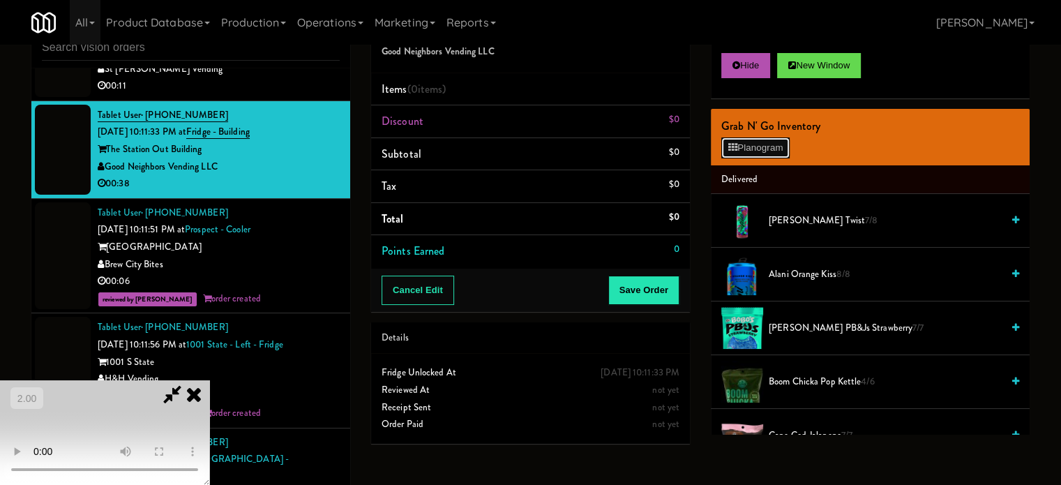
click at [761, 157] on button "Planogram" at bounding box center [755, 147] width 68 height 21
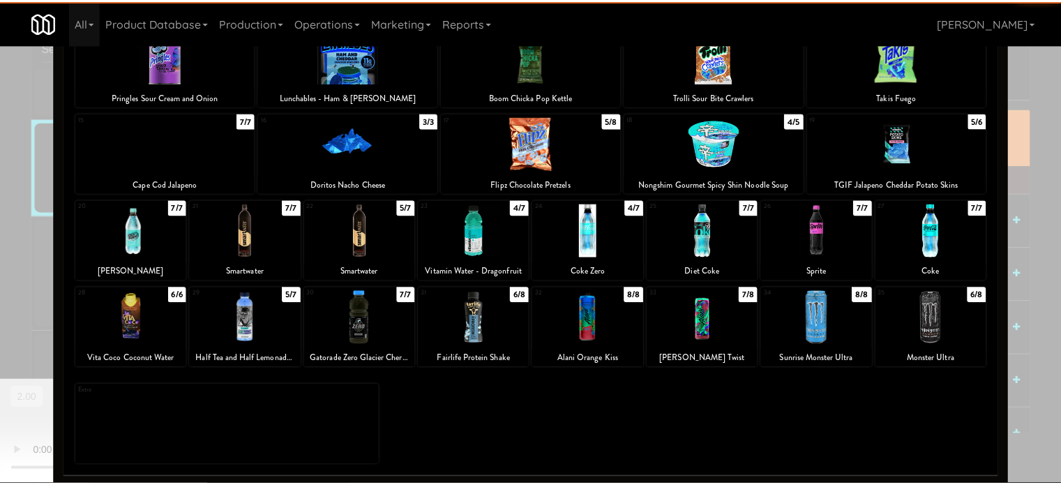
scroll to position [200, 0]
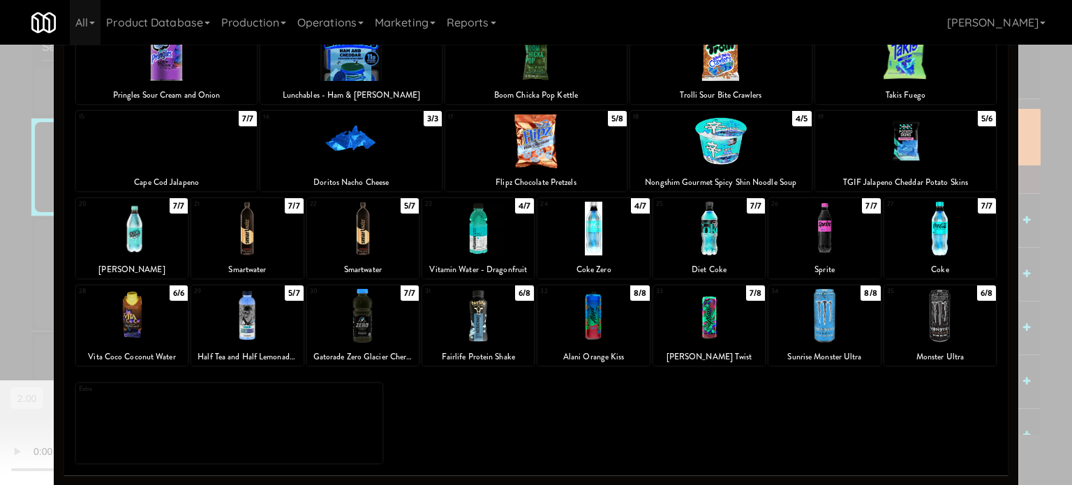
drag, startPoint x: 271, startPoint y: 309, endPoint x: 230, endPoint y: 314, distance: 42.1
click at [271, 309] on div at bounding box center [247, 316] width 112 height 54
click at [0, 327] on div at bounding box center [536, 242] width 1072 height 485
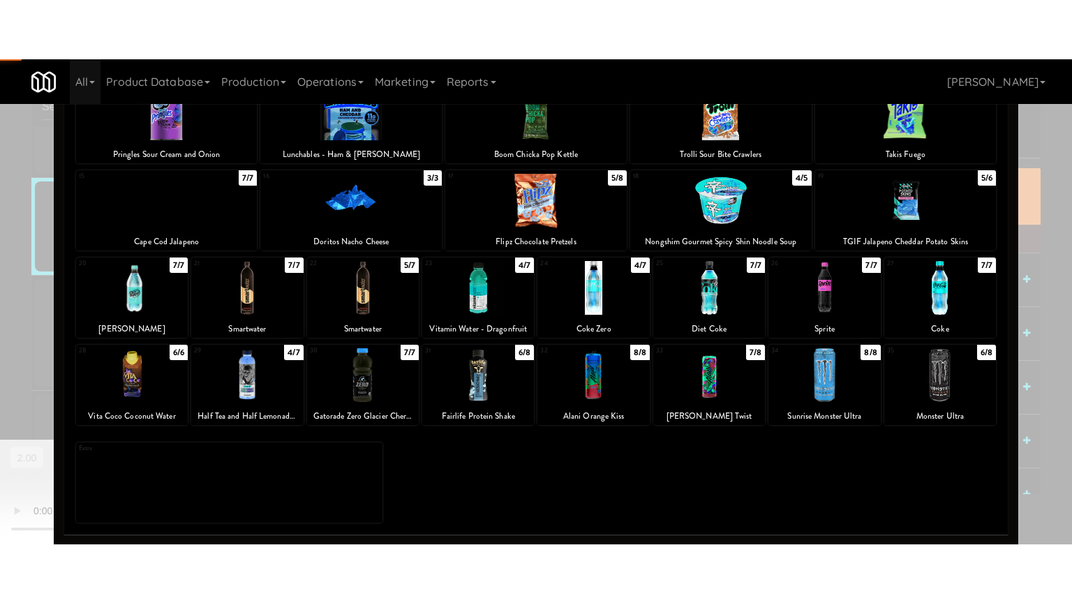
scroll to position [6183, 0]
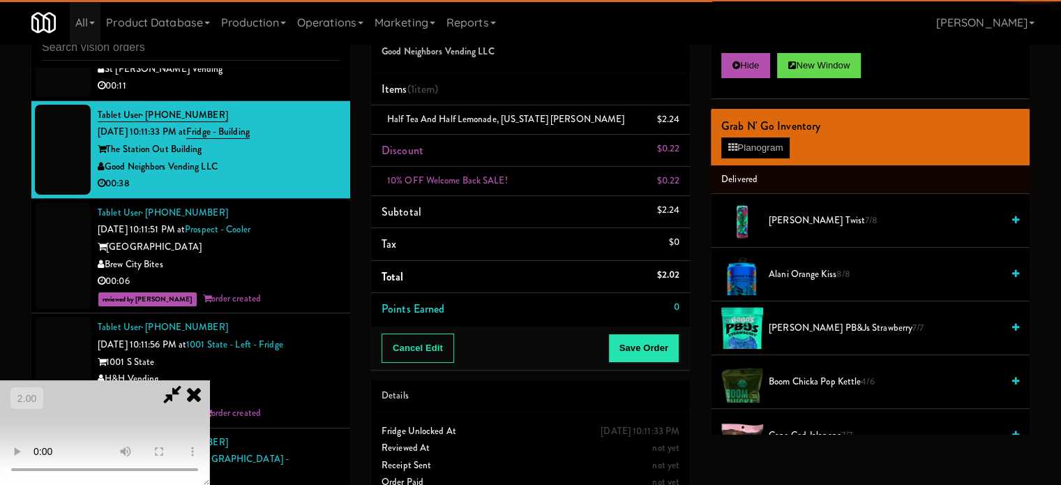
click at [209, 380] on video at bounding box center [104, 432] width 209 height 105
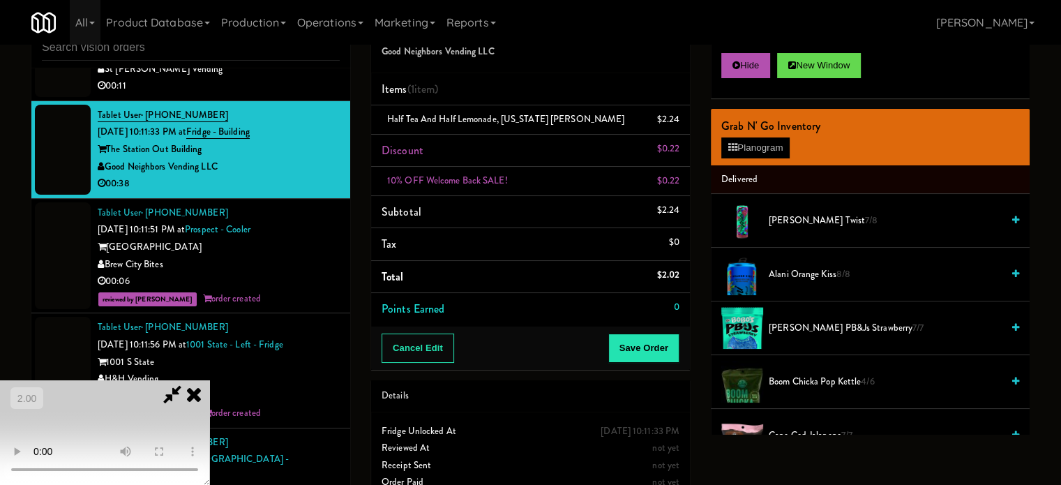
click at [209, 380] on video at bounding box center [104, 432] width 209 height 105
drag, startPoint x: 511, startPoint y: 314, endPoint x: 520, endPoint y: 287, distance: 27.8
click at [209, 380] on video at bounding box center [104, 432] width 209 height 105
click at [749, 144] on button "Planogram" at bounding box center [755, 147] width 68 height 21
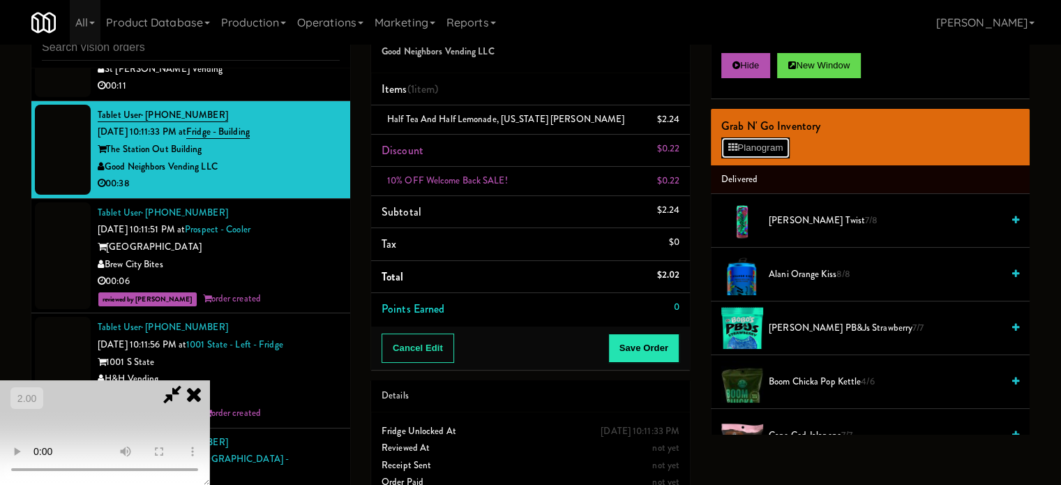
scroll to position [6148, 0]
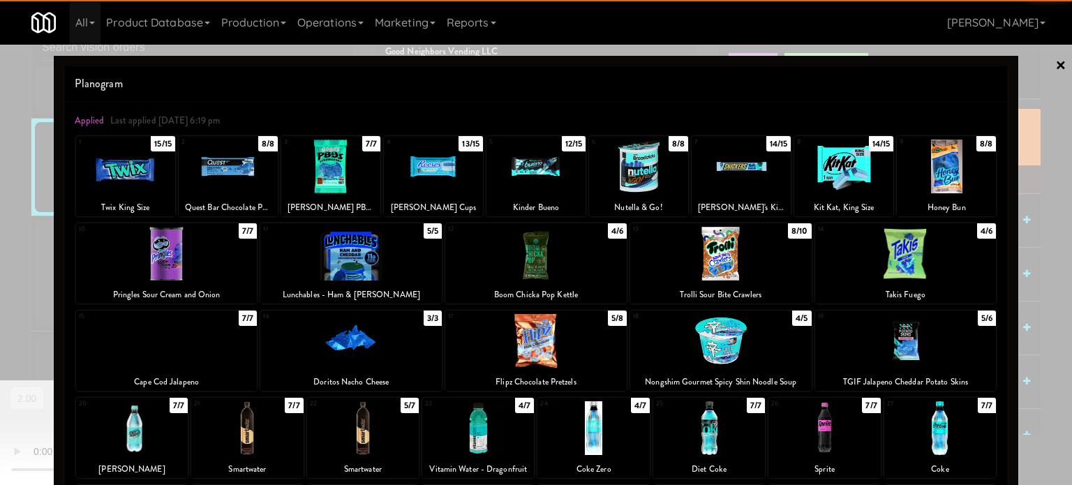
click at [170, 352] on div at bounding box center [166, 341] width 181 height 54
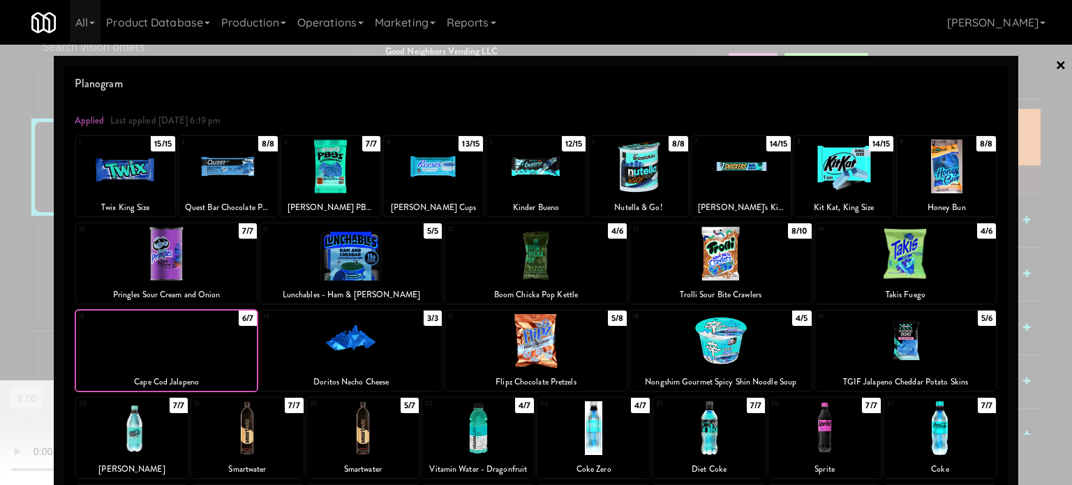
click at [0, 334] on div at bounding box center [536, 242] width 1072 height 485
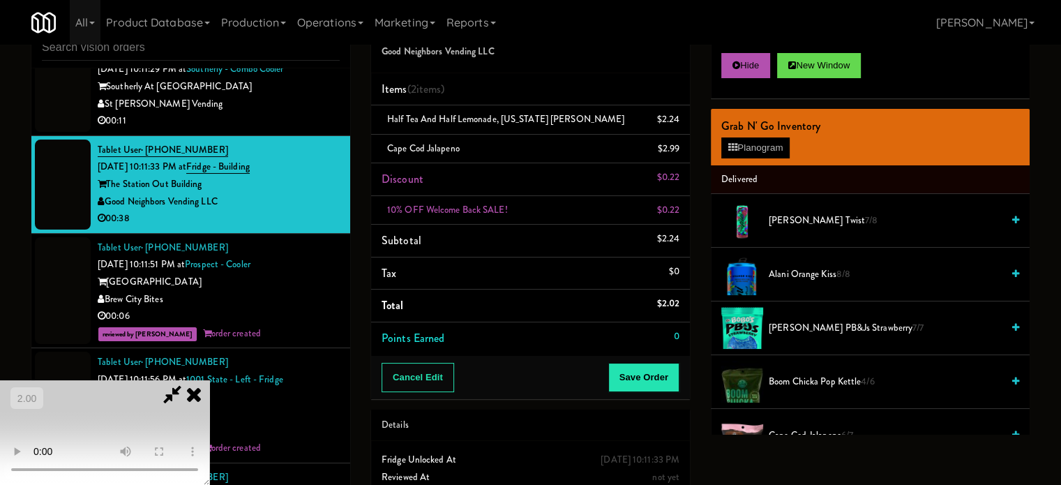
scroll to position [6183, 0]
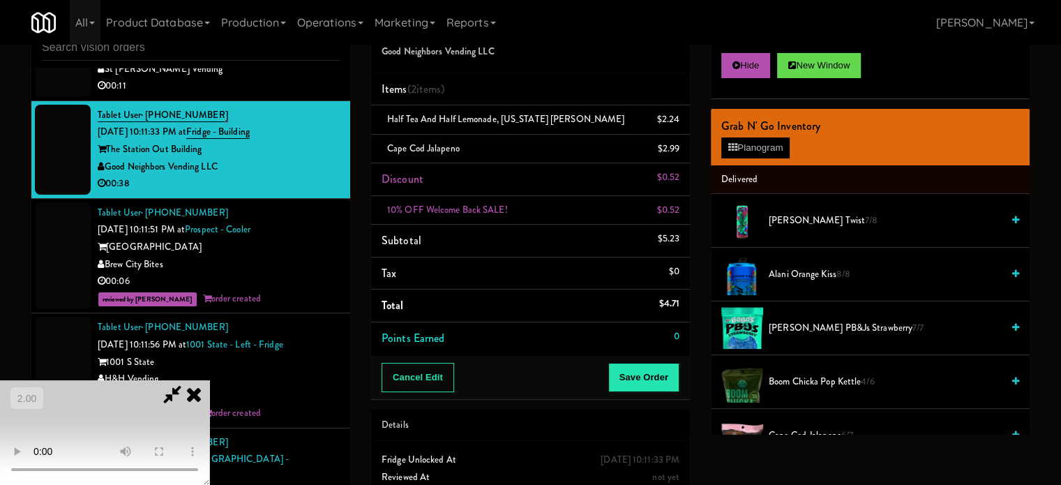
click at [209, 380] on video at bounding box center [104, 432] width 209 height 105
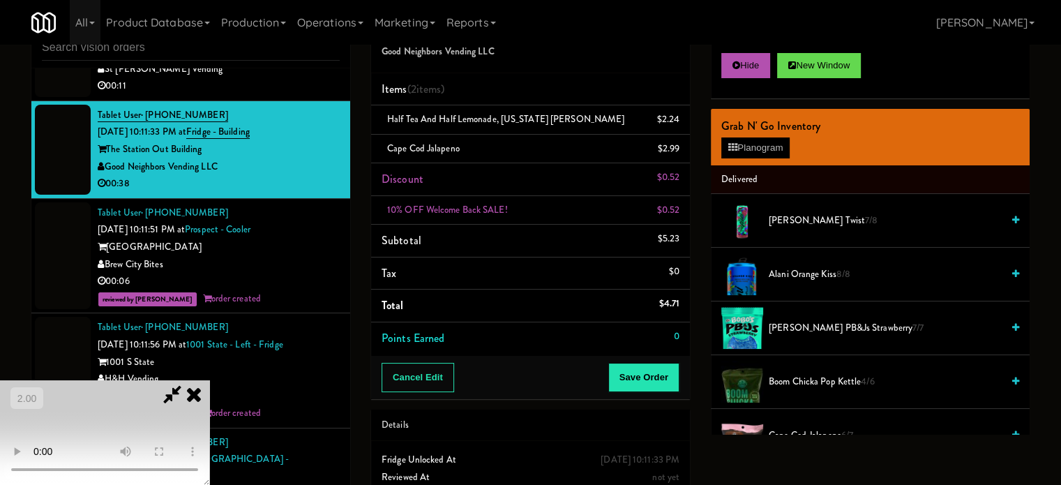
click at [209, 380] on video at bounding box center [104, 432] width 209 height 105
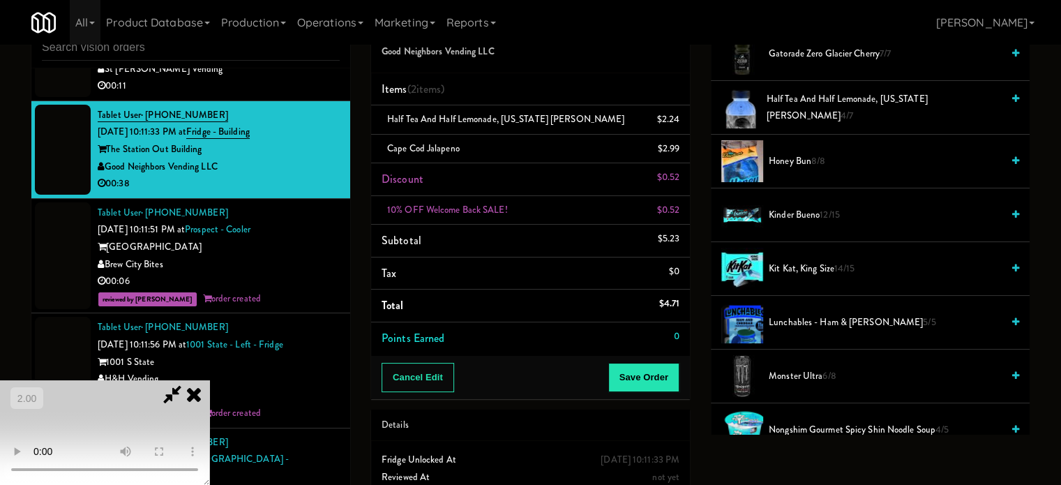
scroll to position [907, 0]
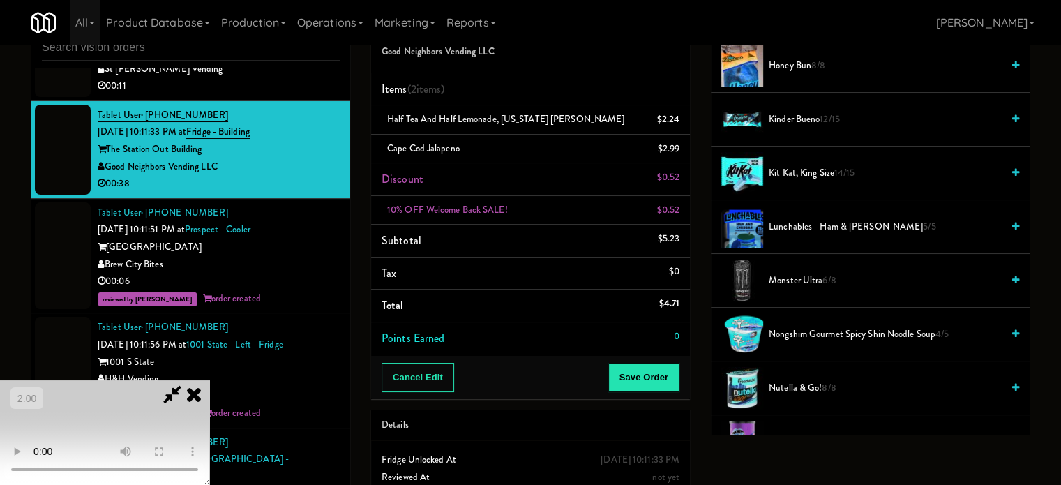
click at [792, 176] on span "Kit Kat, King Size 14/15" at bounding box center [885, 173] width 233 height 17
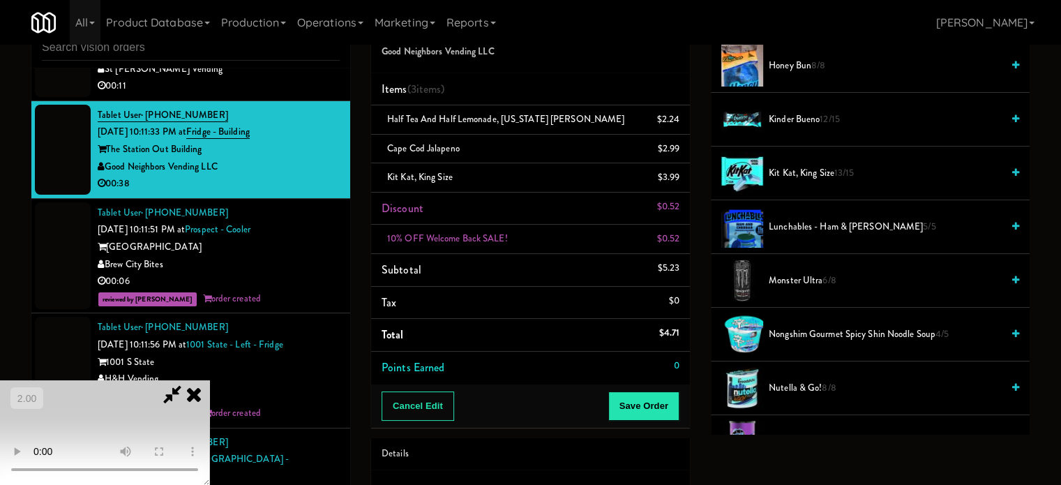
drag, startPoint x: 220, startPoint y: 338, endPoint x: 227, endPoint y: 337, distance: 7.1
click at [209, 380] on video at bounding box center [104, 432] width 209 height 105
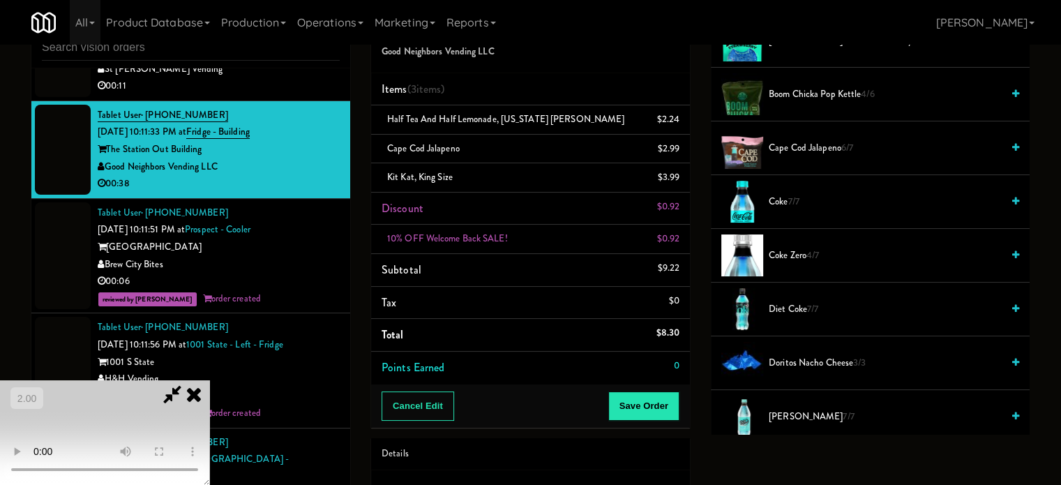
scroll to position [279, 0]
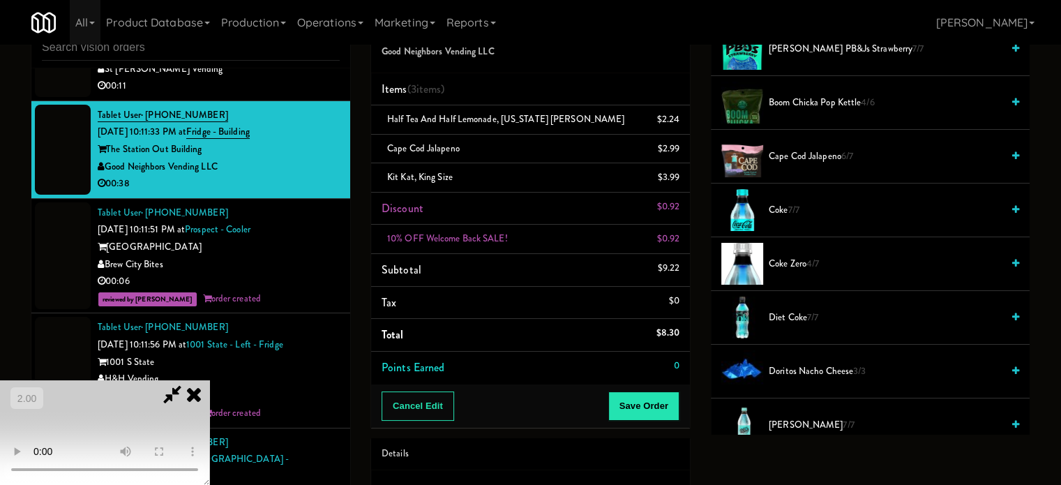
click at [782, 103] on span "Boom Chicka Pop Kettle 4/6" at bounding box center [885, 102] width 233 height 17
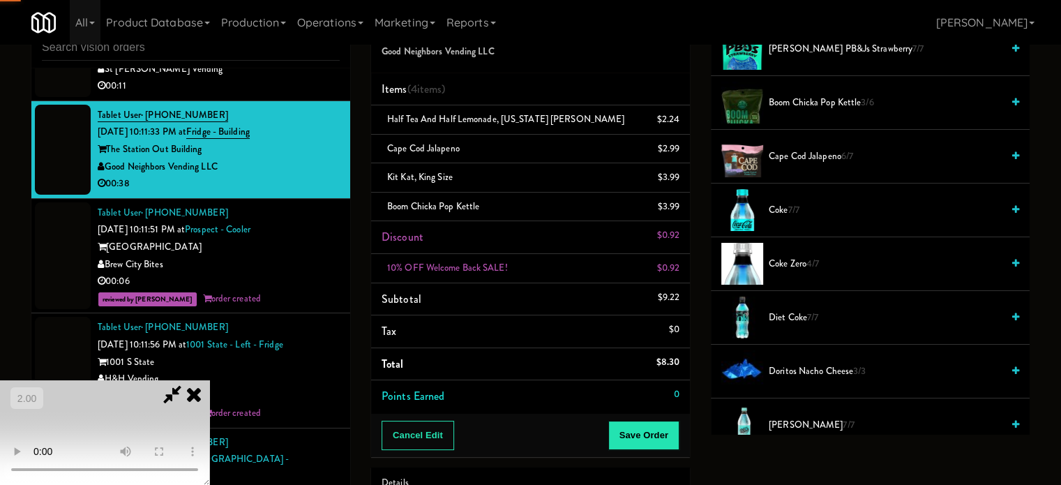
click at [209, 380] on video at bounding box center [104, 432] width 209 height 105
click at [667, 432] on button "Save Order" at bounding box center [643, 435] width 71 height 29
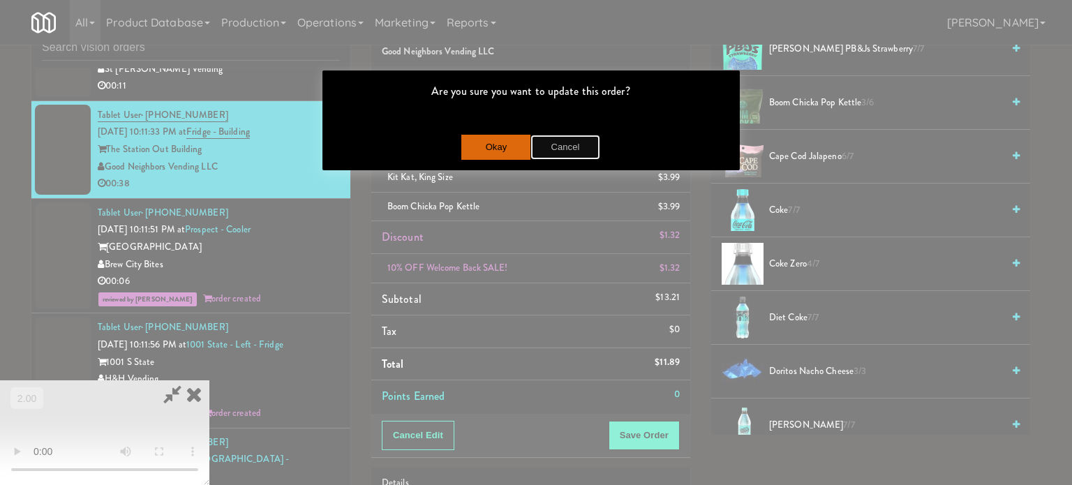
click at [552, 147] on button "Cancel" at bounding box center [565, 147] width 70 height 25
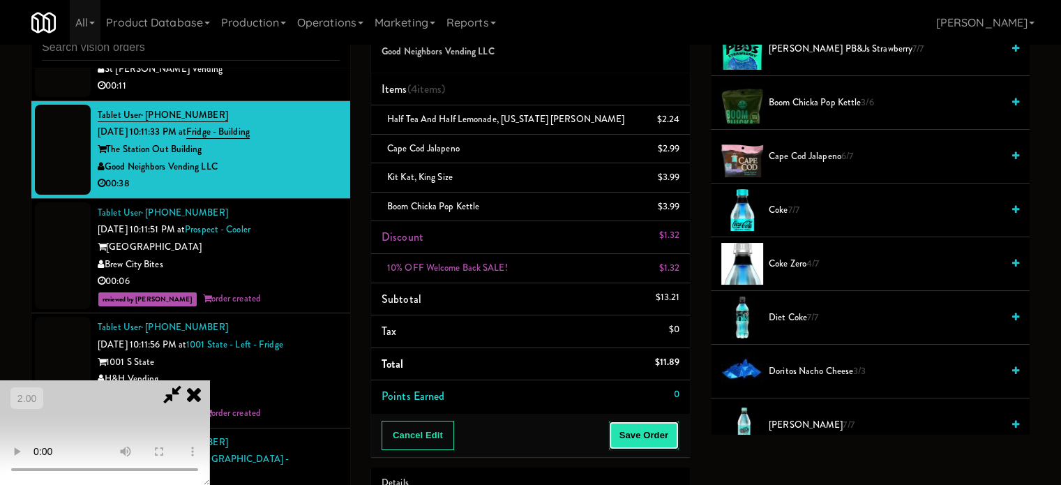
click at [665, 435] on button "Save Order" at bounding box center [643, 435] width 71 height 29
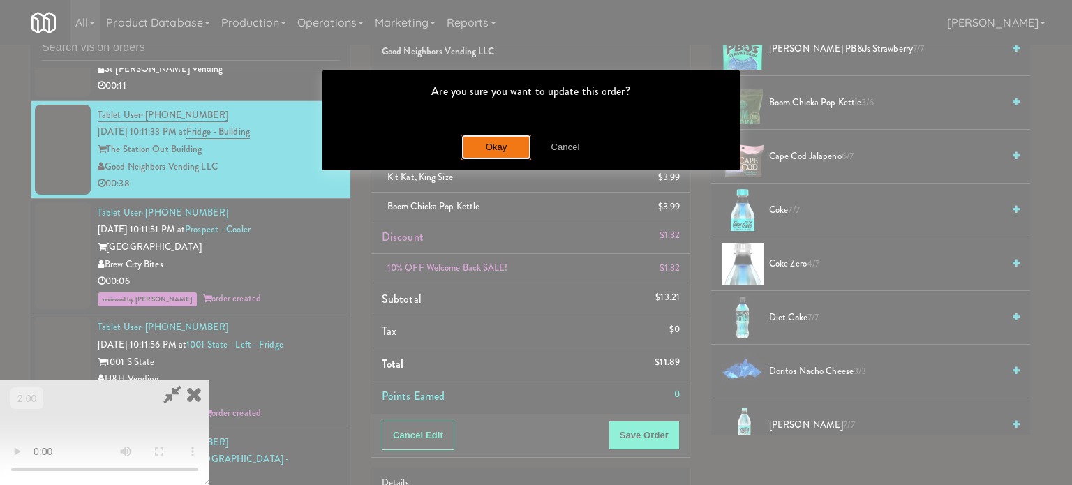
click at [494, 142] on button "Okay" at bounding box center [496, 147] width 70 height 25
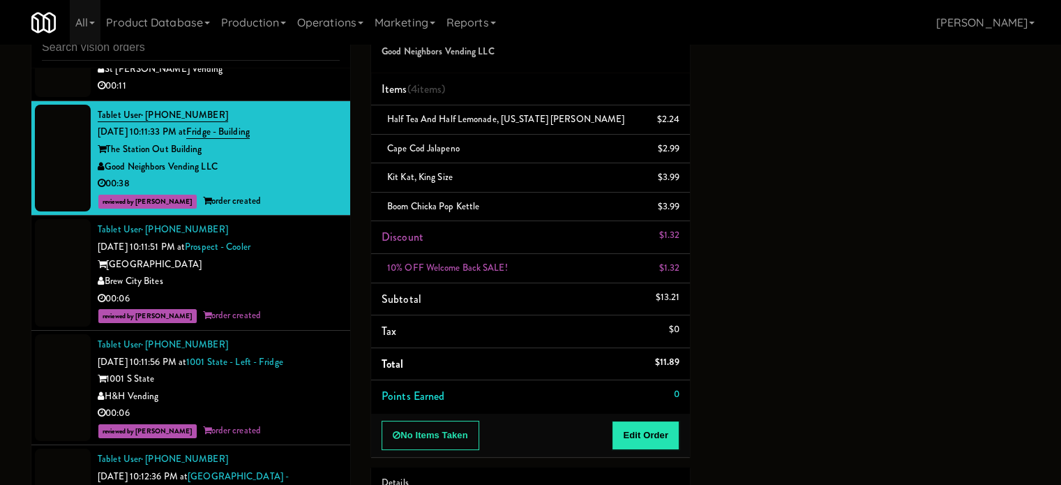
scroll to position [130, 0]
click at [296, 95] on div "00:11" at bounding box center [219, 85] width 242 height 17
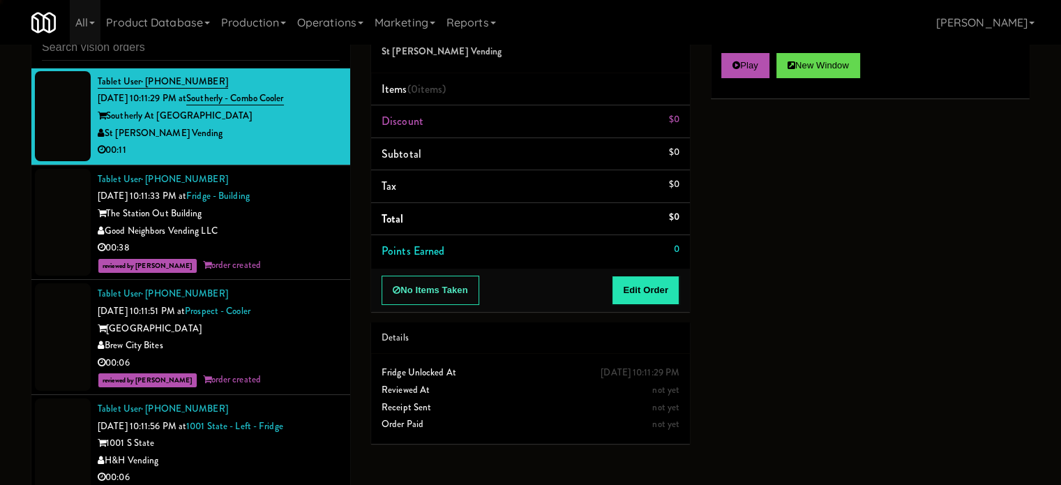
scroll to position [6114, 0]
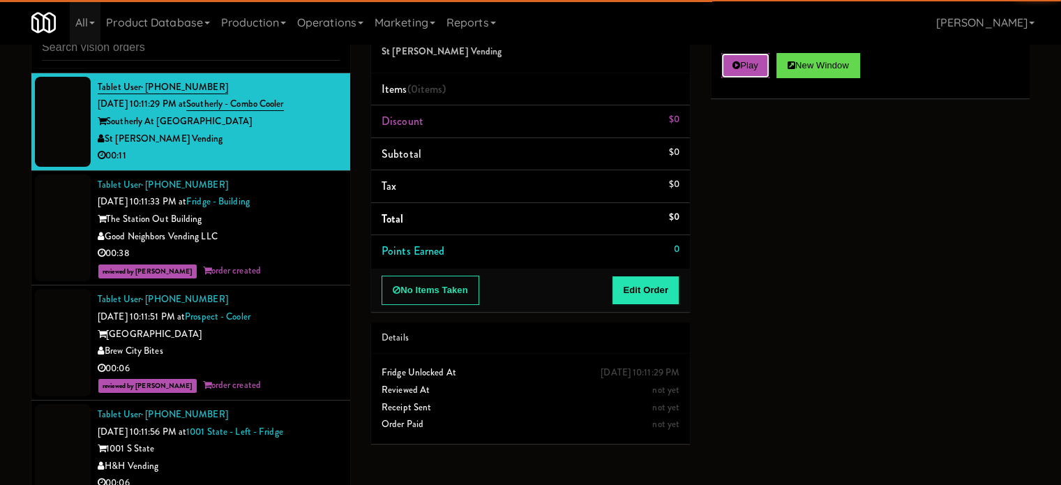
drag, startPoint x: 743, startPoint y: 70, endPoint x: 731, endPoint y: 90, distance: 22.9
click at [742, 70] on button "Play" at bounding box center [745, 65] width 48 height 25
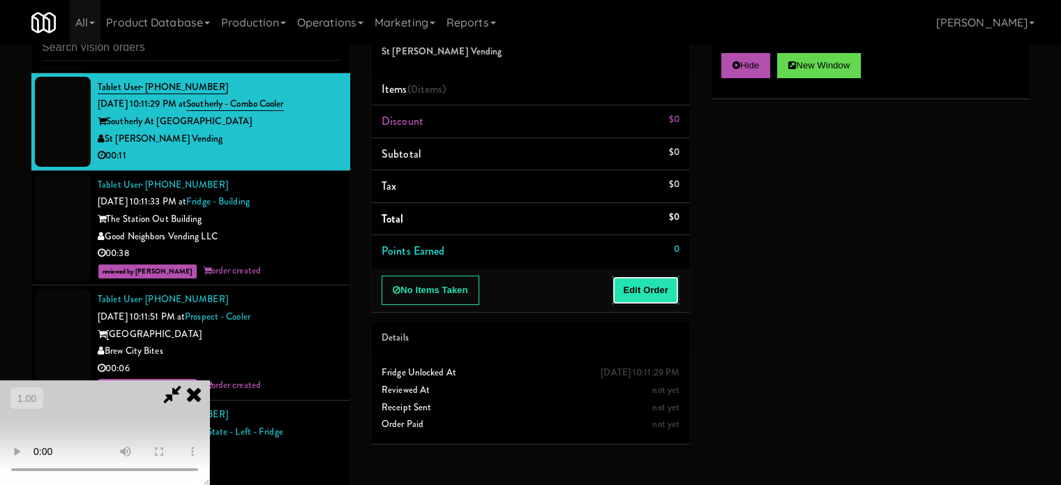
drag, startPoint x: 667, startPoint y: 285, endPoint x: 148, endPoint y: 273, distance: 519.2
click at [666, 285] on button "Edit Order" at bounding box center [646, 290] width 68 height 29
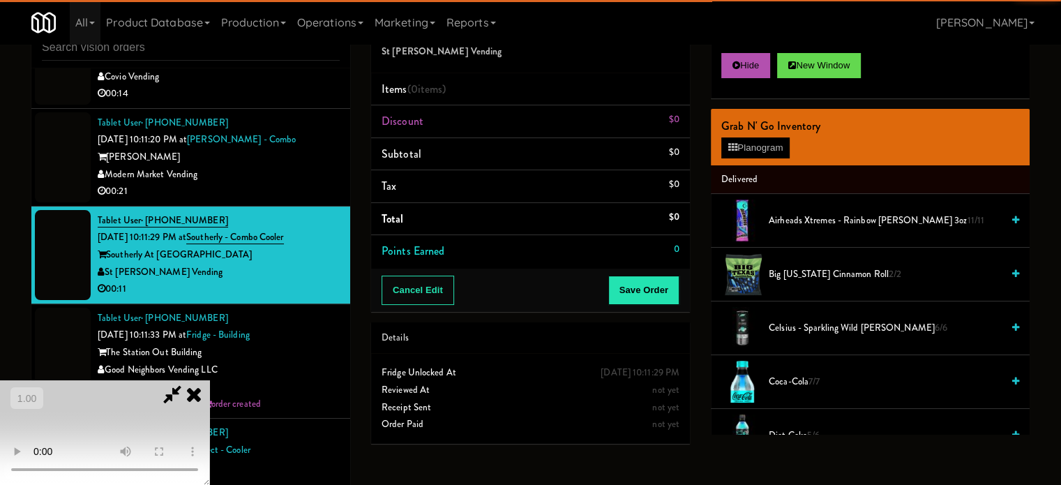
scroll to position [5974, 0]
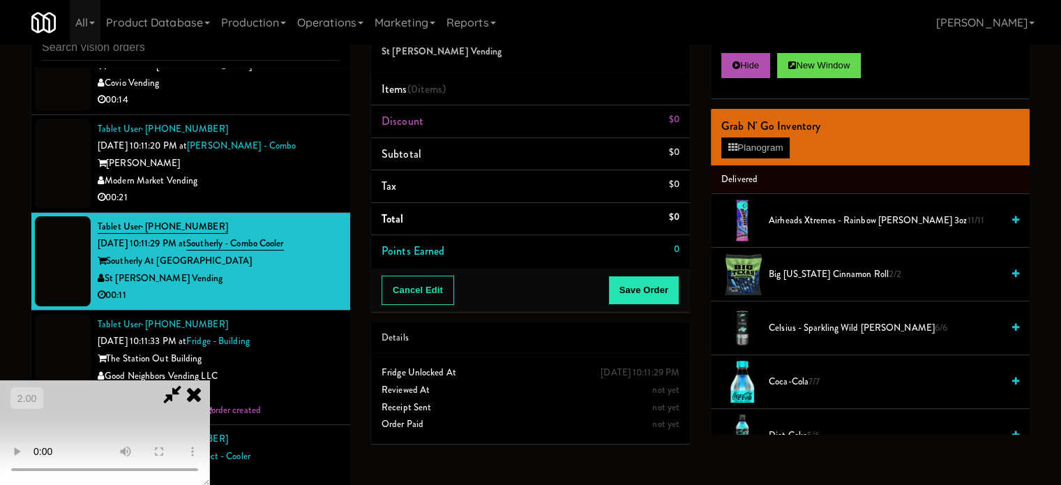
click at [209, 380] on video at bounding box center [104, 432] width 209 height 105
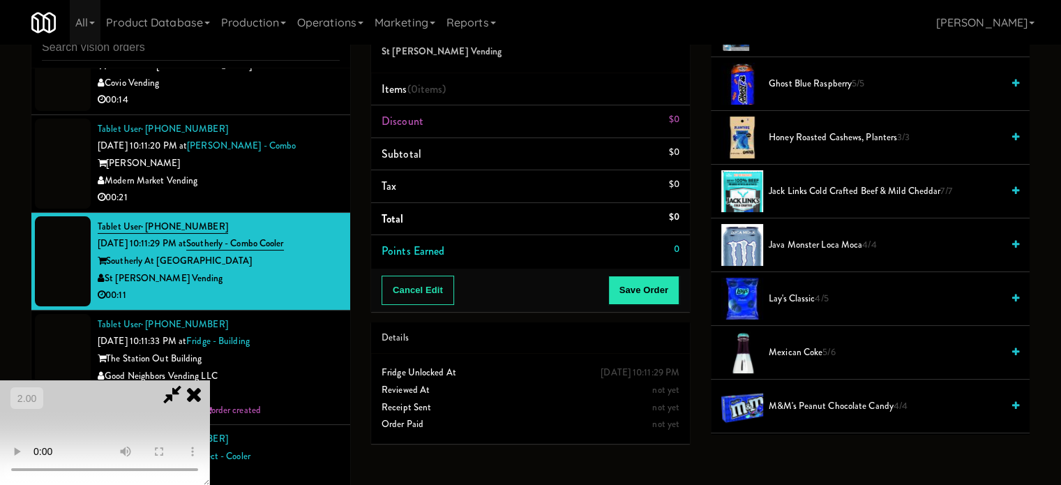
scroll to position [907, 0]
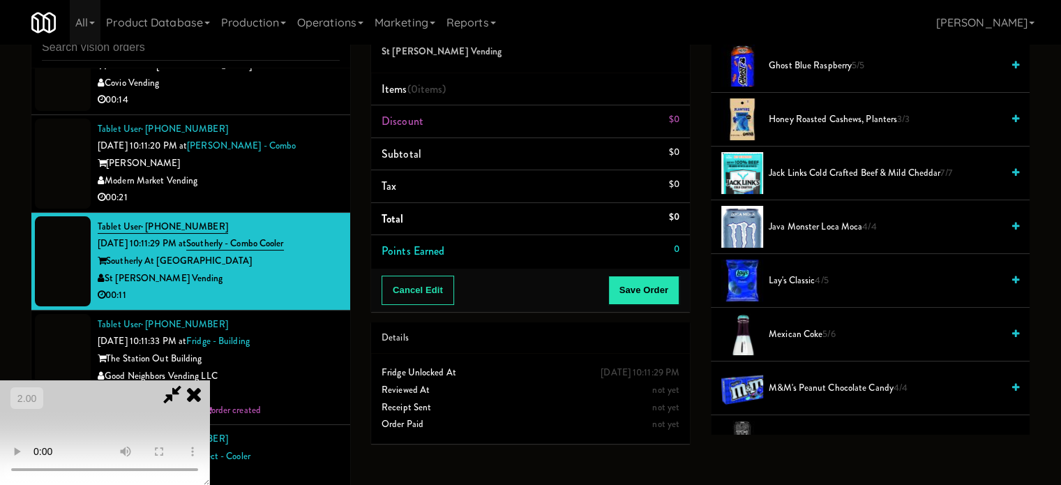
click at [804, 380] on span "M&M's Peanut Chocolate Candy 4/4" at bounding box center [885, 388] width 233 height 17
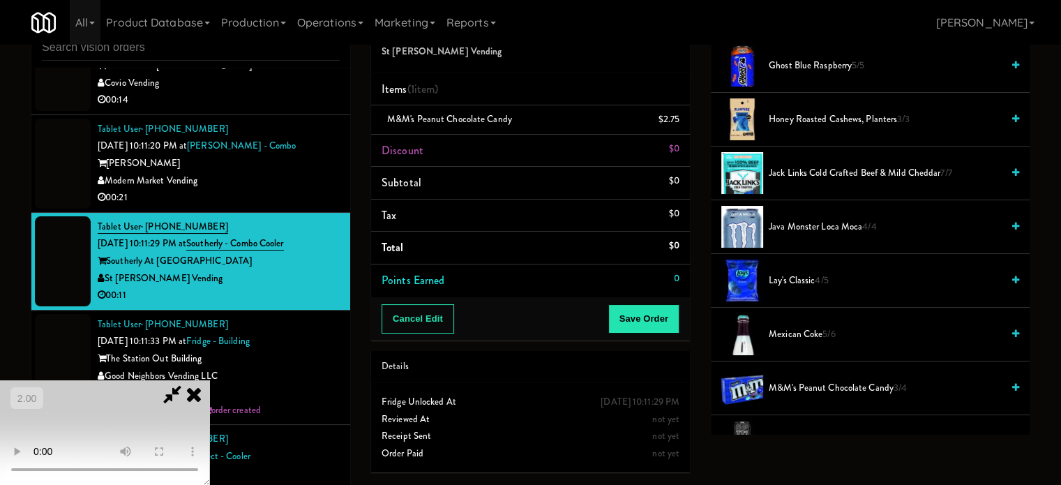
click at [209, 380] on video at bounding box center [104, 432] width 209 height 105
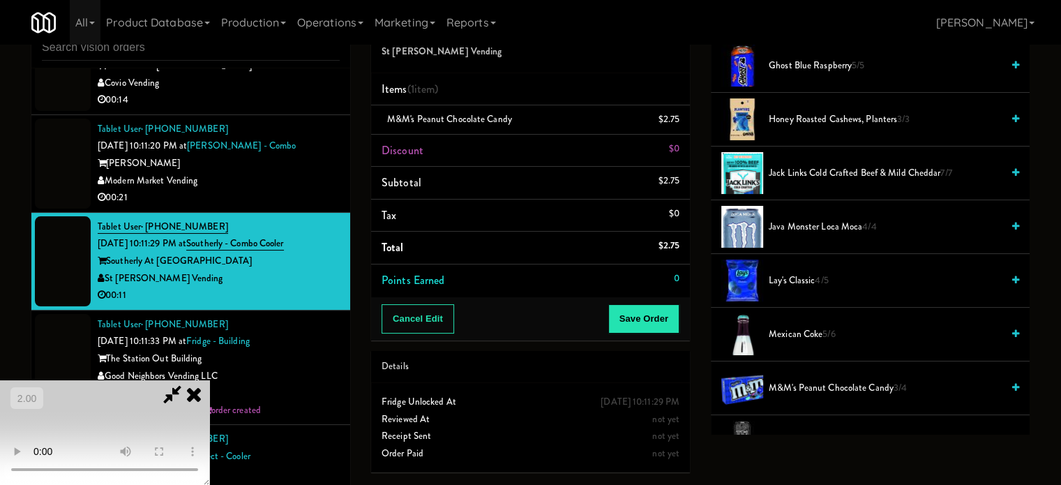
click at [209, 380] on video at bounding box center [104, 432] width 209 height 105
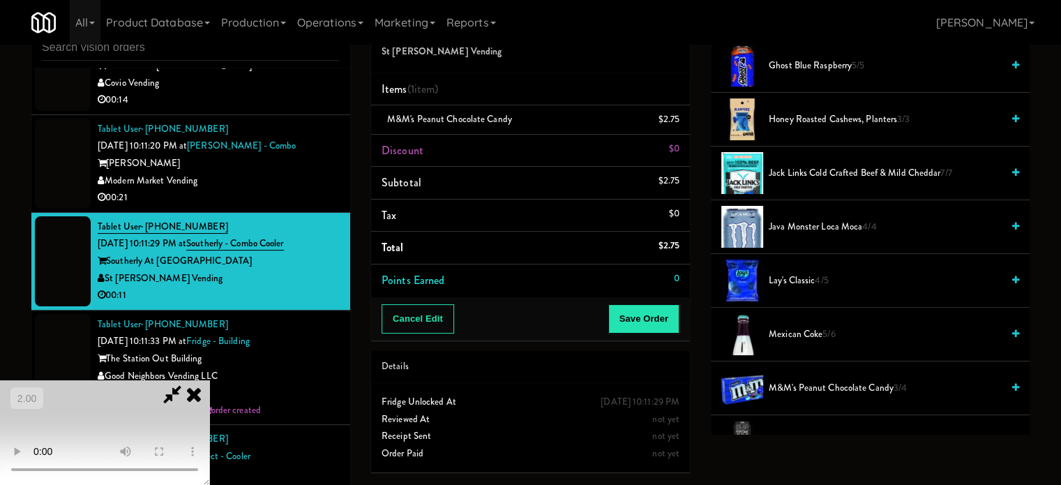
click at [209, 380] on video at bounding box center [104, 432] width 209 height 105
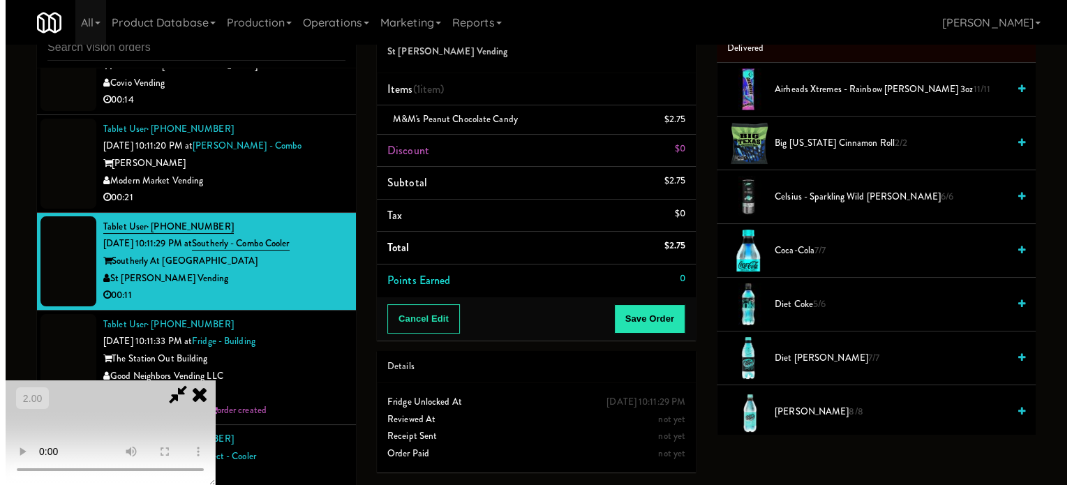
scroll to position [0, 0]
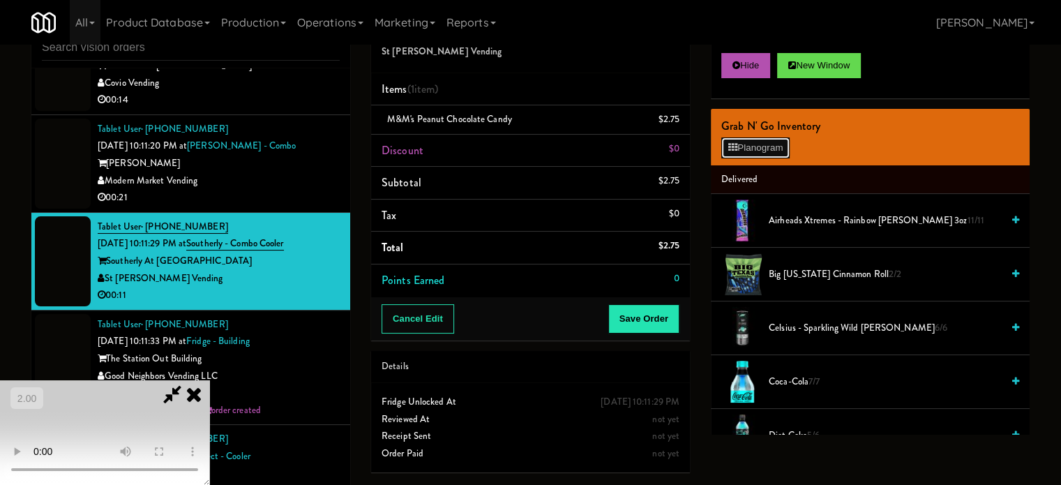
click at [744, 150] on button "Planogram" at bounding box center [755, 147] width 68 height 21
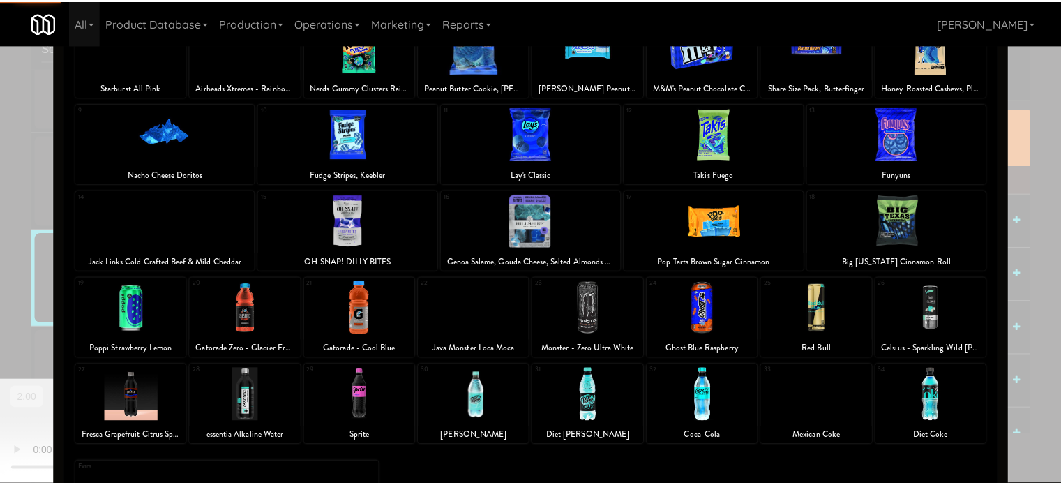
scroll to position [140, 0]
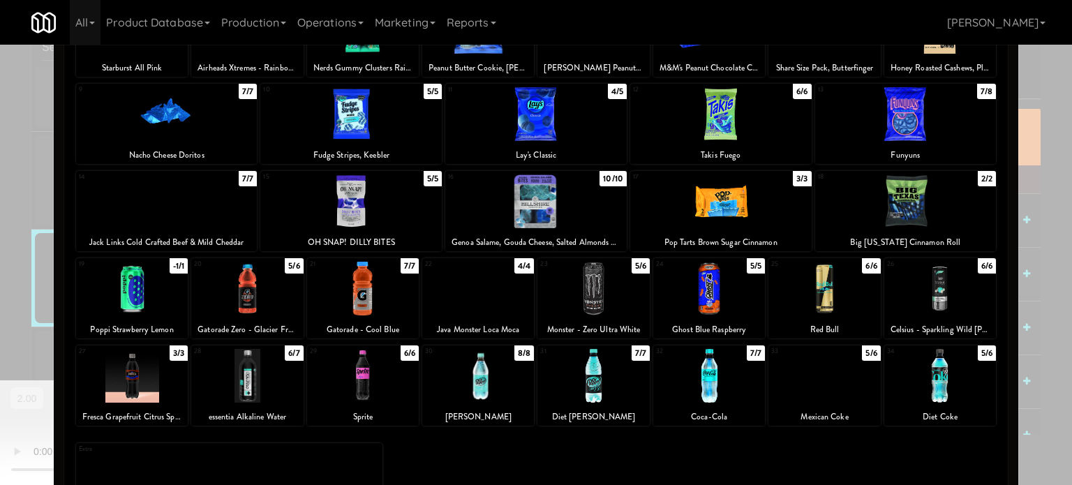
click at [335, 121] on div at bounding box center [350, 114] width 181 height 54
click at [10, 224] on div at bounding box center [536, 242] width 1072 height 485
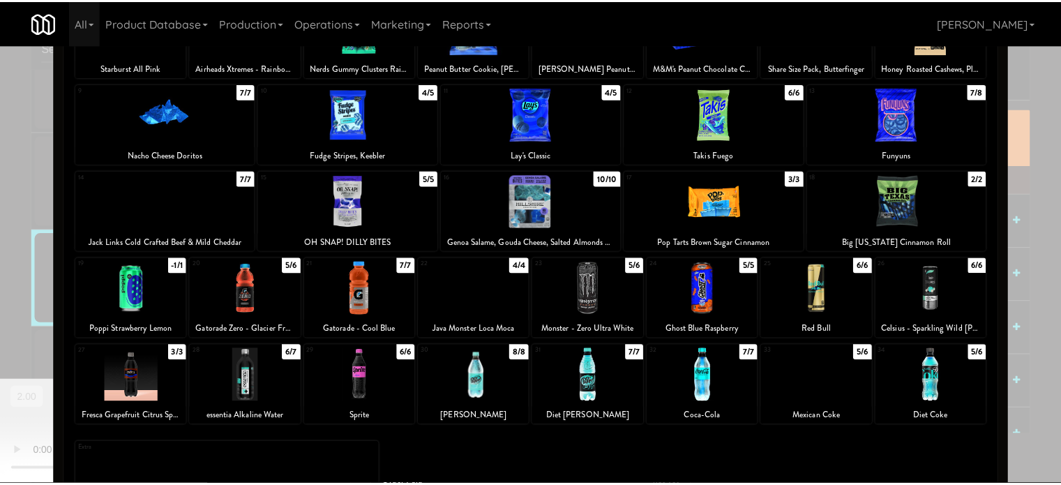
scroll to position [5974, 0]
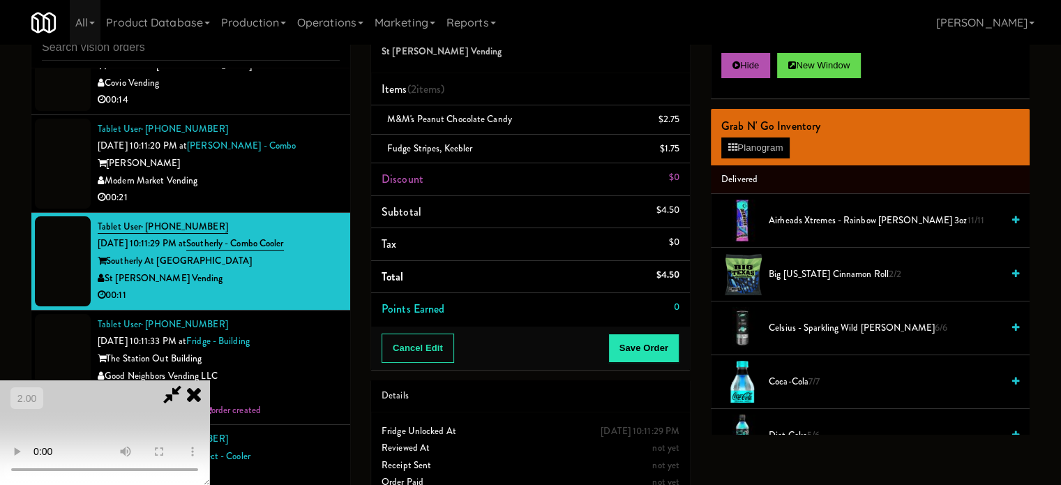
click at [147, 380] on video at bounding box center [104, 432] width 209 height 105
click at [209, 380] on video at bounding box center [104, 432] width 209 height 105
click at [775, 142] on button "Planogram" at bounding box center [755, 147] width 68 height 21
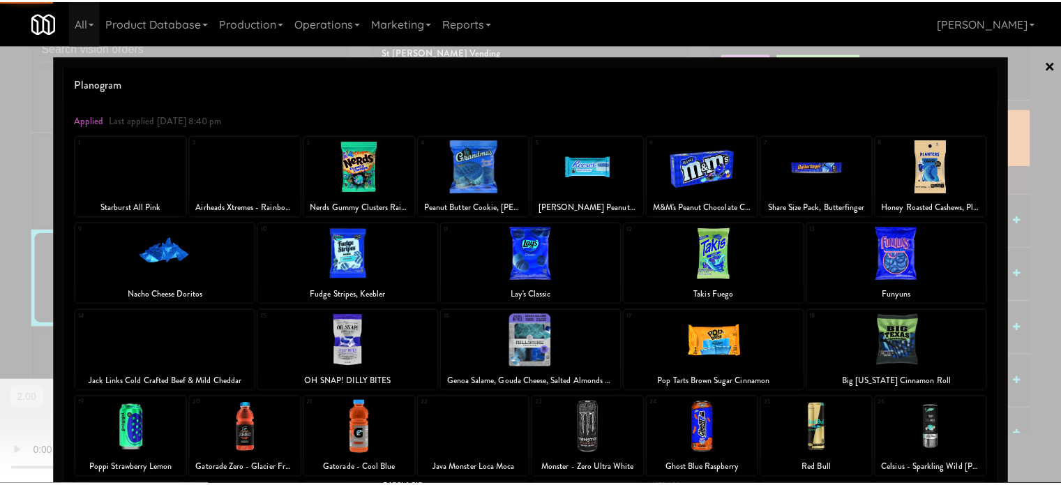
scroll to position [200, 0]
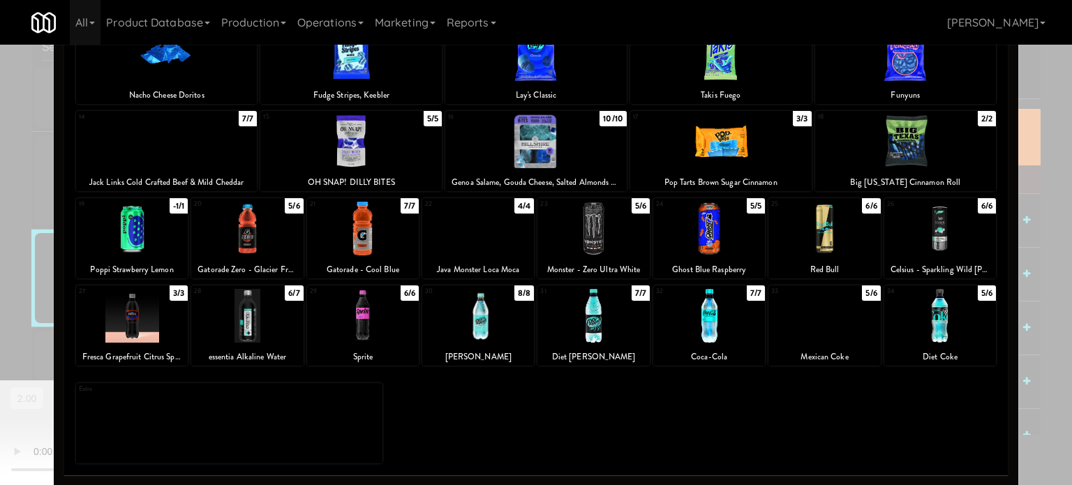
click at [498, 329] on div at bounding box center [478, 316] width 112 height 54
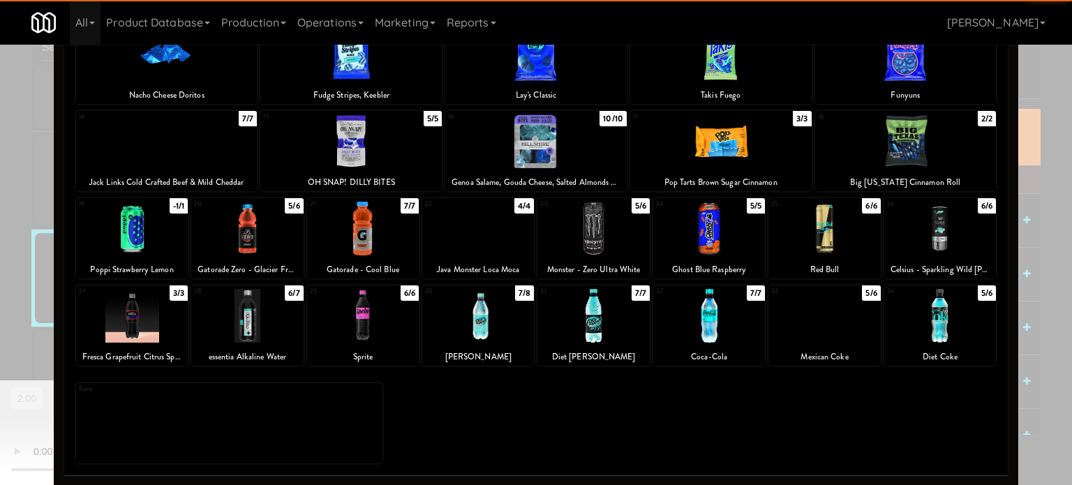
click at [1047, 229] on div at bounding box center [536, 242] width 1072 height 485
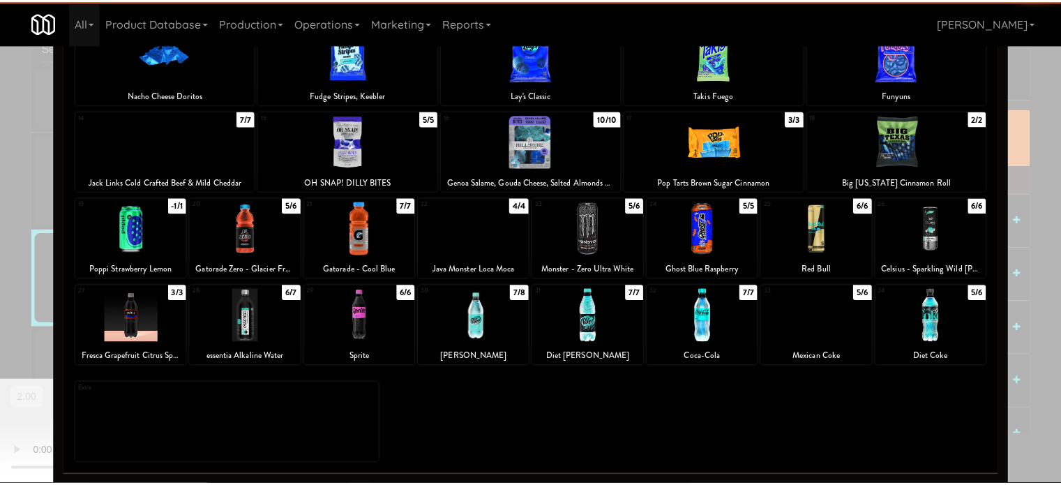
scroll to position [5974, 0]
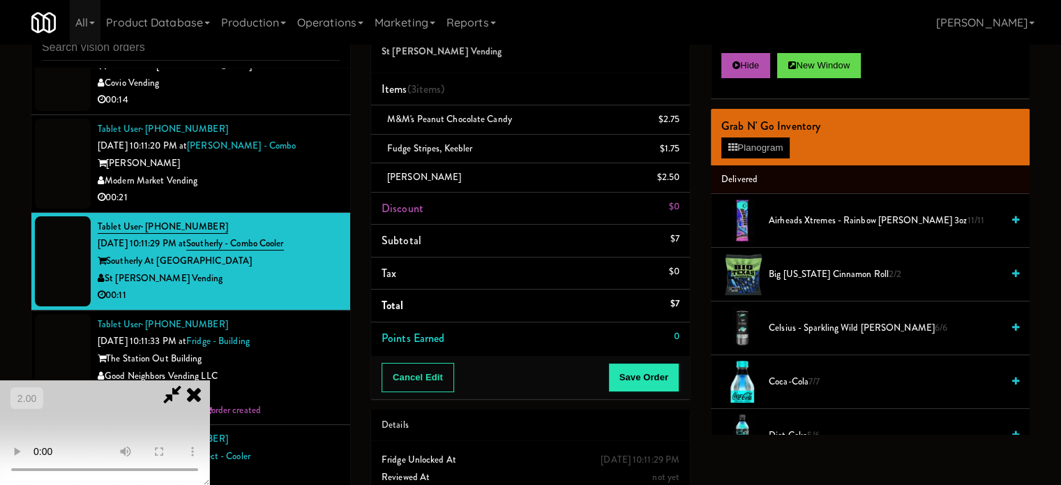
click at [209, 380] on video at bounding box center [104, 432] width 209 height 105
click at [661, 382] on button "Save Order" at bounding box center [643, 377] width 71 height 29
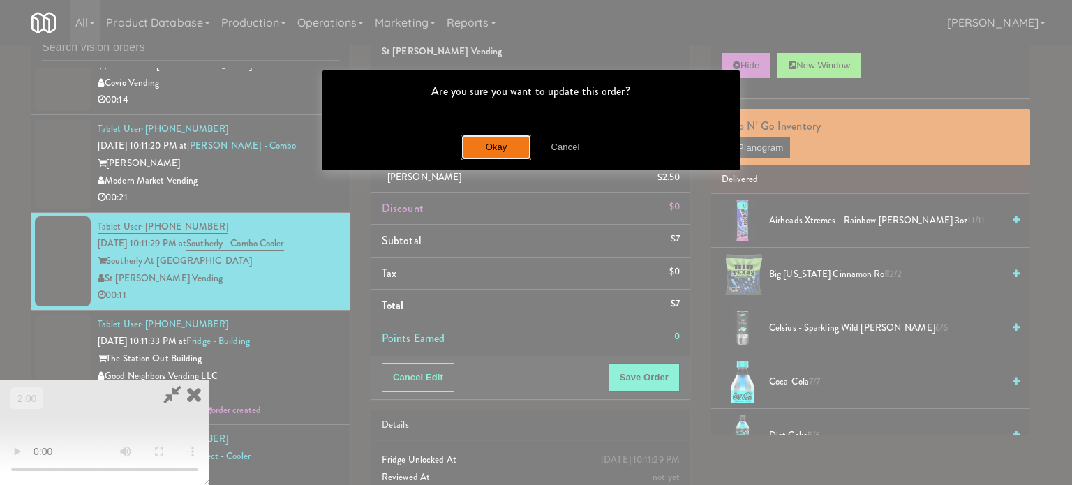
click at [468, 147] on button "Okay" at bounding box center [496, 147] width 70 height 25
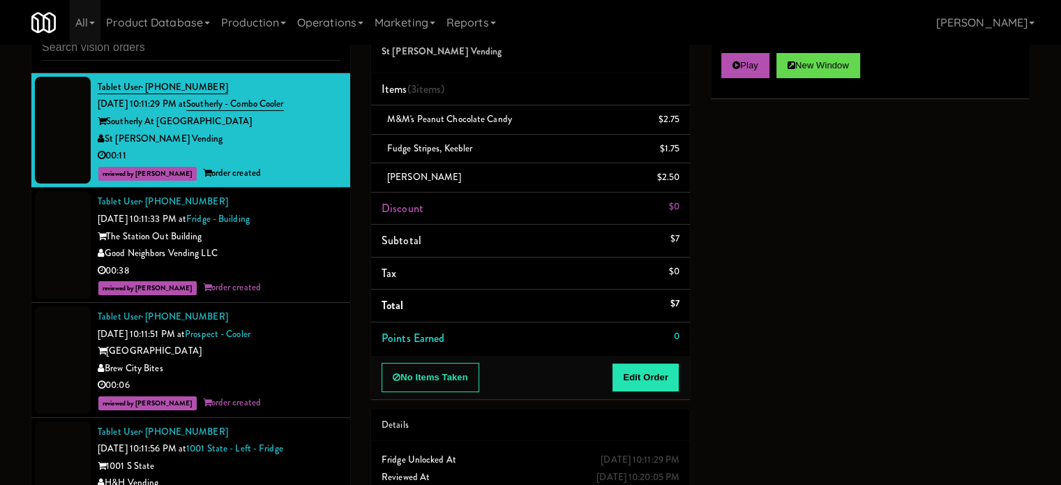
click at [306, 50] on div "Modern Market Vending" at bounding box center [219, 41] width 242 height 17
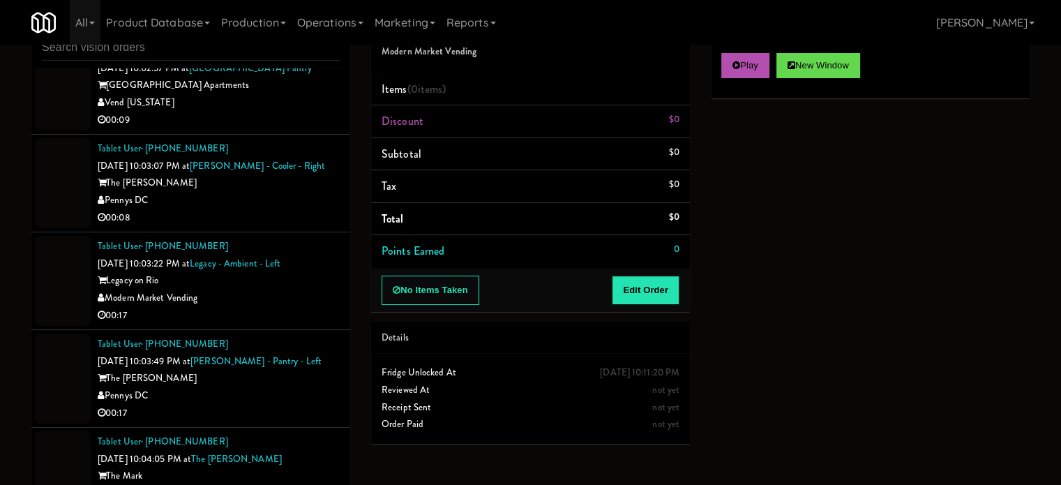
scroll to position [2904, 0]
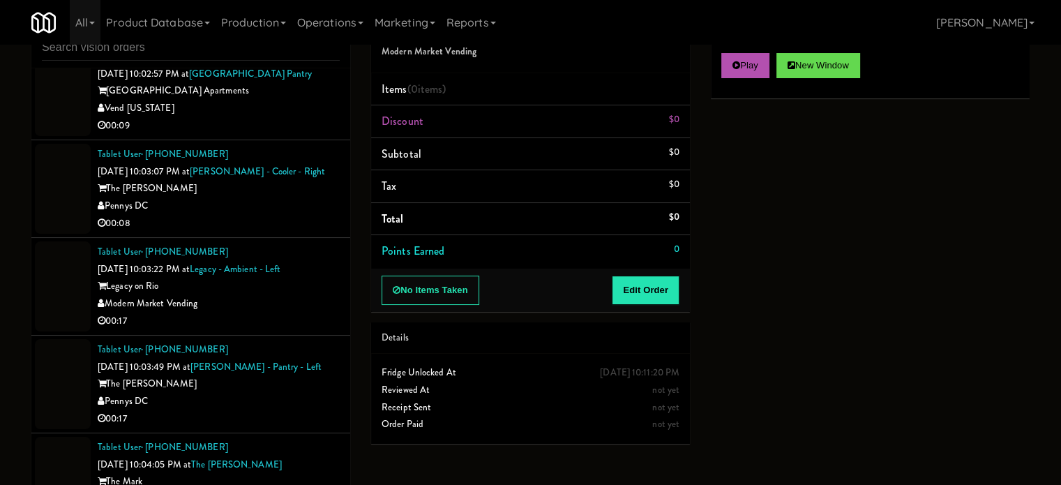
click at [296, 232] on div "00:08" at bounding box center [219, 223] width 242 height 17
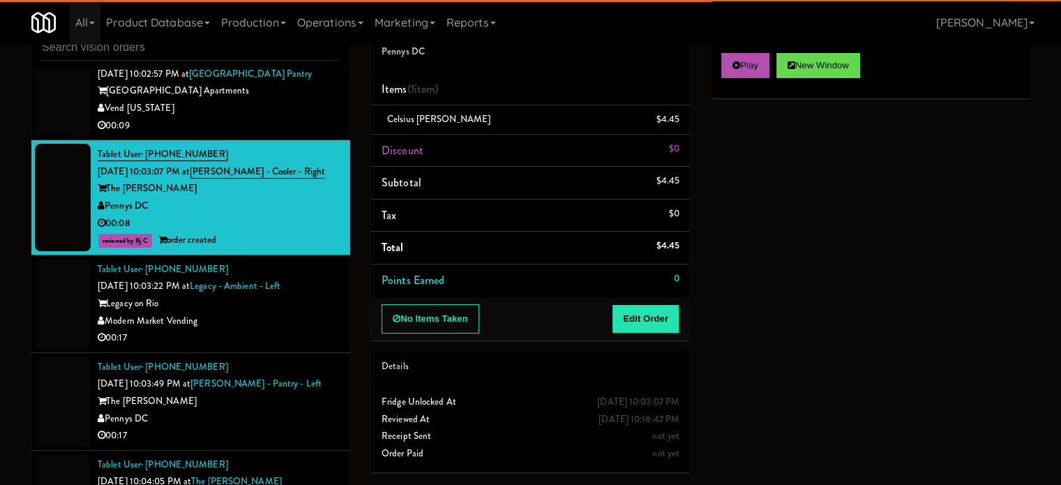
click at [313, 135] on div "00:09" at bounding box center [219, 125] width 242 height 17
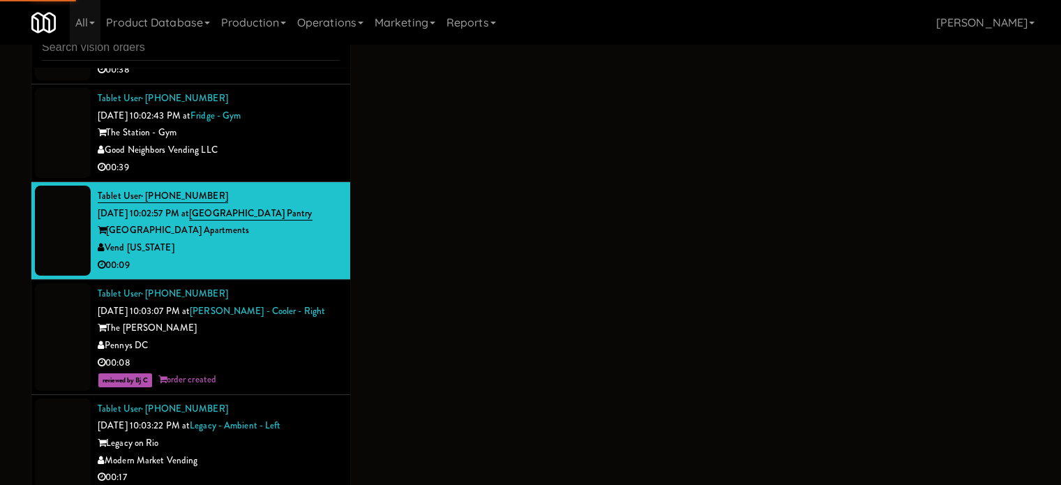
click at [297, 159] on div "Good Neighbors Vending LLC" at bounding box center [219, 150] width 242 height 17
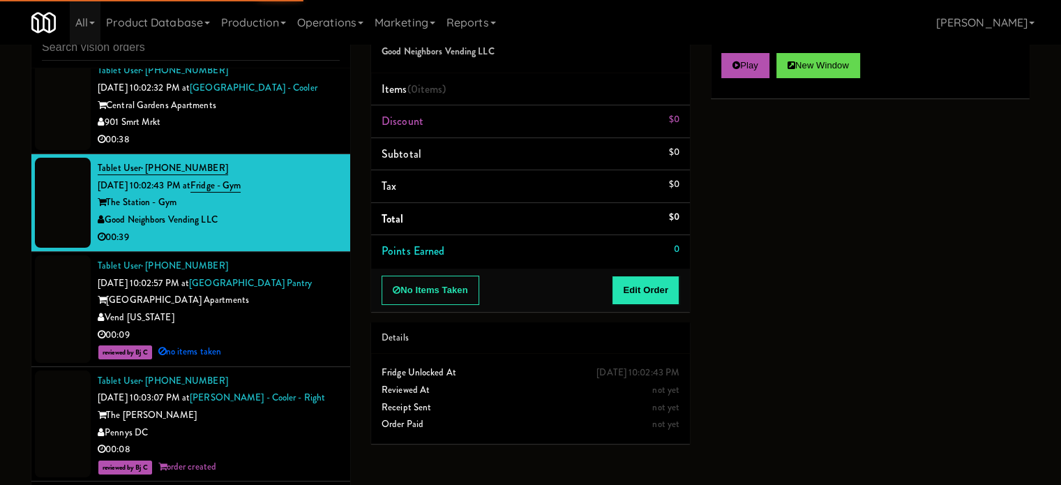
click at [301, 149] on div "00:38" at bounding box center [219, 139] width 242 height 17
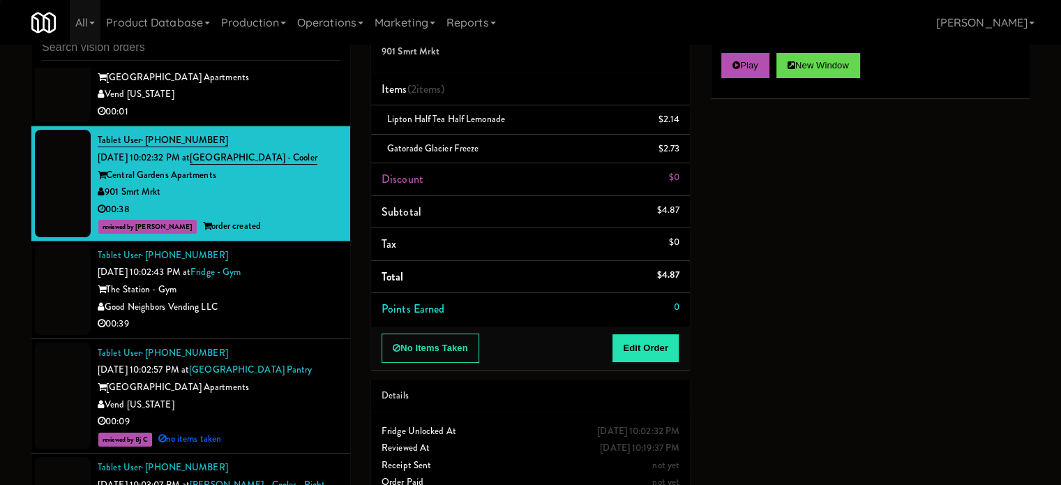
click at [287, 103] on div "Vend [US_STATE]" at bounding box center [219, 94] width 242 height 17
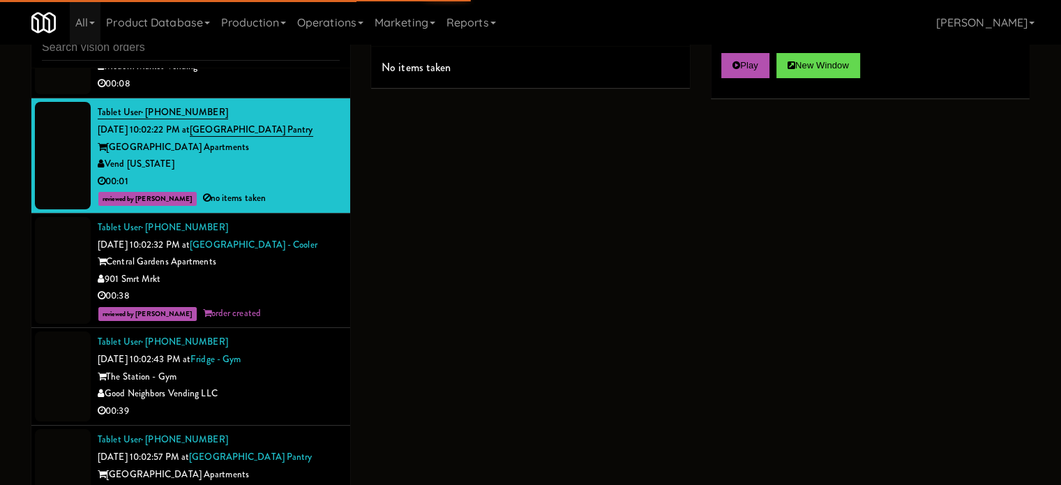
click at [285, 93] on div "00:08" at bounding box center [219, 83] width 242 height 17
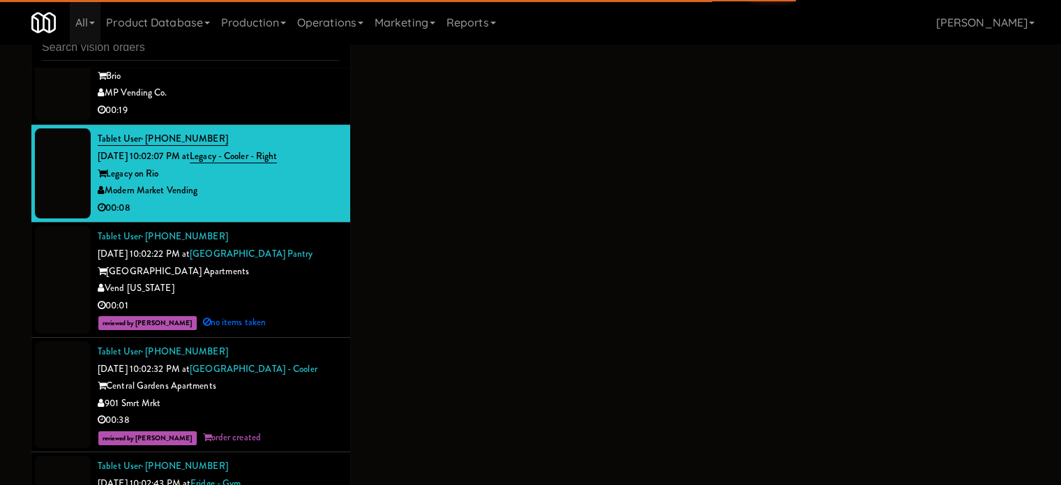
scroll to position [2416, 0]
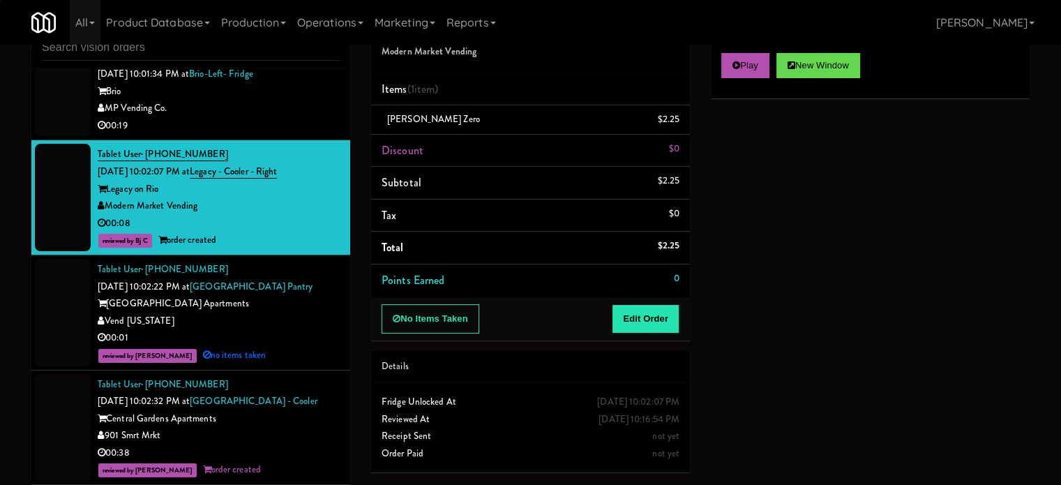
click at [282, 117] on div "MP Vending Co." at bounding box center [219, 108] width 242 height 17
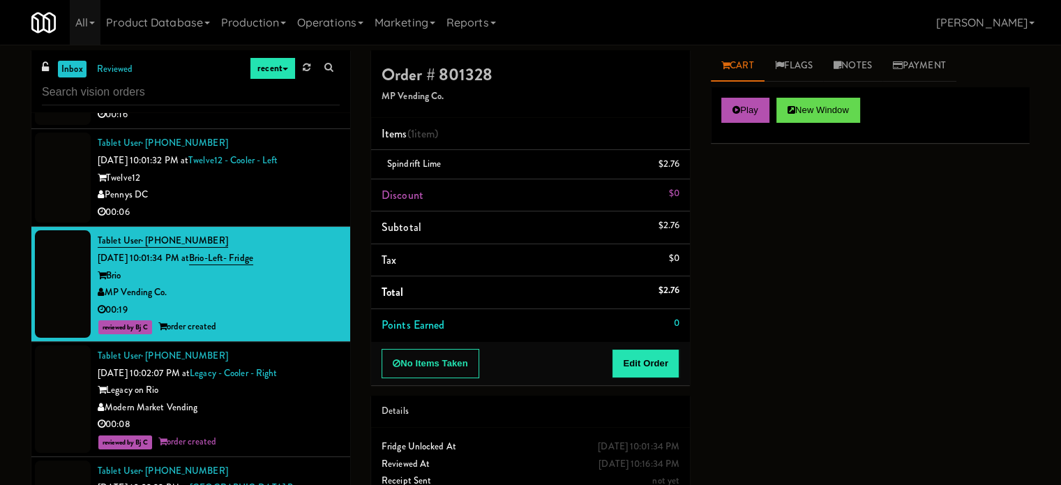
drag, startPoint x: 314, startPoint y: 237, endPoint x: 315, endPoint y: 246, distance: 9.2
click at [314, 204] on div "Pennys DC" at bounding box center [219, 194] width 242 height 17
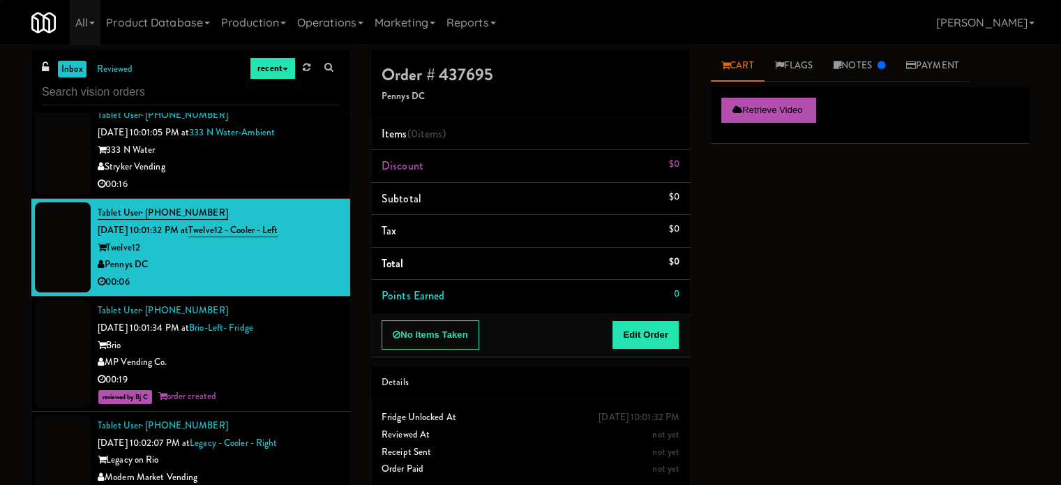
click at [313, 193] on div "00:16" at bounding box center [219, 184] width 242 height 17
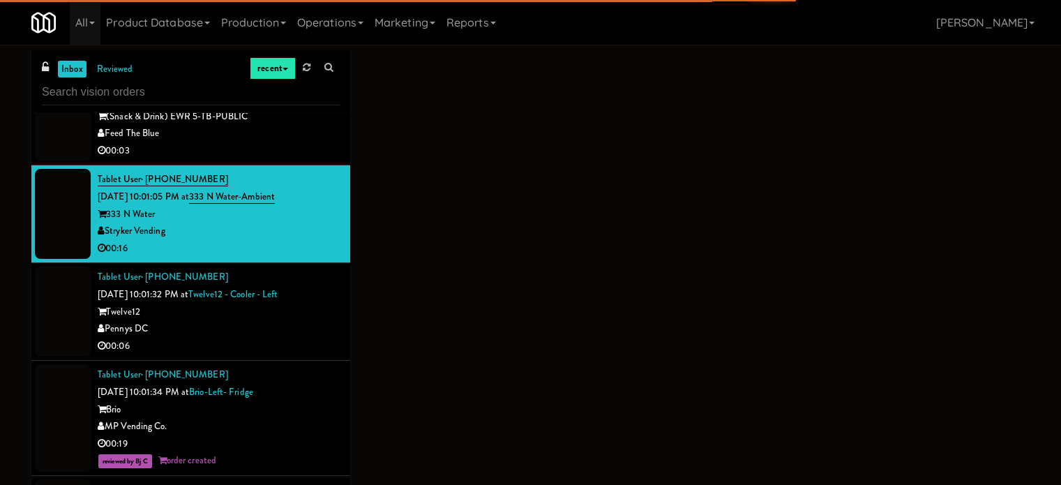
scroll to position [2136, 0]
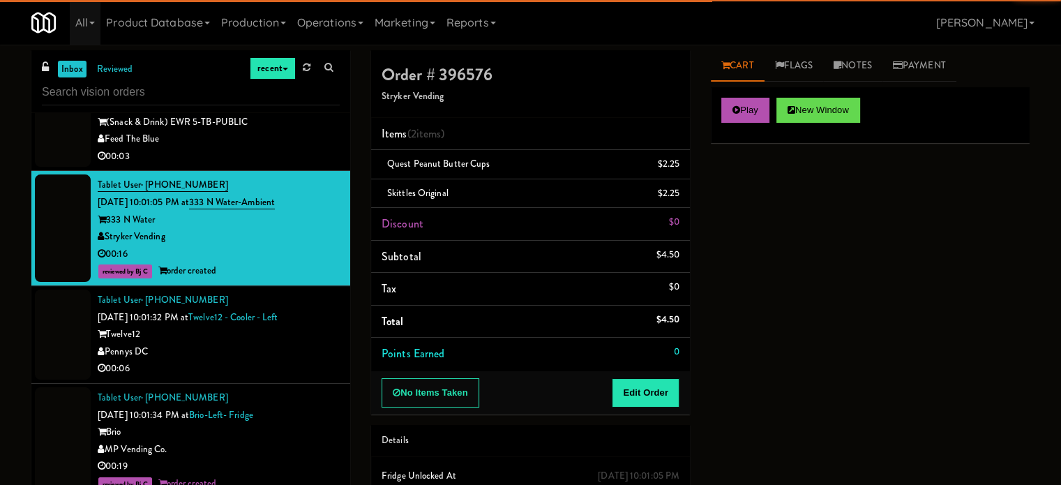
click at [310, 165] on div "00:03" at bounding box center [219, 156] width 242 height 17
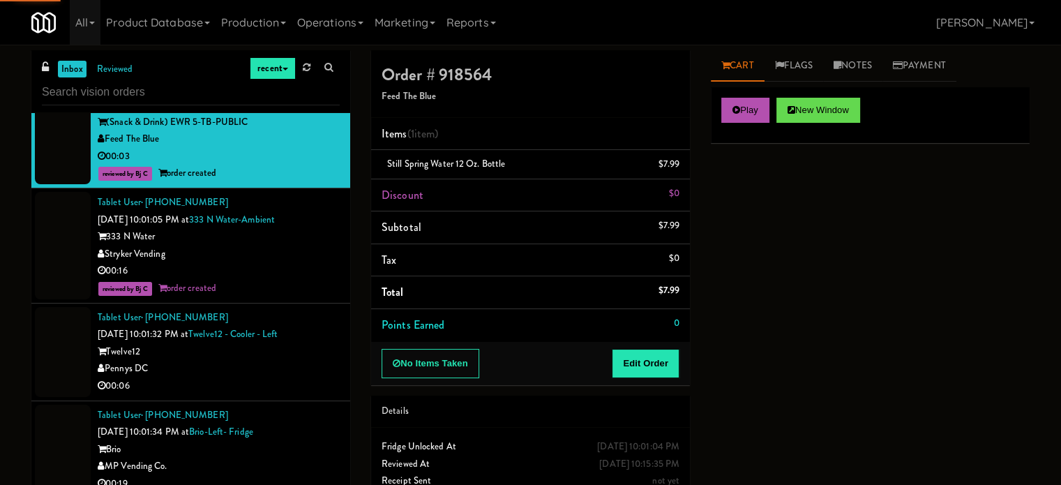
click at [297, 377] on div "Pennys DC" at bounding box center [219, 368] width 242 height 17
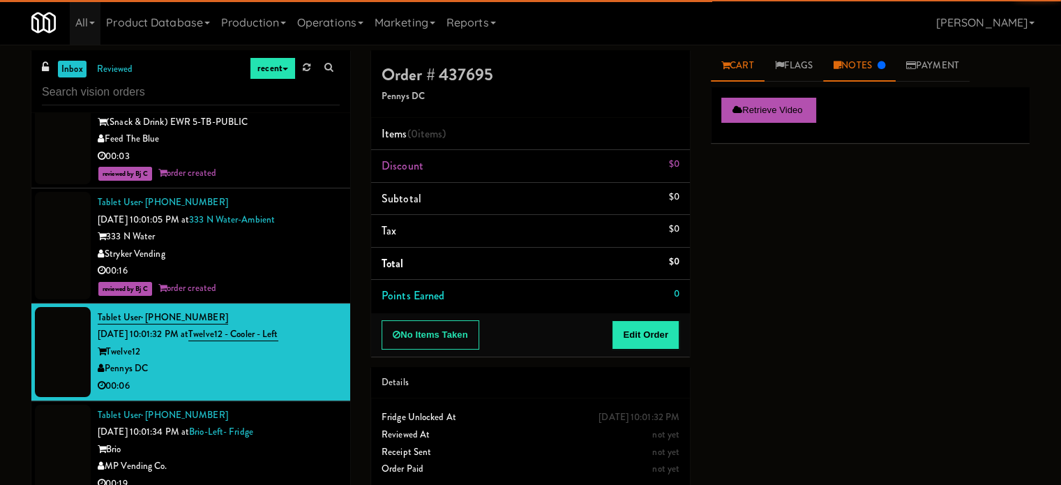
click at [832, 63] on link "Notes" at bounding box center [859, 65] width 73 height 31
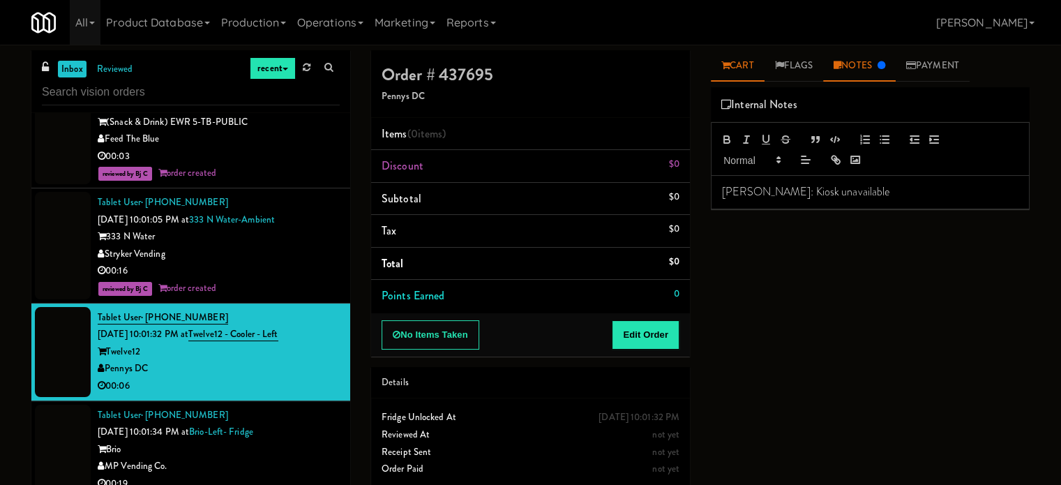
click at [764, 63] on link "Cart" at bounding box center [738, 65] width 54 height 31
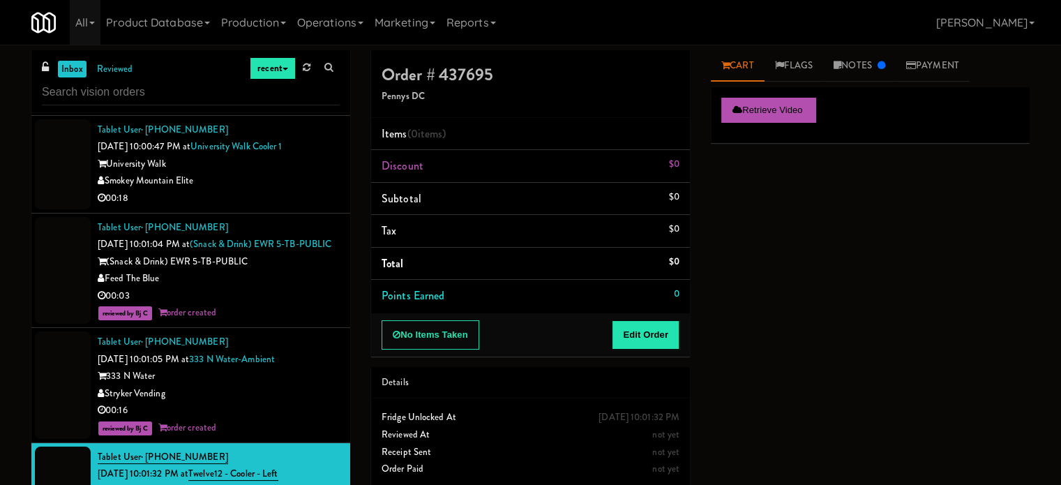
click at [260, 214] on li "Tablet User · (302) 304-1370 [DATE] 10:00:47 PM at [GEOGRAPHIC_DATA] Smokey Mou…" at bounding box center [190, 165] width 319 height 98
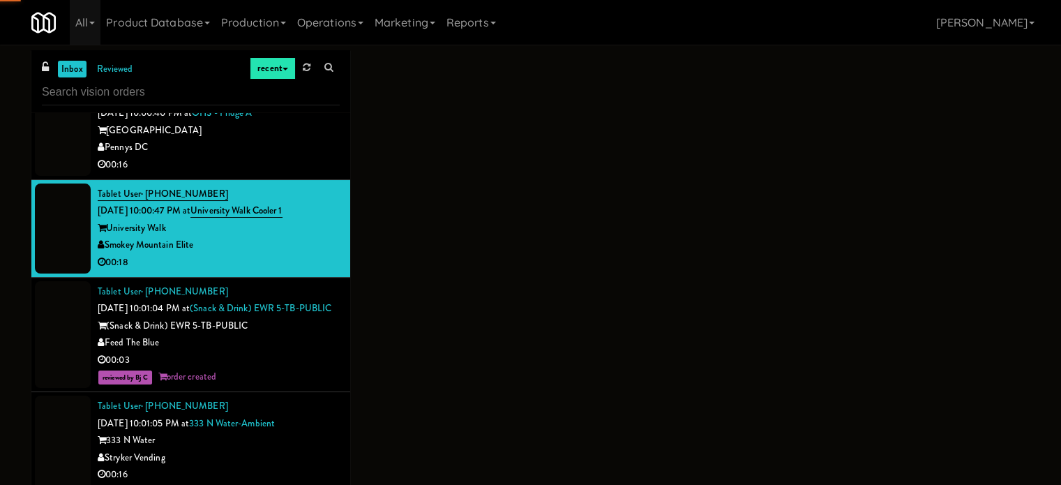
scroll to position [1927, 0]
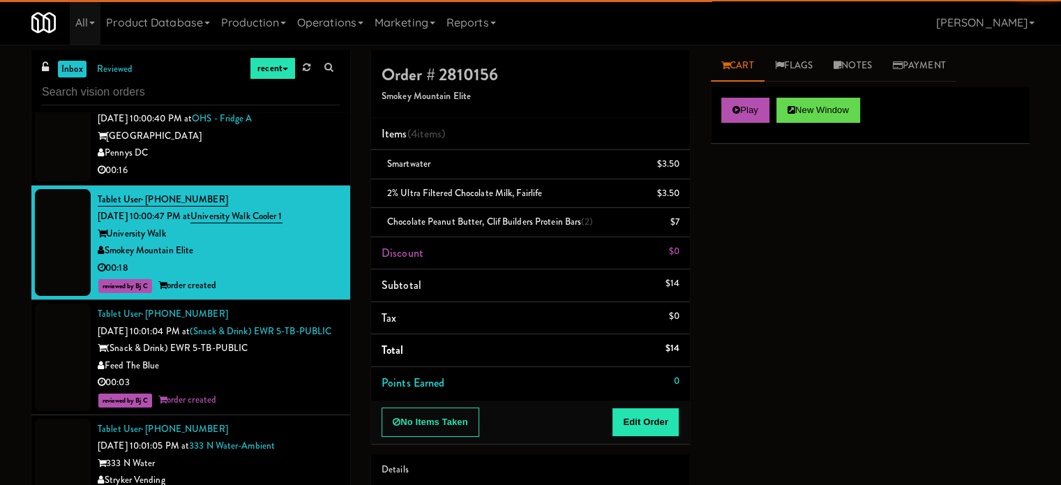
click at [250, 162] on div "Pennys DC" at bounding box center [219, 152] width 242 height 17
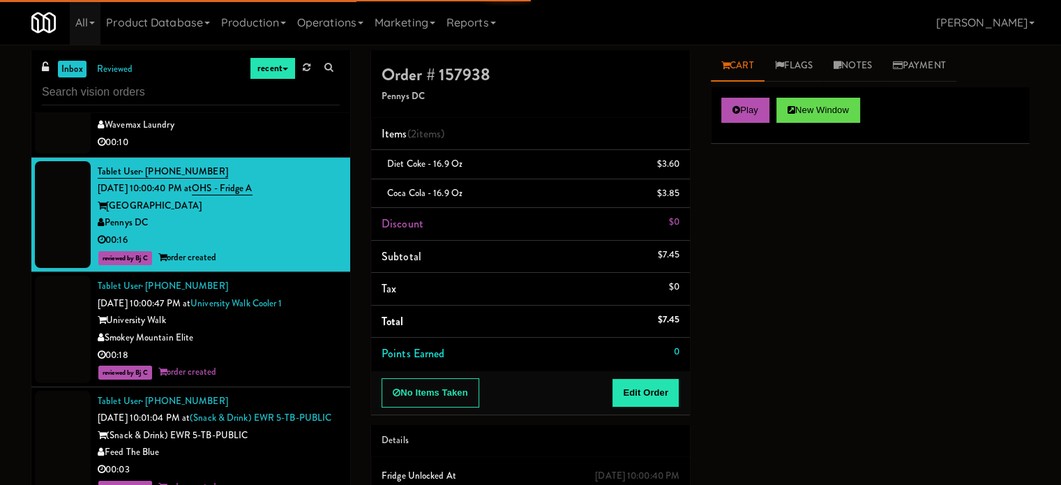
click at [309, 151] on div "00:10" at bounding box center [219, 142] width 242 height 17
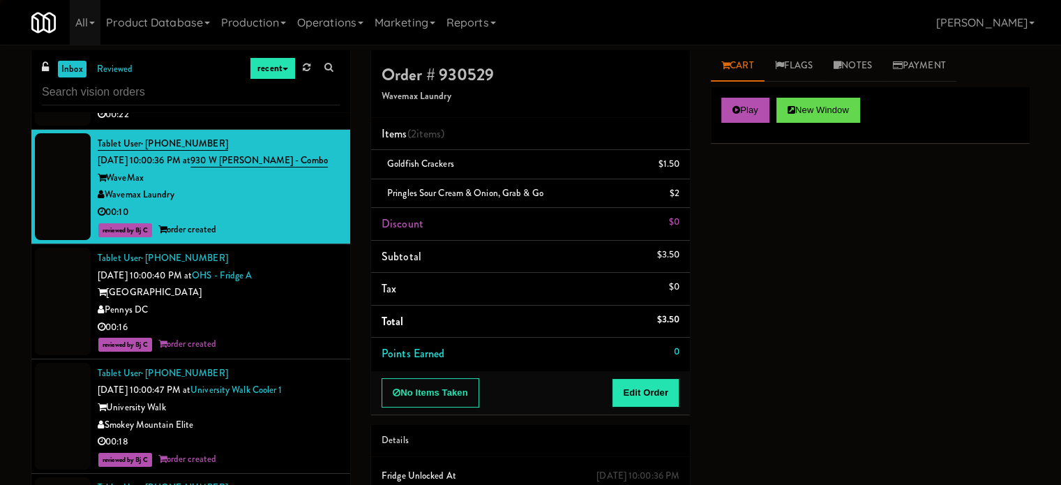
click at [320, 106] on div "On Demand Vending" at bounding box center [219, 97] width 242 height 17
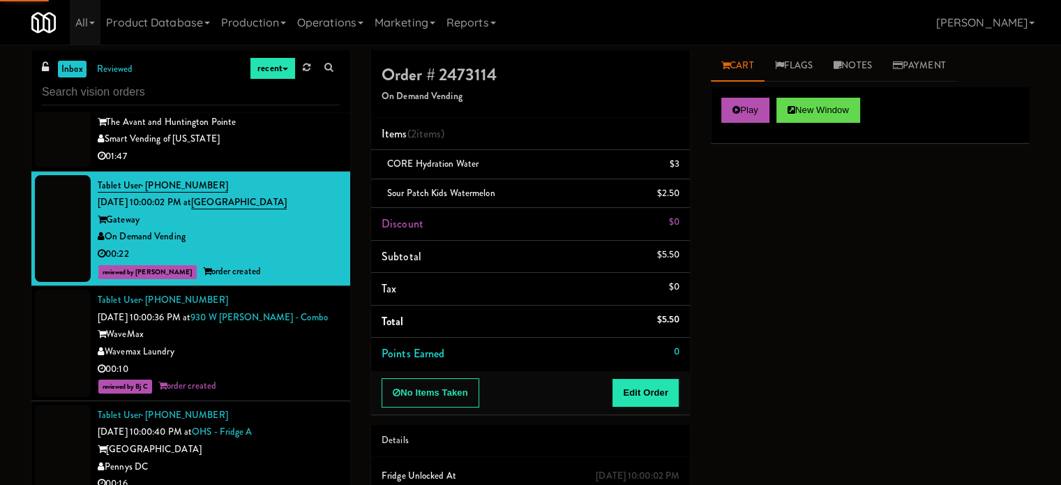
click at [318, 165] on div "01:47" at bounding box center [219, 156] width 242 height 17
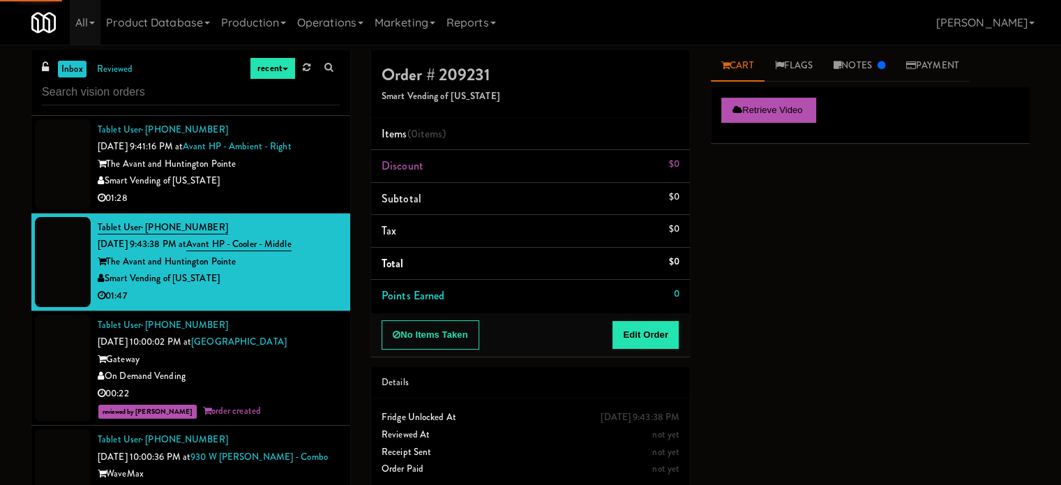
click at [309, 190] on div "Smart Vending of [US_STATE]" at bounding box center [219, 180] width 242 height 17
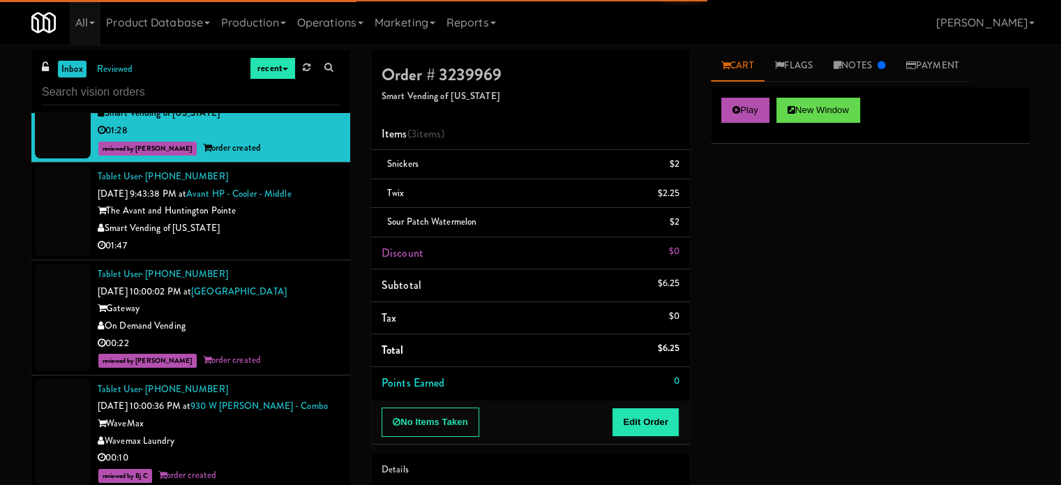
scroll to position [1578, 0]
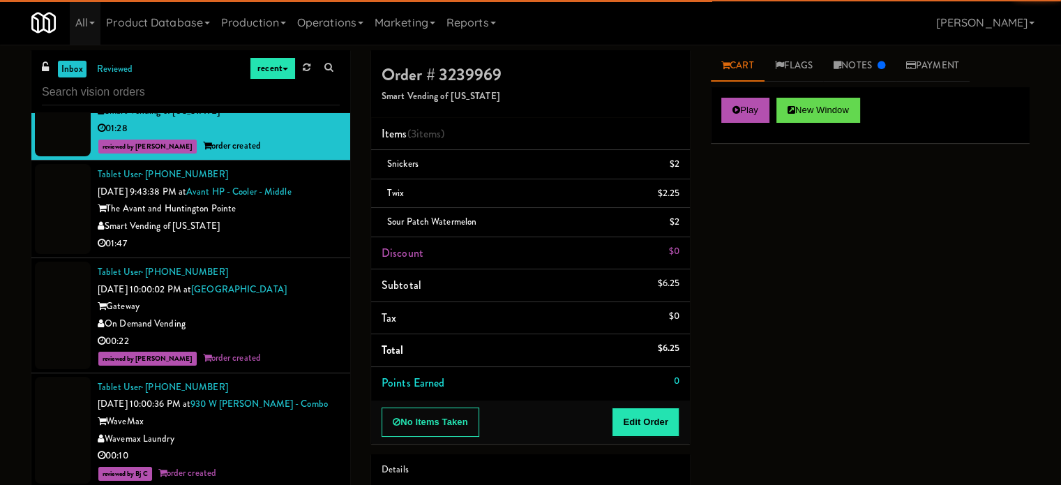
click at [298, 253] on div "01:47" at bounding box center [219, 243] width 242 height 17
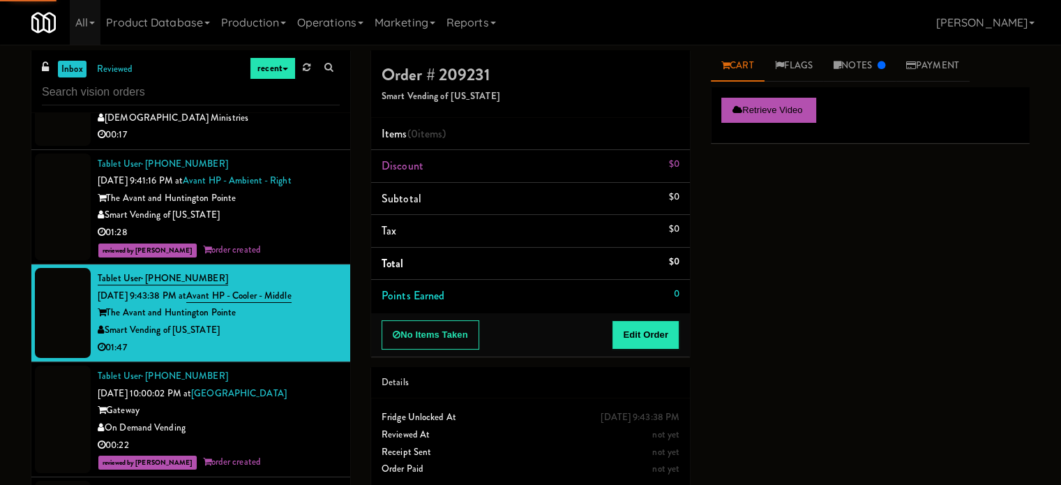
scroll to position [1439, 0]
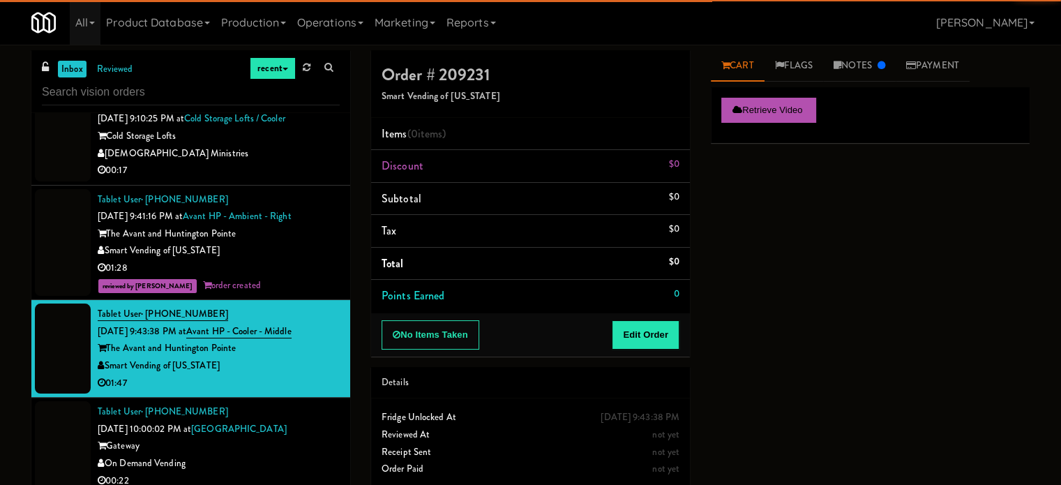
click at [284, 260] on div "Smart Vending of [US_STATE]" at bounding box center [219, 250] width 242 height 17
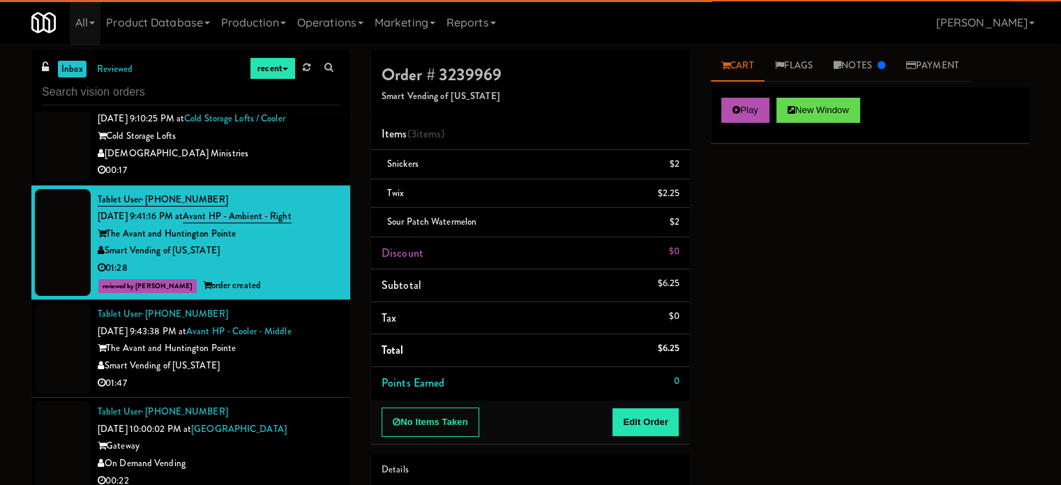
click at [293, 179] on div "00:17" at bounding box center [219, 170] width 242 height 17
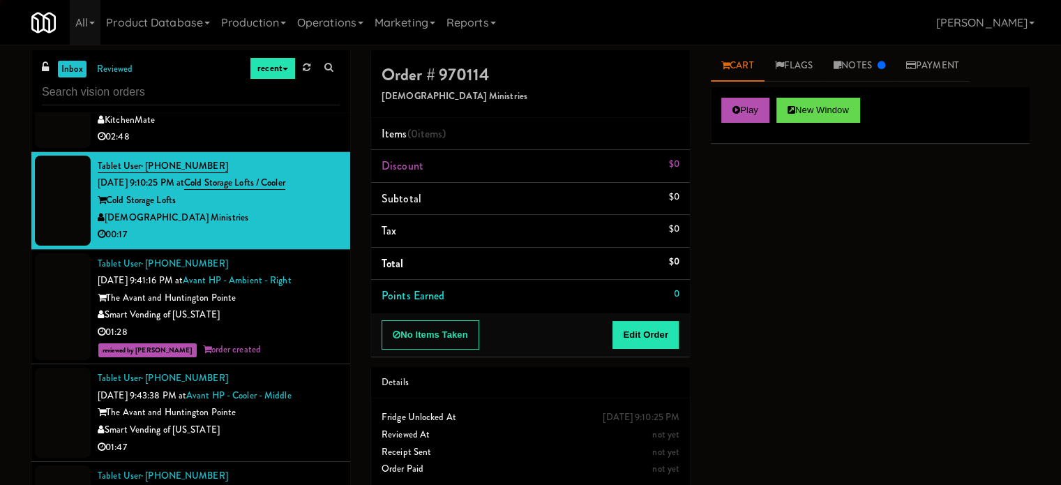
scroll to position [1369, 0]
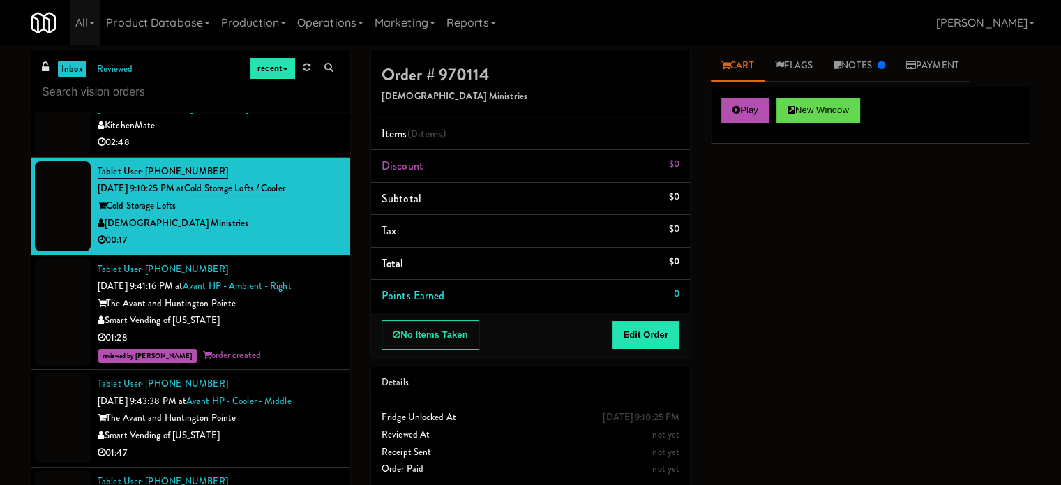
click at [300, 151] on div "02:48" at bounding box center [219, 142] width 242 height 17
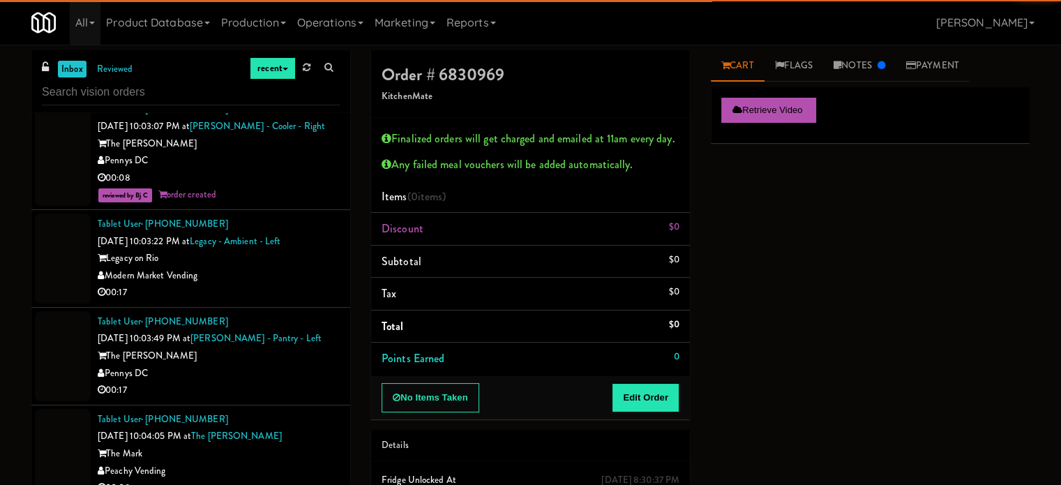
scroll to position [3206, 0]
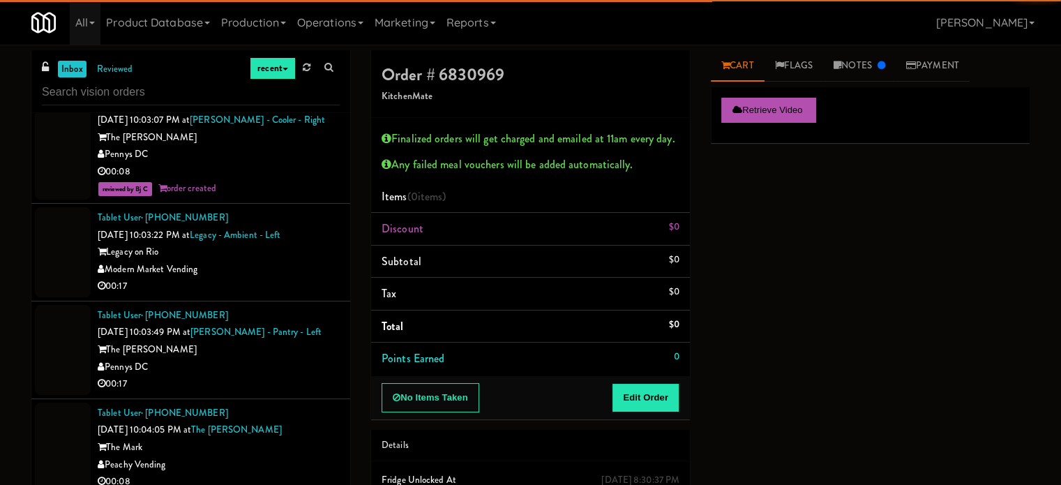
click at [293, 278] on div "Modern Market Vending" at bounding box center [219, 269] width 242 height 17
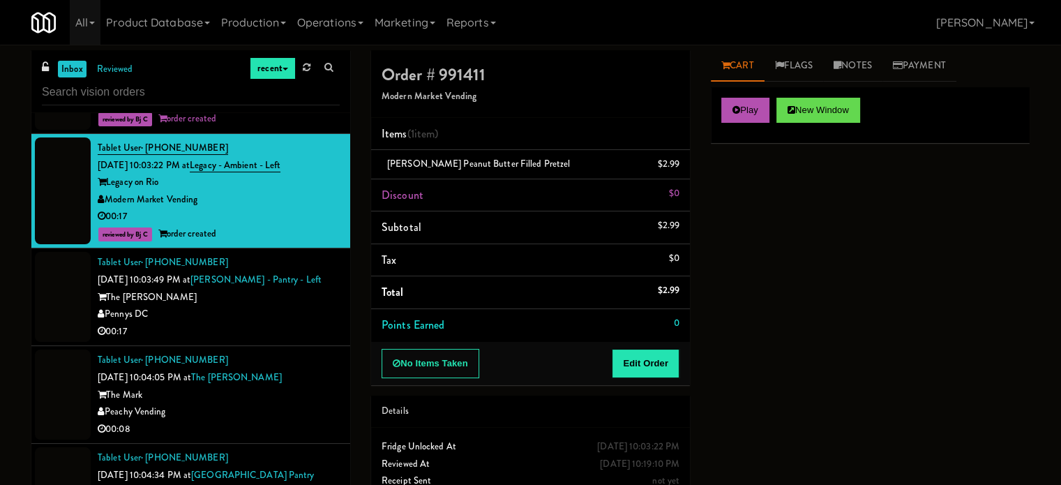
click at [315, 323] on div "Pennys DC" at bounding box center [219, 314] width 242 height 17
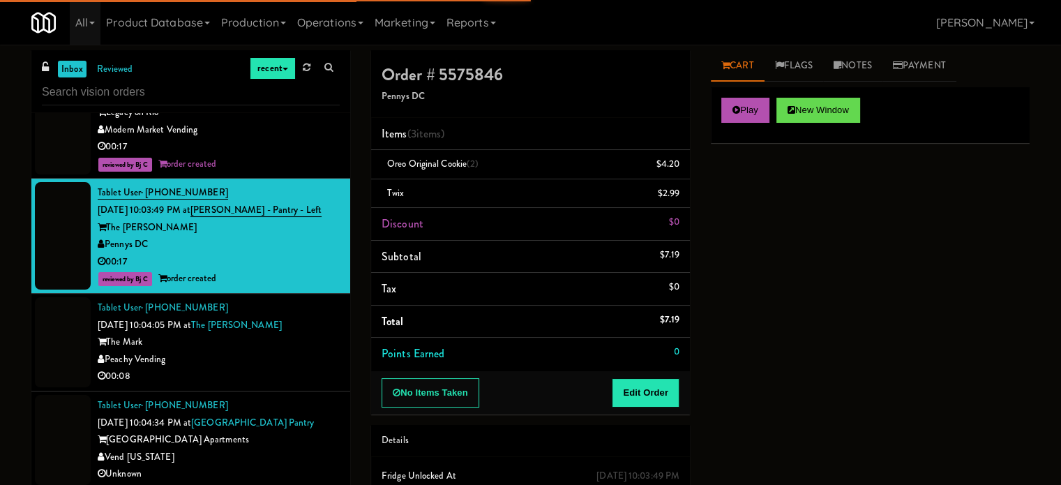
click at [303, 351] on div "The Mark" at bounding box center [219, 342] width 242 height 17
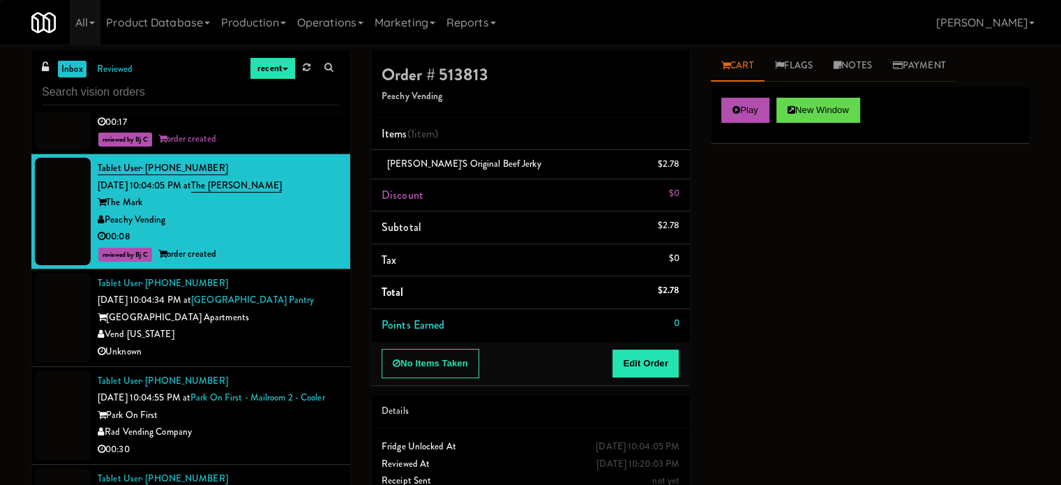
click at [303, 361] on div "Unknown" at bounding box center [219, 351] width 242 height 17
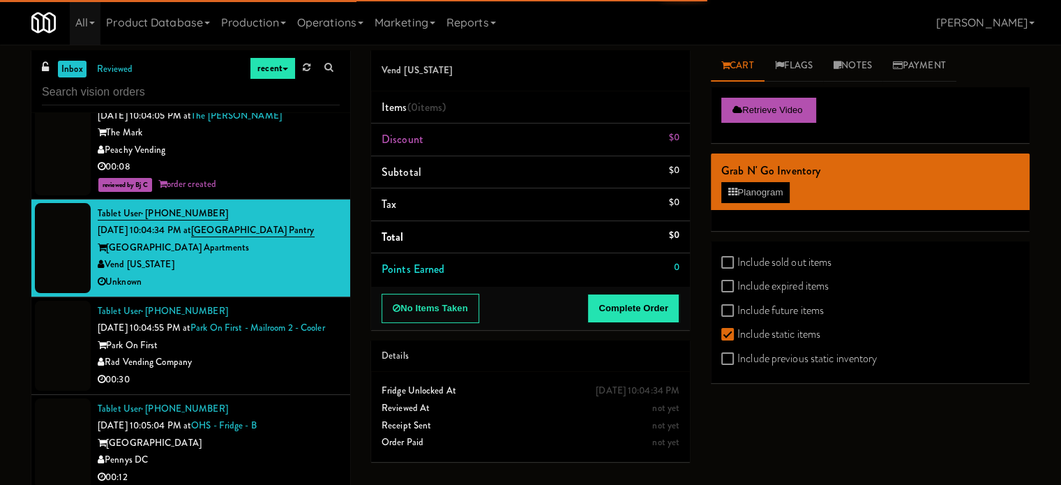
click at [284, 371] on div "Rad Vending Company" at bounding box center [219, 362] width 242 height 17
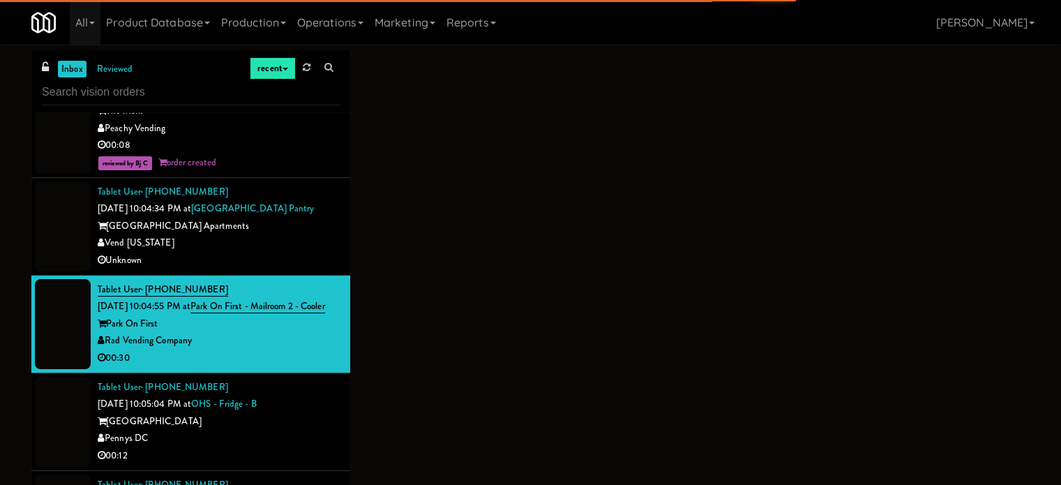
scroll to position [3625, 0]
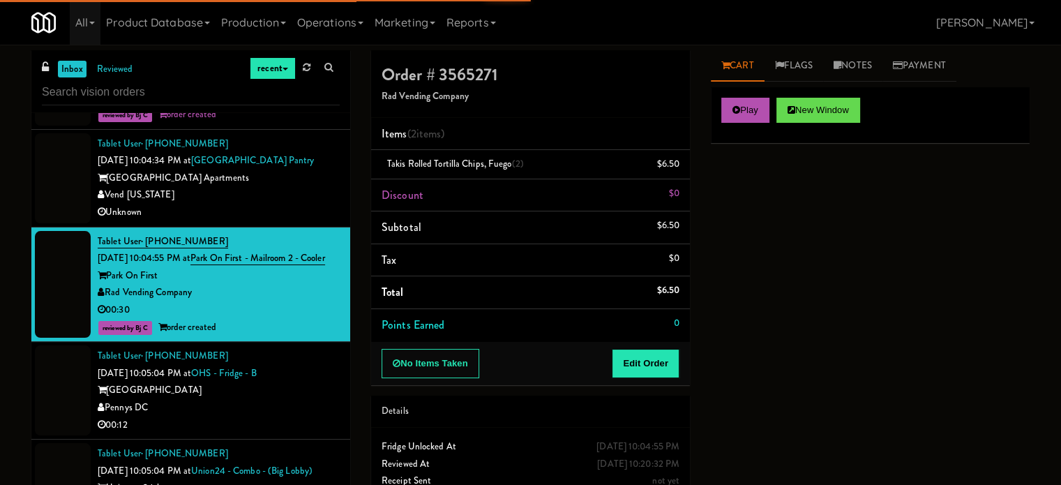
click at [292, 204] on div "Vend [US_STATE]" at bounding box center [219, 194] width 242 height 17
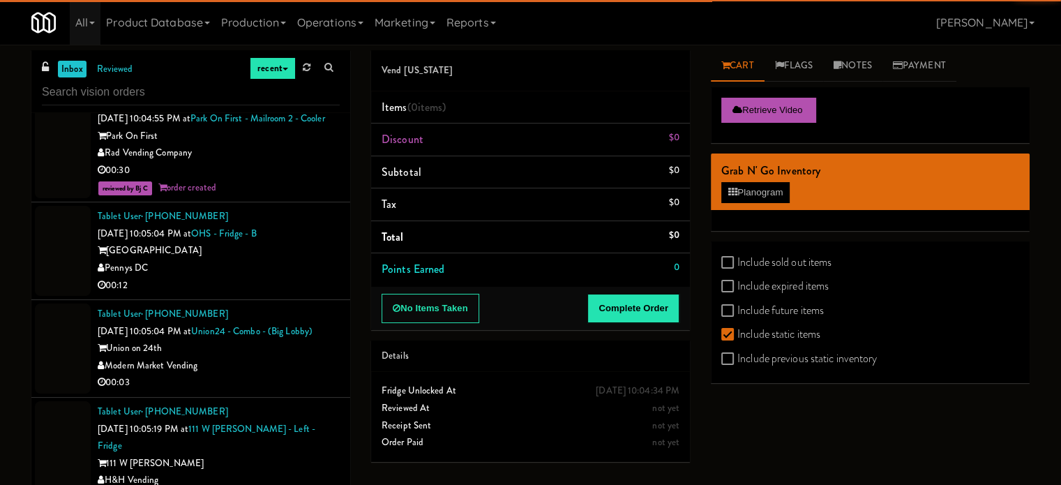
click at [306, 277] on div "Pennys DC" at bounding box center [219, 268] width 242 height 17
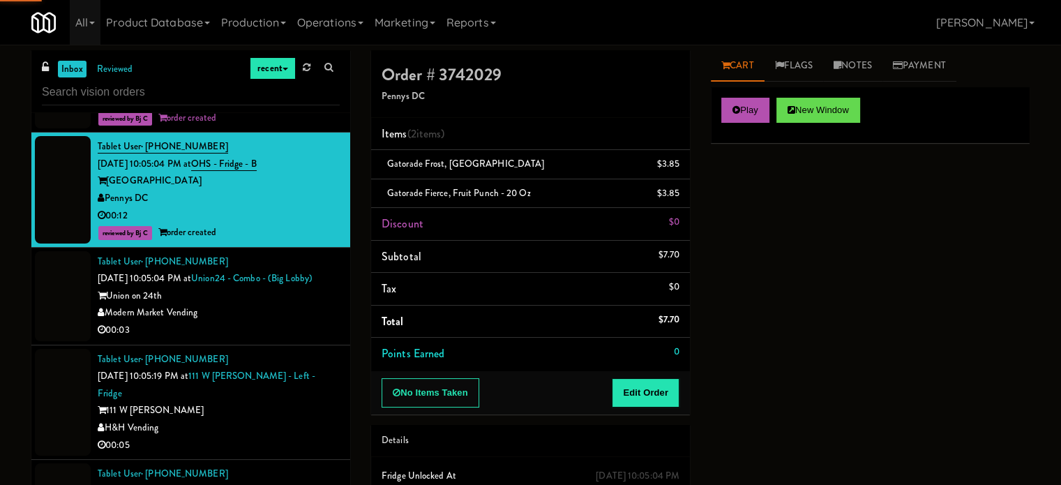
click at [287, 305] on div "Union on 24th" at bounding box center [219, 295] width 242 height 17
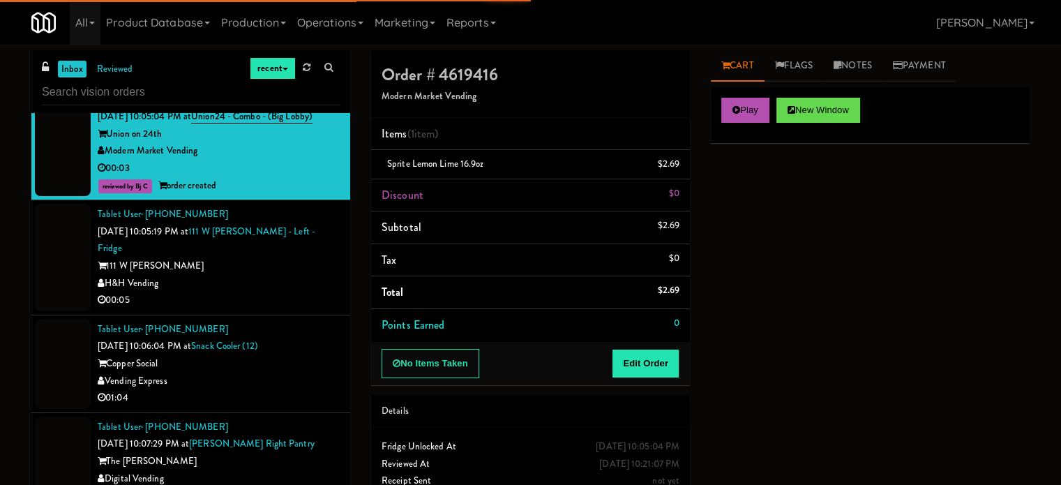
scroll to position [4043, 0]
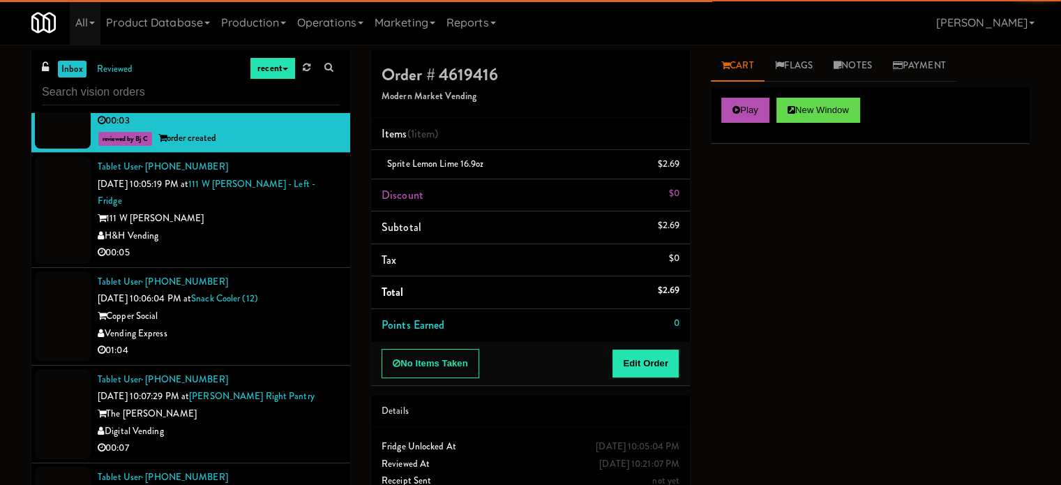
click at [297, 245] on div "H&H Vending" at bounding box center [219, 235] width 242 height 17
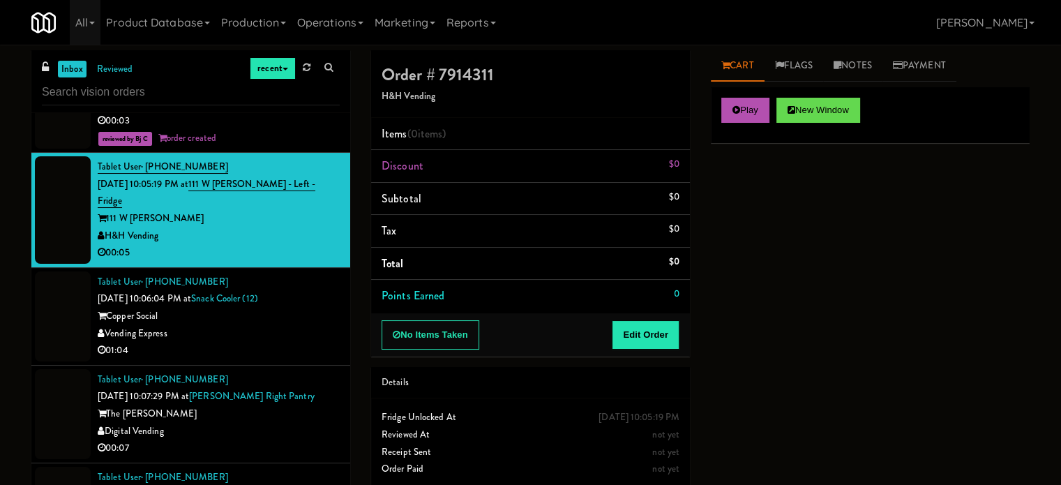
click at [307, 343] on div "Vending Express" at bounding box center [219, 333] width 242 height 17
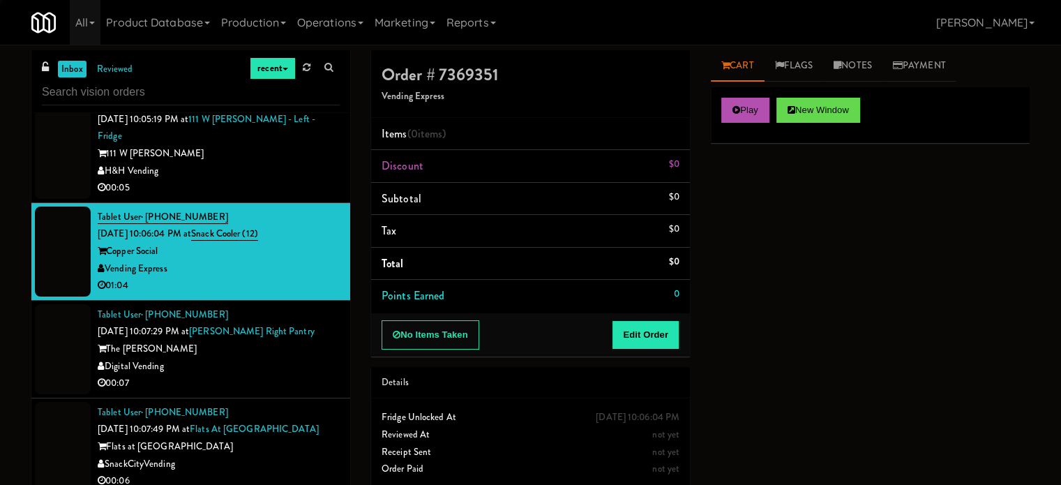
scroll to position [4113, 0]
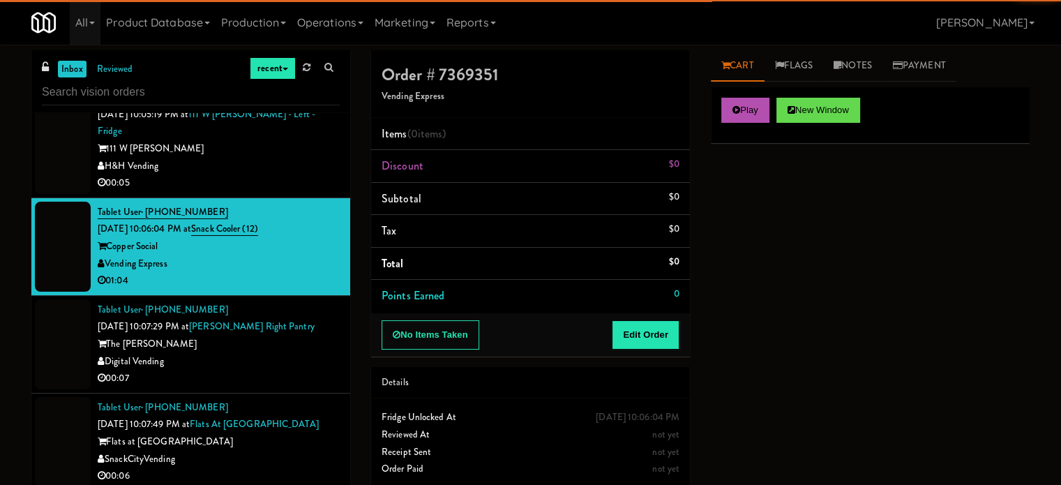
click at [307, 198] on li "Tablet User · (312) 804-7110 [DATE] 10:05:19 PM at [GEOGRAPHIC_DATA][PERSON_NAM…" at bounding box center [190, 140] width 319 height 115
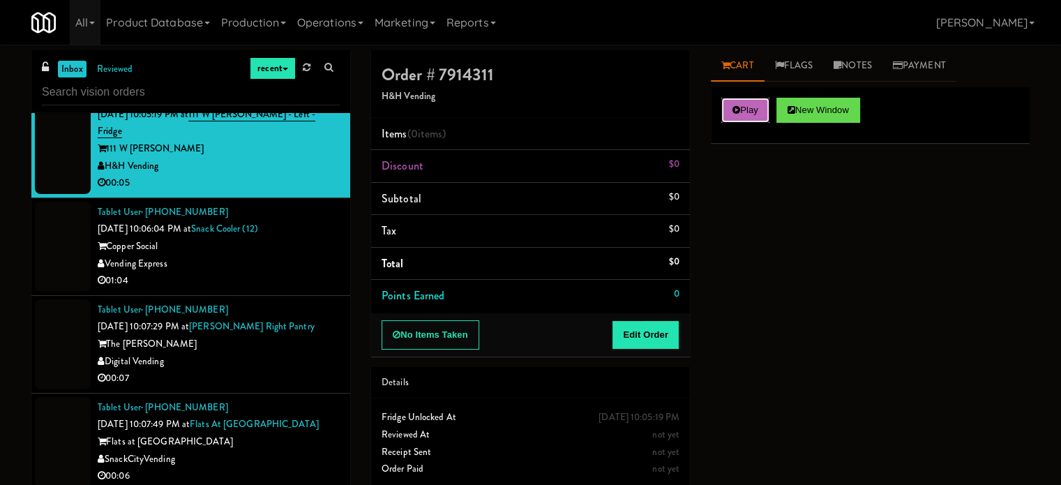
click at [725, 119] on button "Play" at bounding box center [745, 110] width 48 height 25
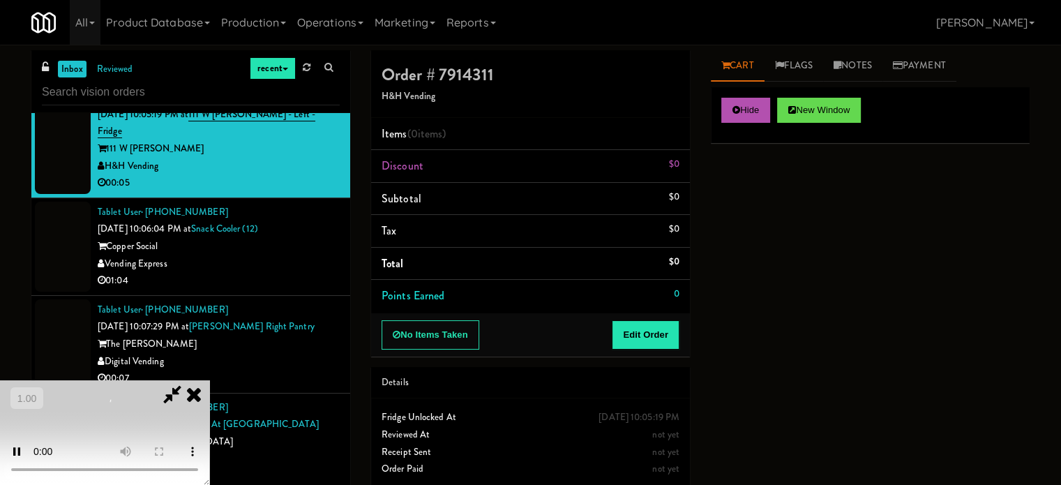
click at [650, 318] on div "No Items Taken Edit Order" at bounding box center [530, 334] width 319 height 43
click at [641, 329] on button "Edit Order" at bounding box center [646, 334] width 68 height 29
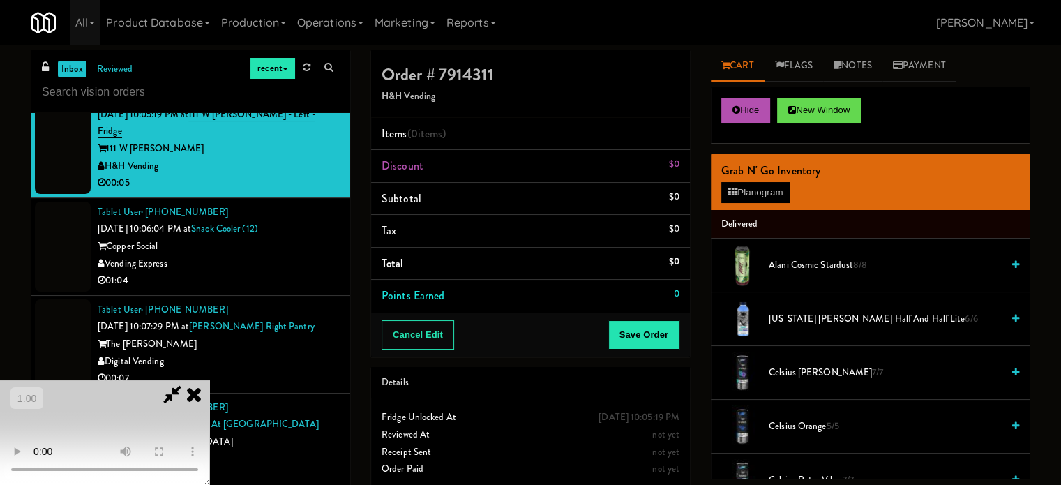
scroll to position [220, 0]
click at [209, 380] on video at bounding box center [104, 432] width 209 height 105
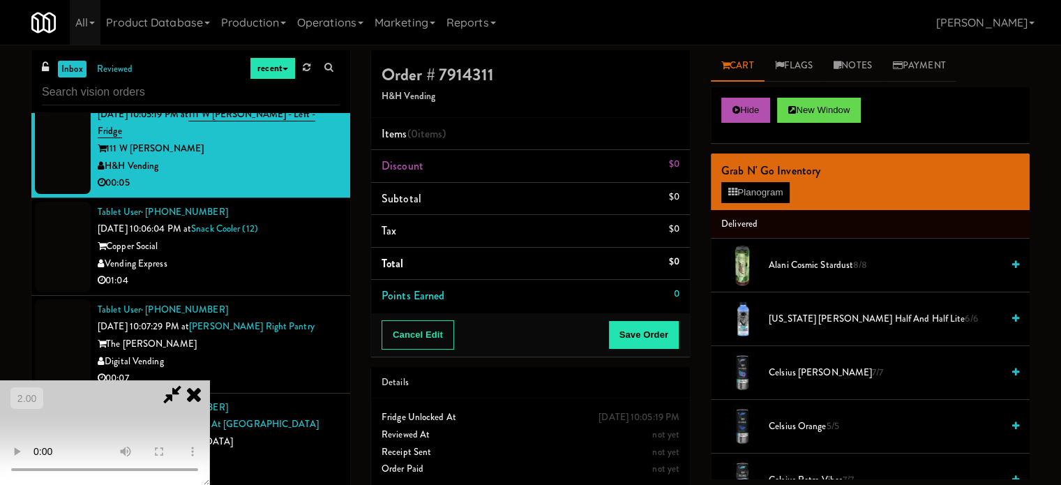
click at [209, 380] on video at bounding box center [104, 432] width 209 height 105
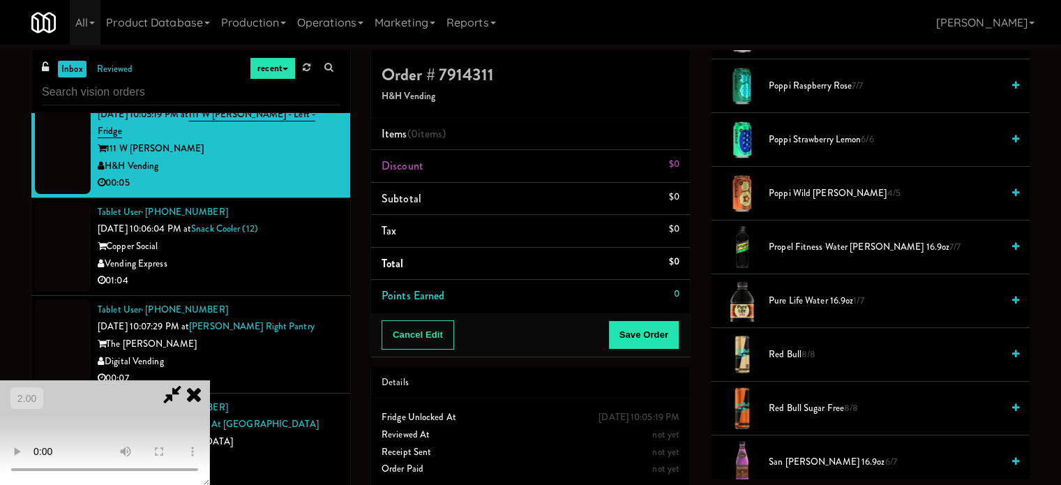
scroll to position [1675, 0]
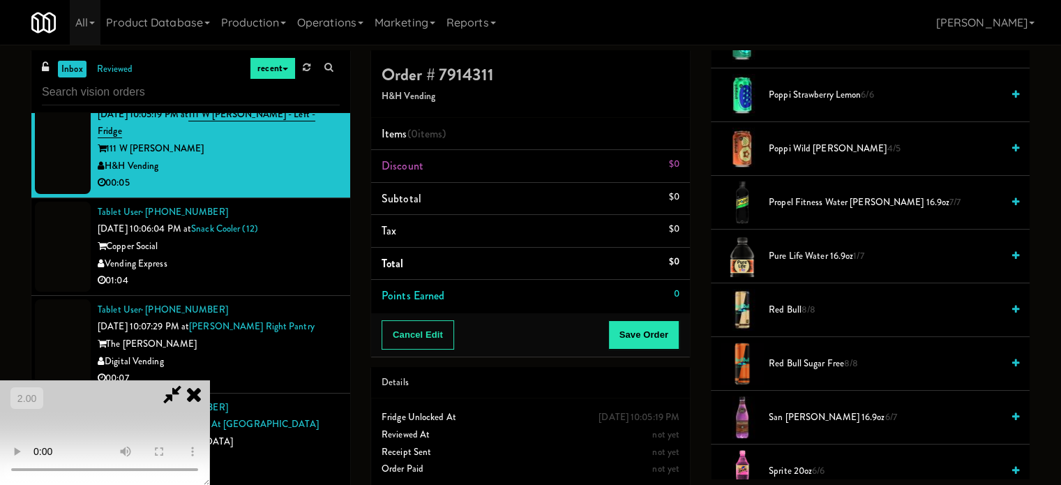
click at [784, 358] on span "Red Bull Sugar Free 8/8" at bounding box center [885, 363] width 233 height 17
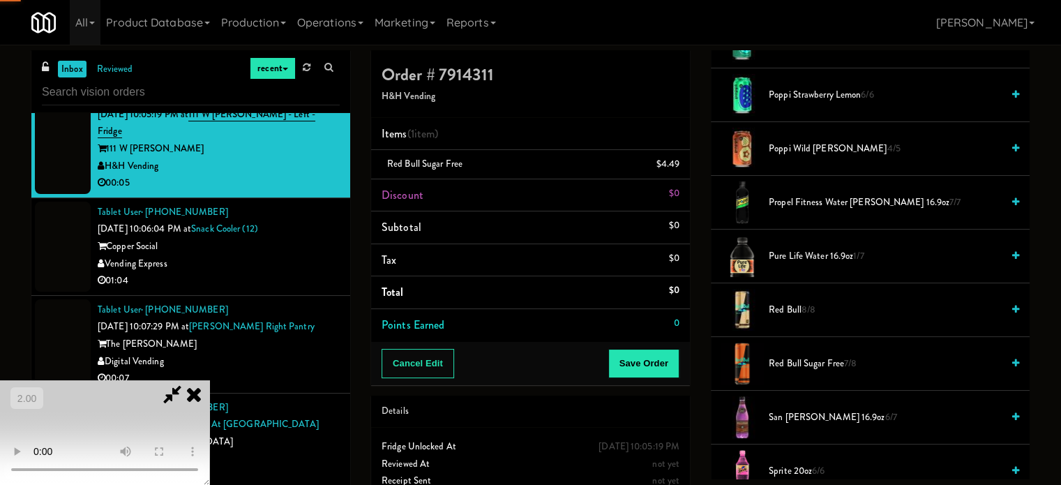
click at [209, 380] on video at bounding box center [104, 432] width 209 height 105
click at [662, 369] on button "Save Order" at bounding box center [643, 363] width 71 height 29
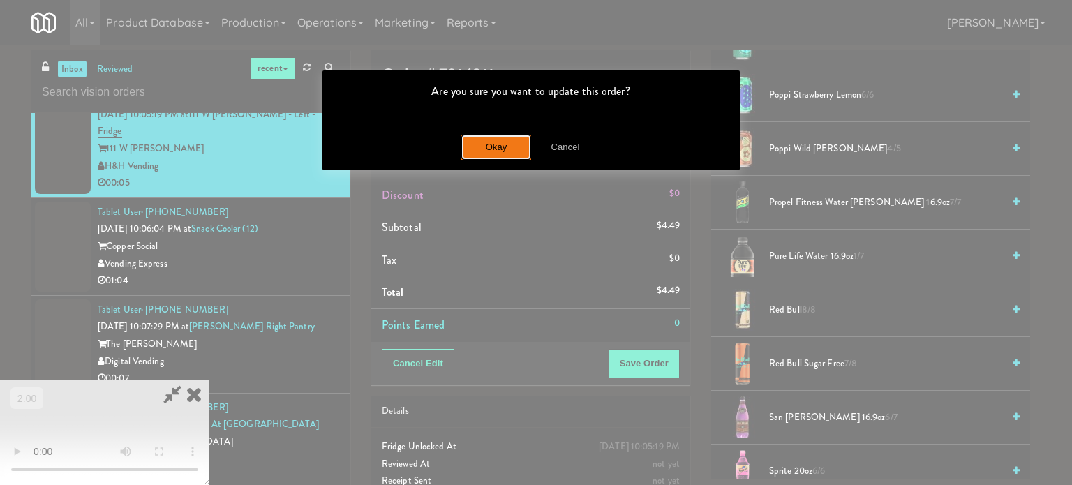
click at [472, 144] on button "Okay" at bounding box center [496, 147] width 70 height 25
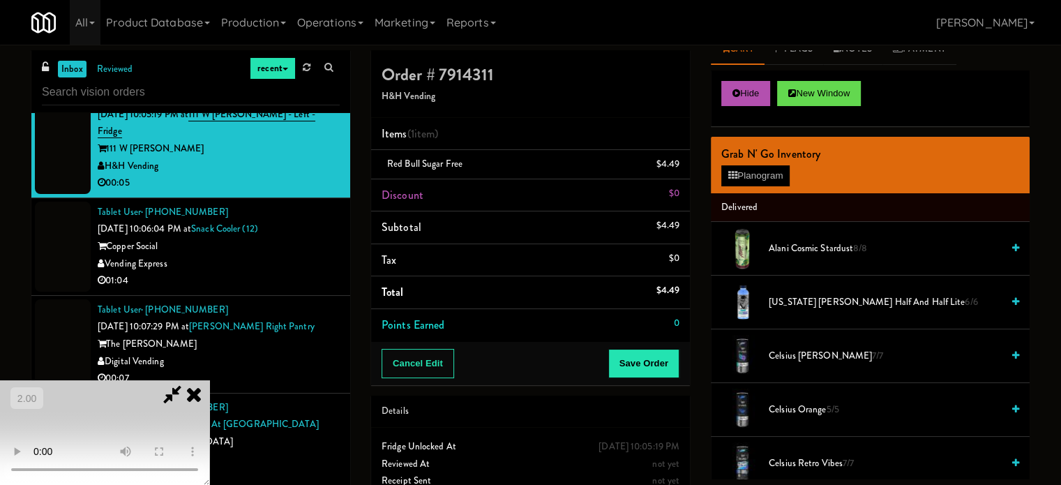
scroll to position [0, 0]
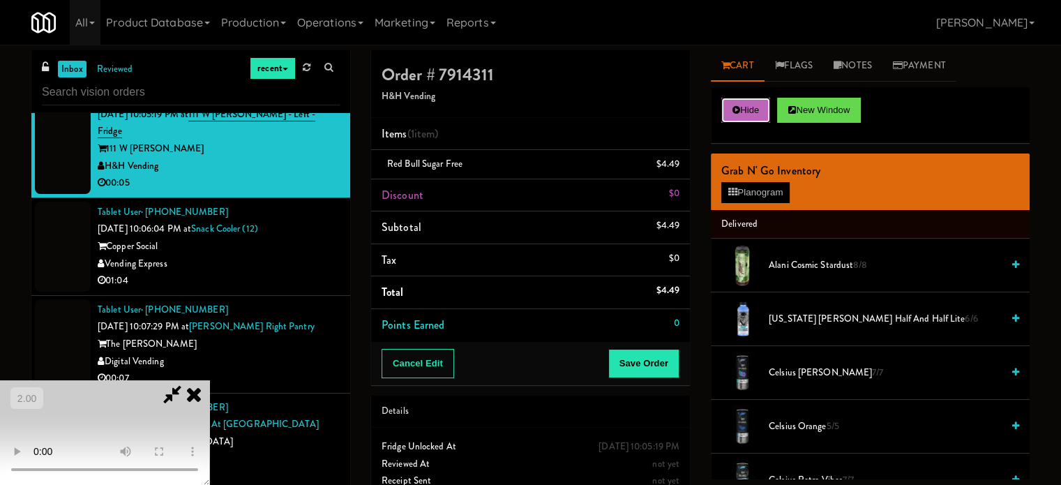
click at [744, 110] on button "Hide" at bounding box center [745, 110] width 49 height 25
